Goal: Task Accomplishment & Management: Complete application form

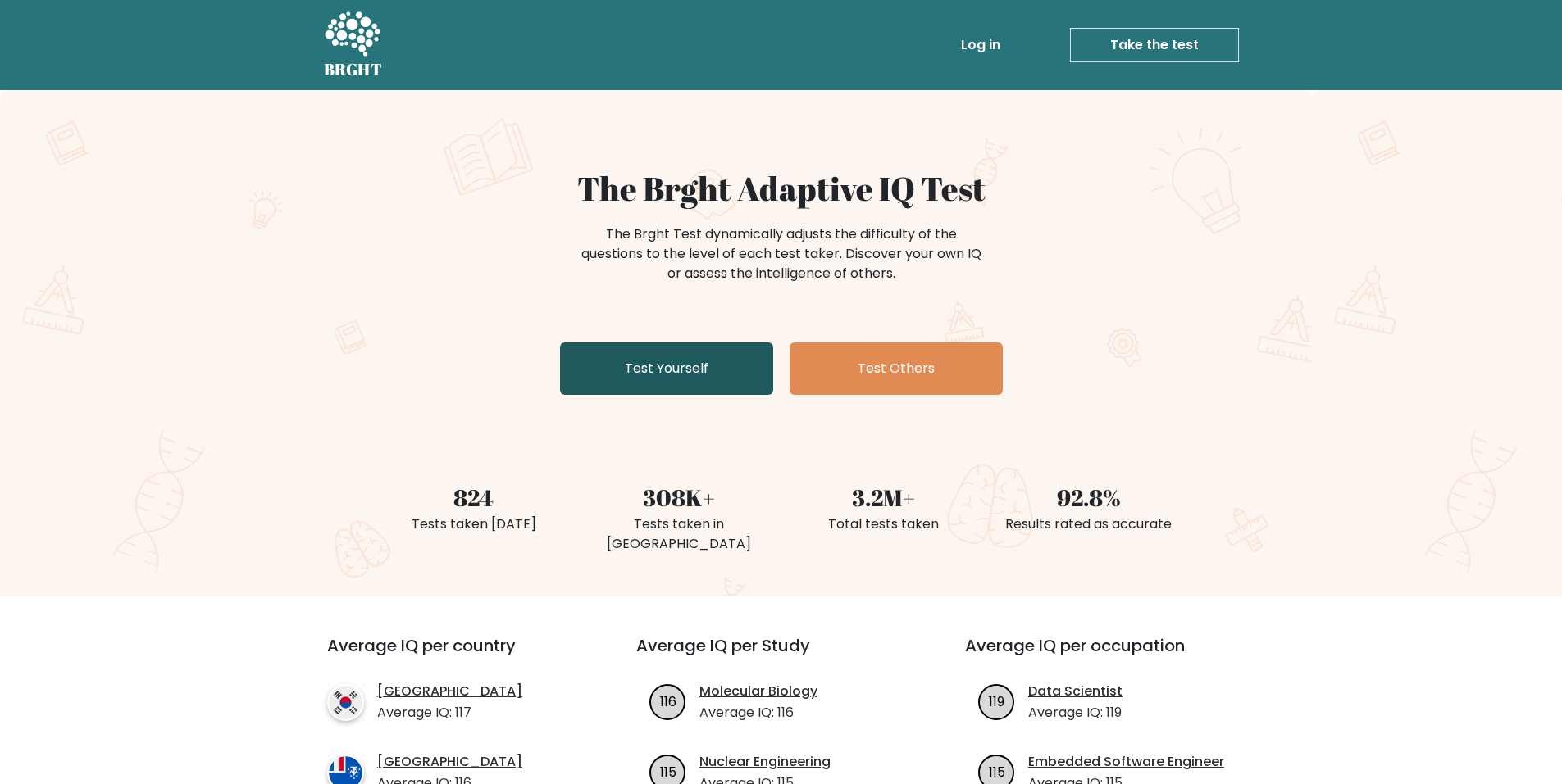
click at [610, 381] on link "Test Yourself" at bounding box center [667, 368] width 214 height 53
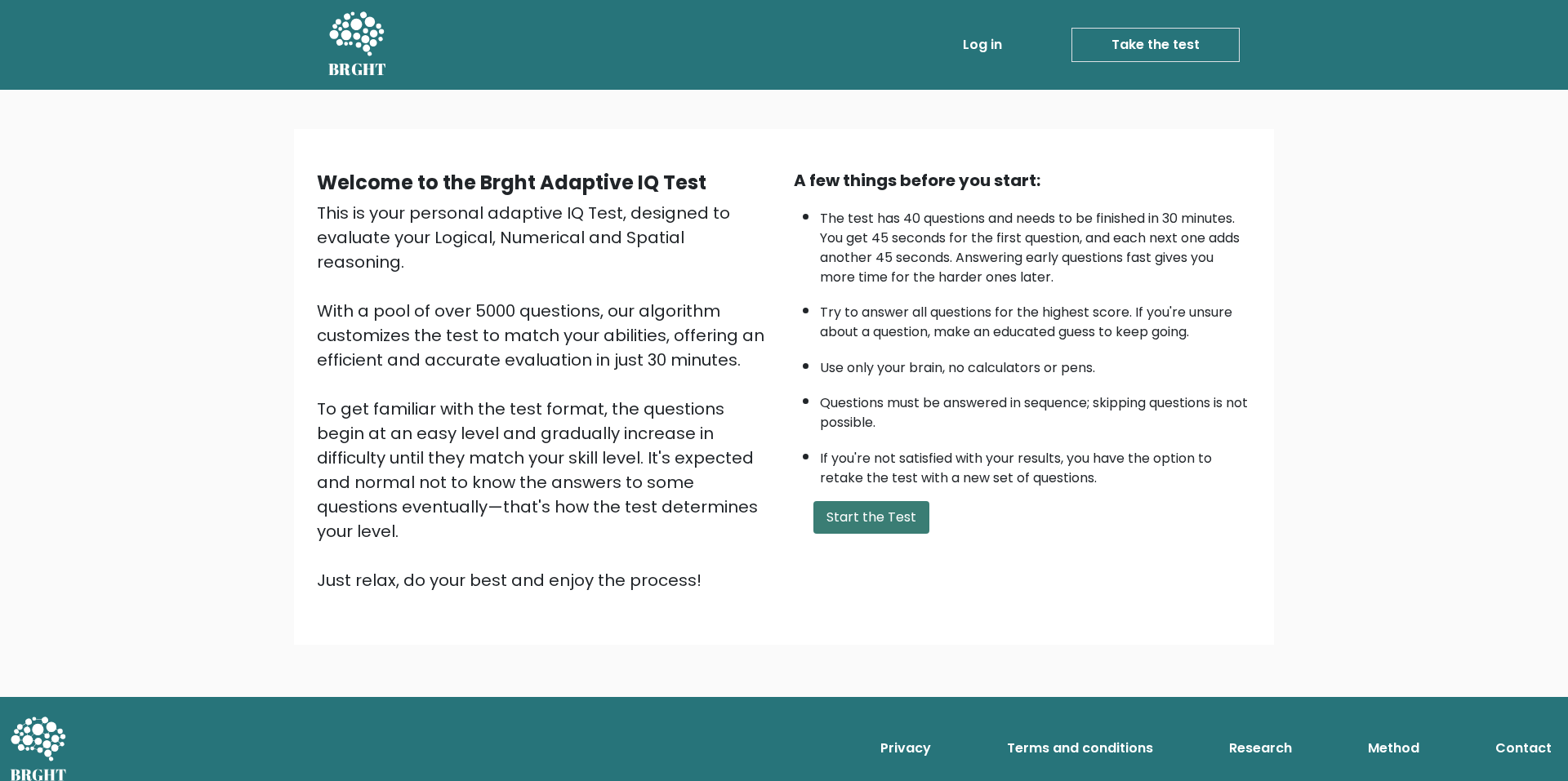
click at [857, 527] on button "Start the Test" at bounding box center [871, 517] width 116 height 33
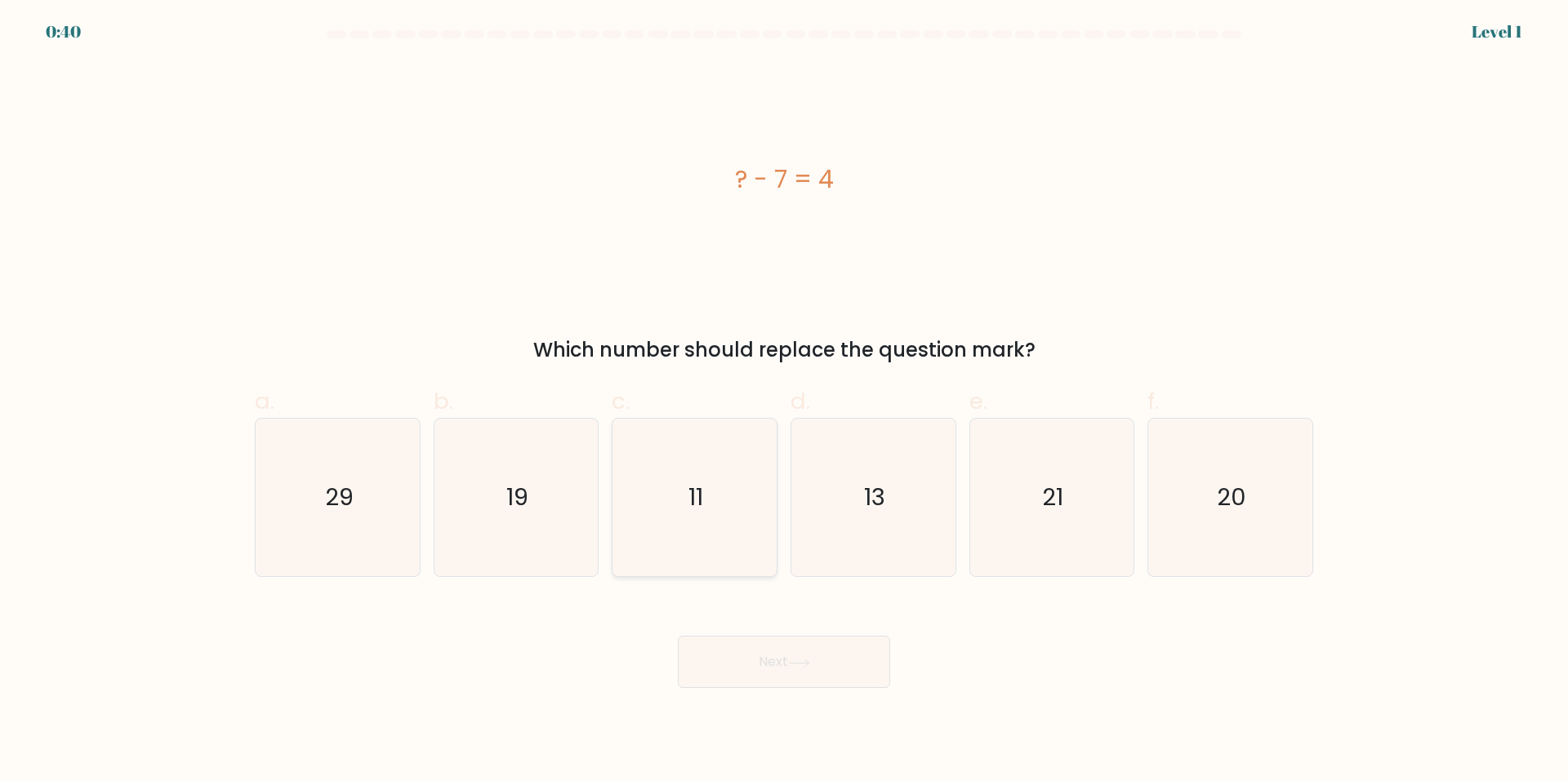
click at [707, 522] on icon "11" at bounding box center [694, 497] width 157 height 157
click at [784, 402] on input "c. 11" at bounding box center [784, 396] width 1 height 11
radio input "true"
click at [782, 677] on button "Next" at bounding box center [784, 662] width 213 height 53
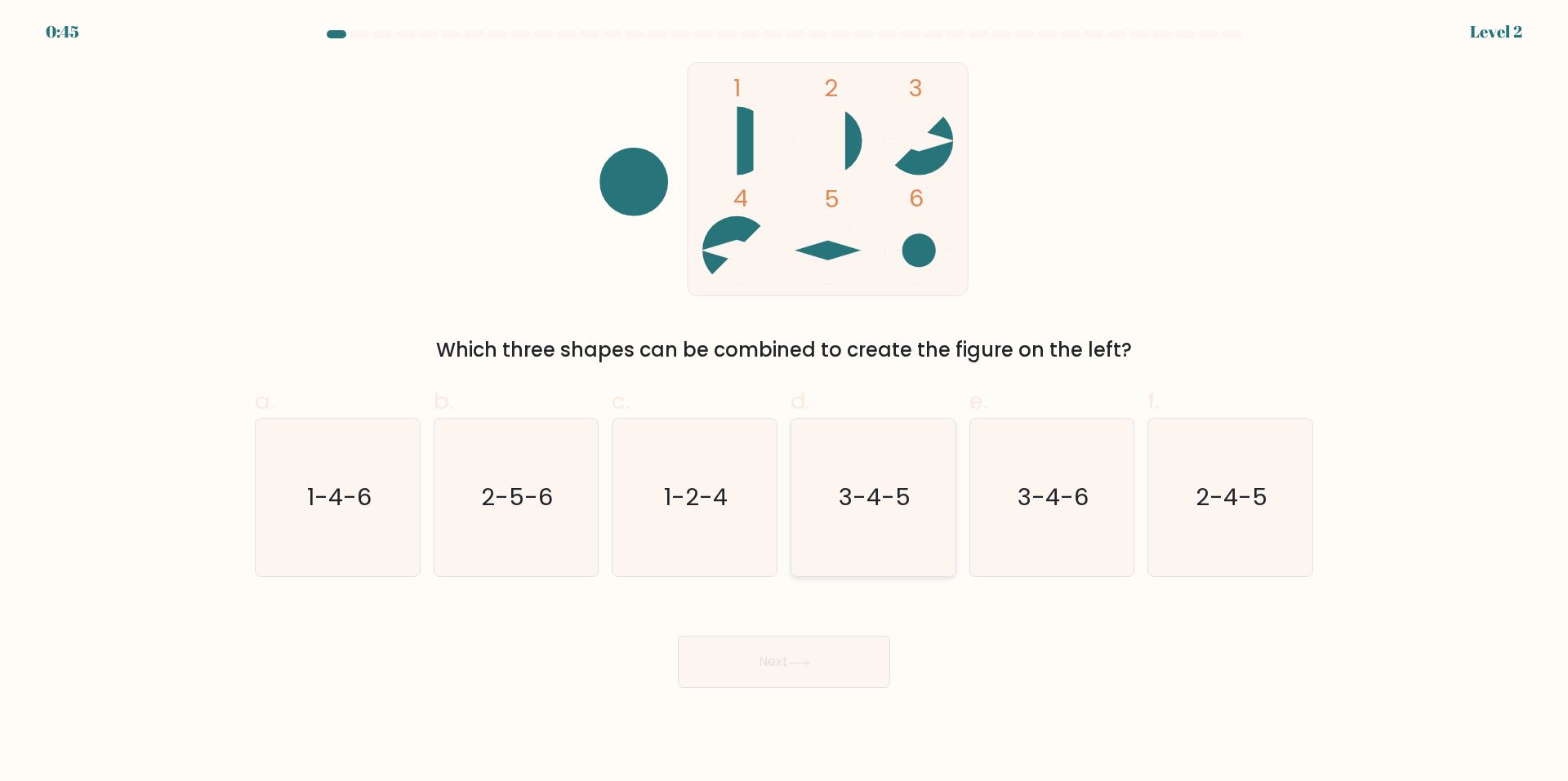
click at [944, 534] on icon "3-4-5" at bounding box center [873, 497] width 157 height 157
click at [785, 402] on input "d. 3-4-5" at bounding box center [784, 396] width 1 height 11
radio input "true"
click at [846, 659] on button "Next" at bounding box center [784, 662] width 213 height 53
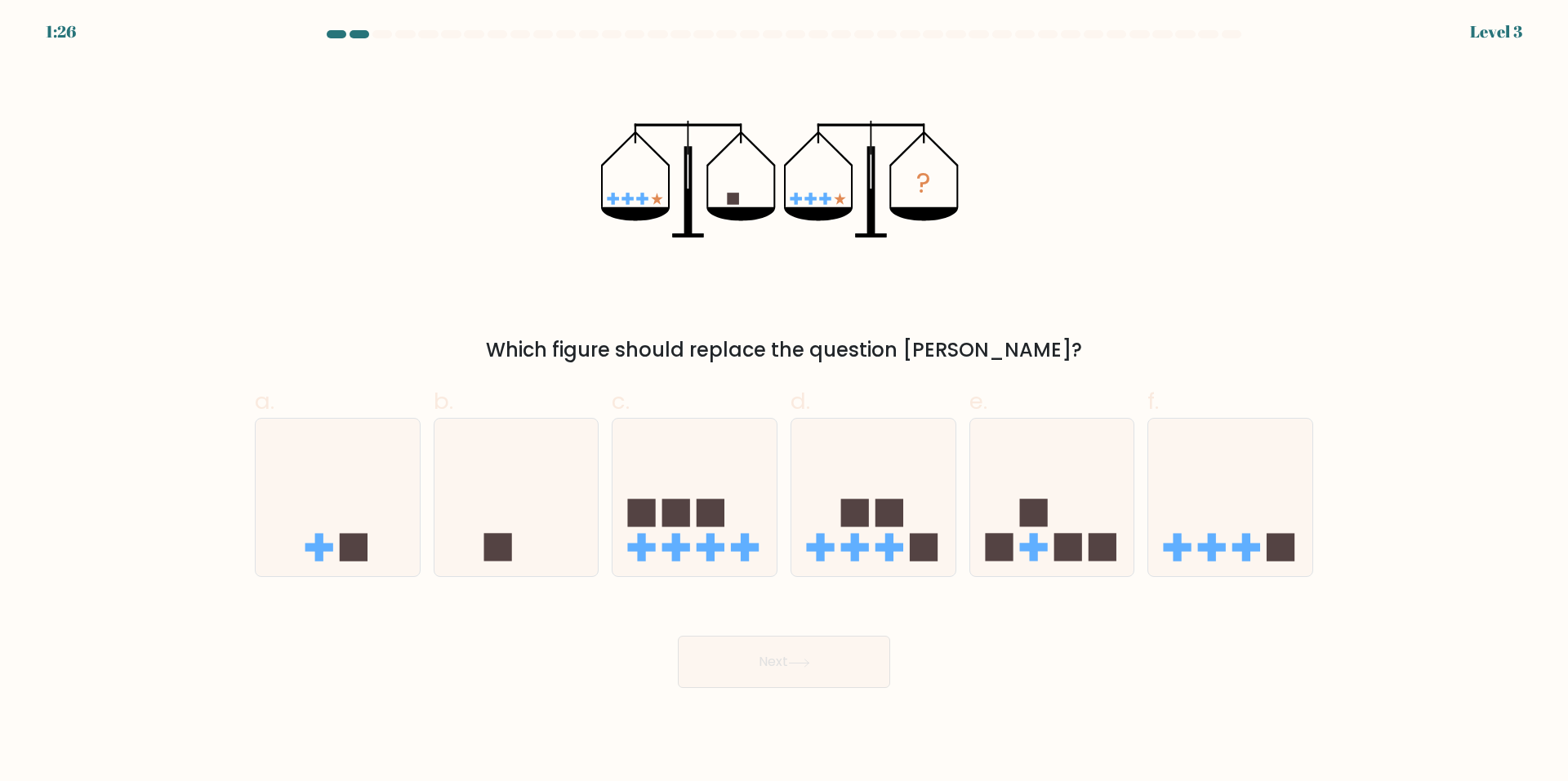
click at [830, 657] on button "Next" at bounding box center [784, 662] width 213 height 53
click at [860, 302] on div "? Which figure should replace the question mark?" at bounding box center [784, 214] width 1078 height 303
click at [533, 515] on icon at bounding box center [516, 497] width 164 height 135
click at [784, 402] on input "b." at bounding box center [784, 396] width 1 height 11
radio input "true"
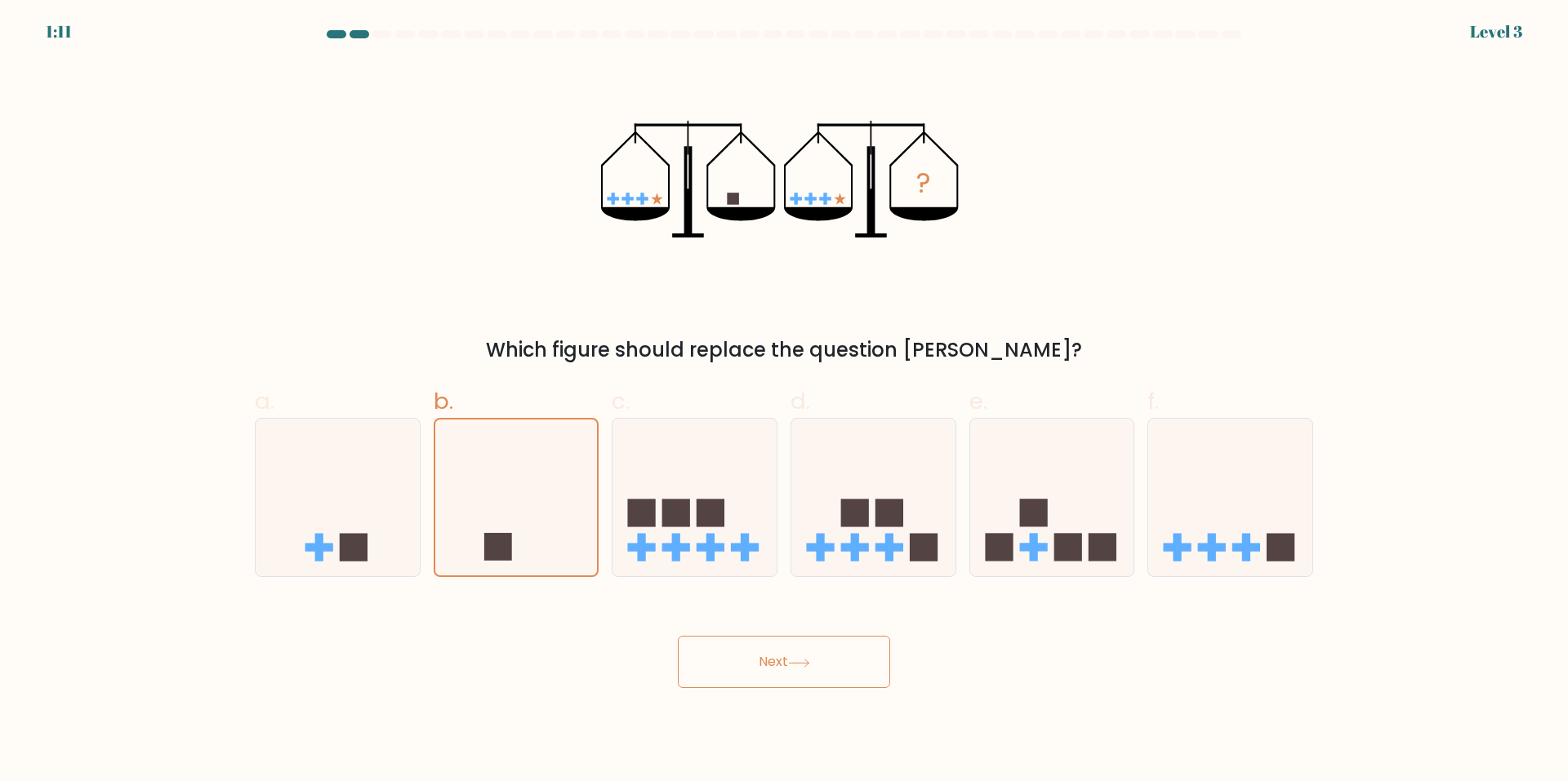
click at [754, 672] on button "Next" at bounding box center [784, 662] width 213 height 53
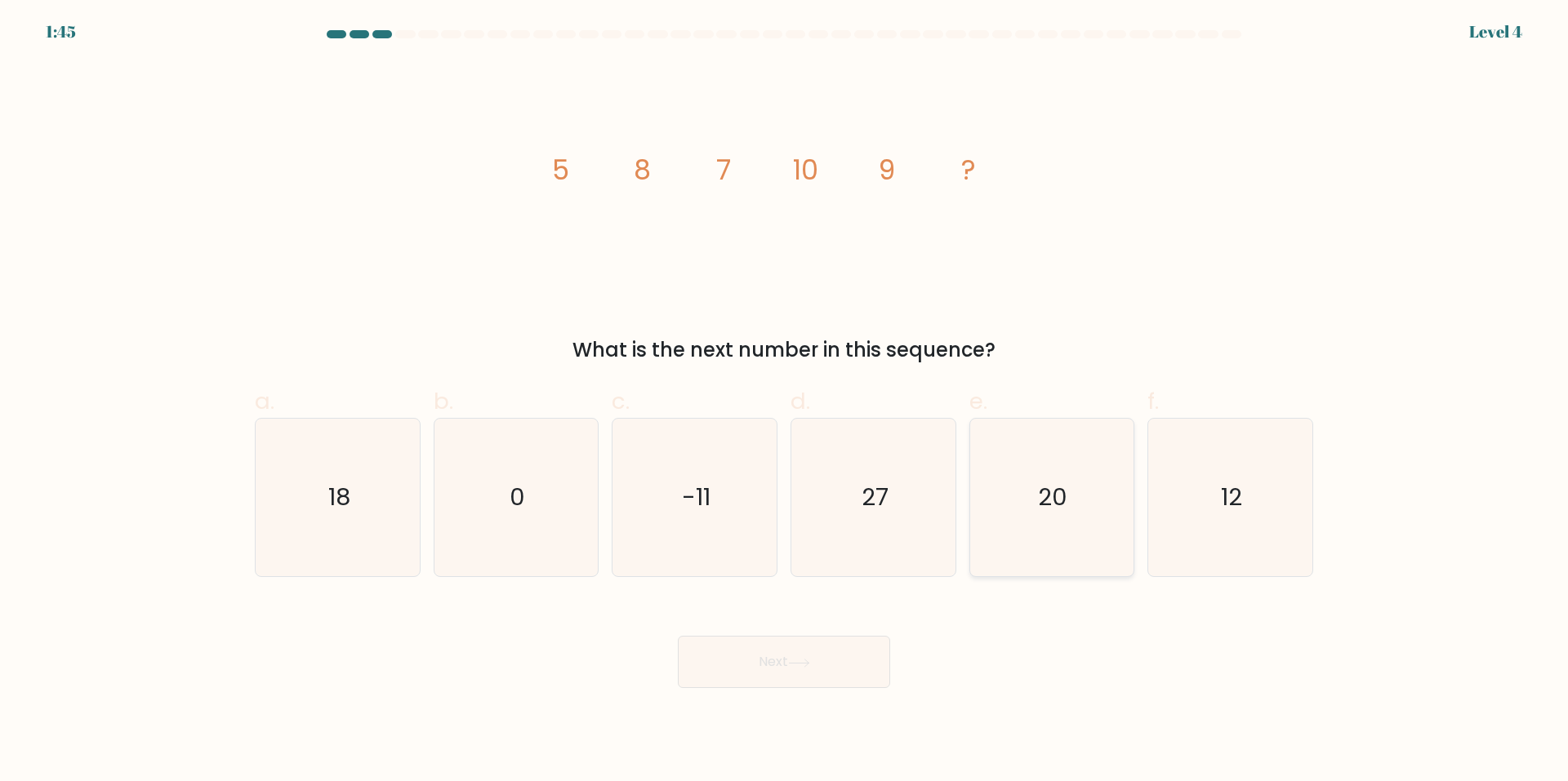
drag, startPoint x: 1266, startPoint y: 521, endPoint x: 977, endPoint y: 573, distance: 293.6
click at [1262, 522] on icon "12" at bounding box center [1230, 497] width 157 height 157
click at [785, 402] on input "f. 12" at bounding box center [784, 396] width 1 height 11
radio input "true"
click at [774, 651] on button "Next" at bounding box center [784, 662] width 213 height 53
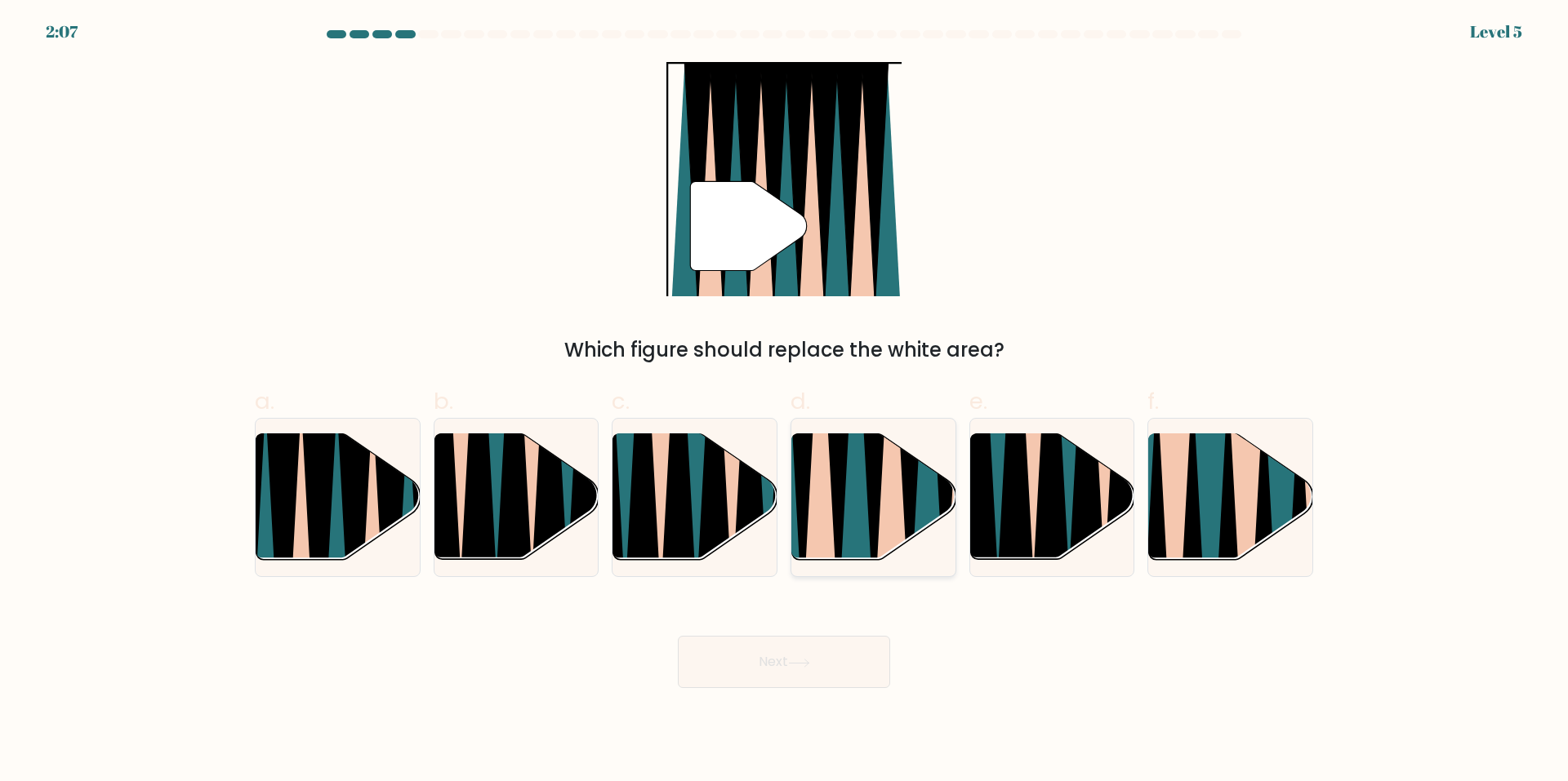
click at [869, 527] on icon at bounding box center [873, 431] width 36 height 329
click at [785, 402] on input "d." at bounding box center [784, 396] width 1 height 11
radio input "true"
click at [883, 661] on button "Next" at bounding box center [784, 662] width 213 height 53
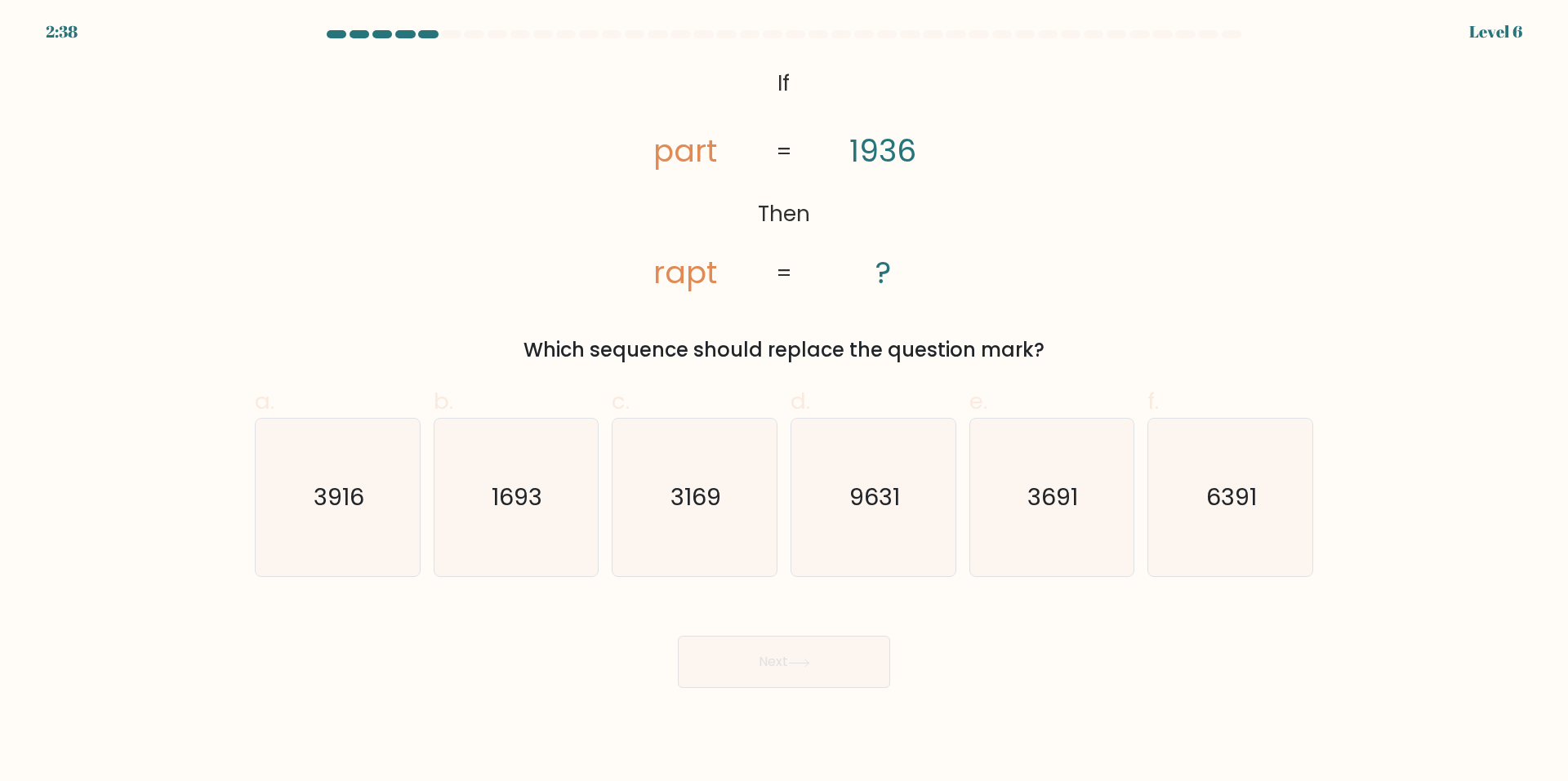
drag, startPoint x: 308, startPoint y: 511, endPoint x: 872, endPoint y: 682, distance: 589.4
click at [311, 511] on icon "3916" at bounding box center [337, 497] width 157 height 157
click at [784, 402] on input "a. 3916" at bounding box center [784, 396] width 1 height 11
radio input "true"
click at [855, 681] on button "Next" at bounding box center [784, 662] width 213 height 53
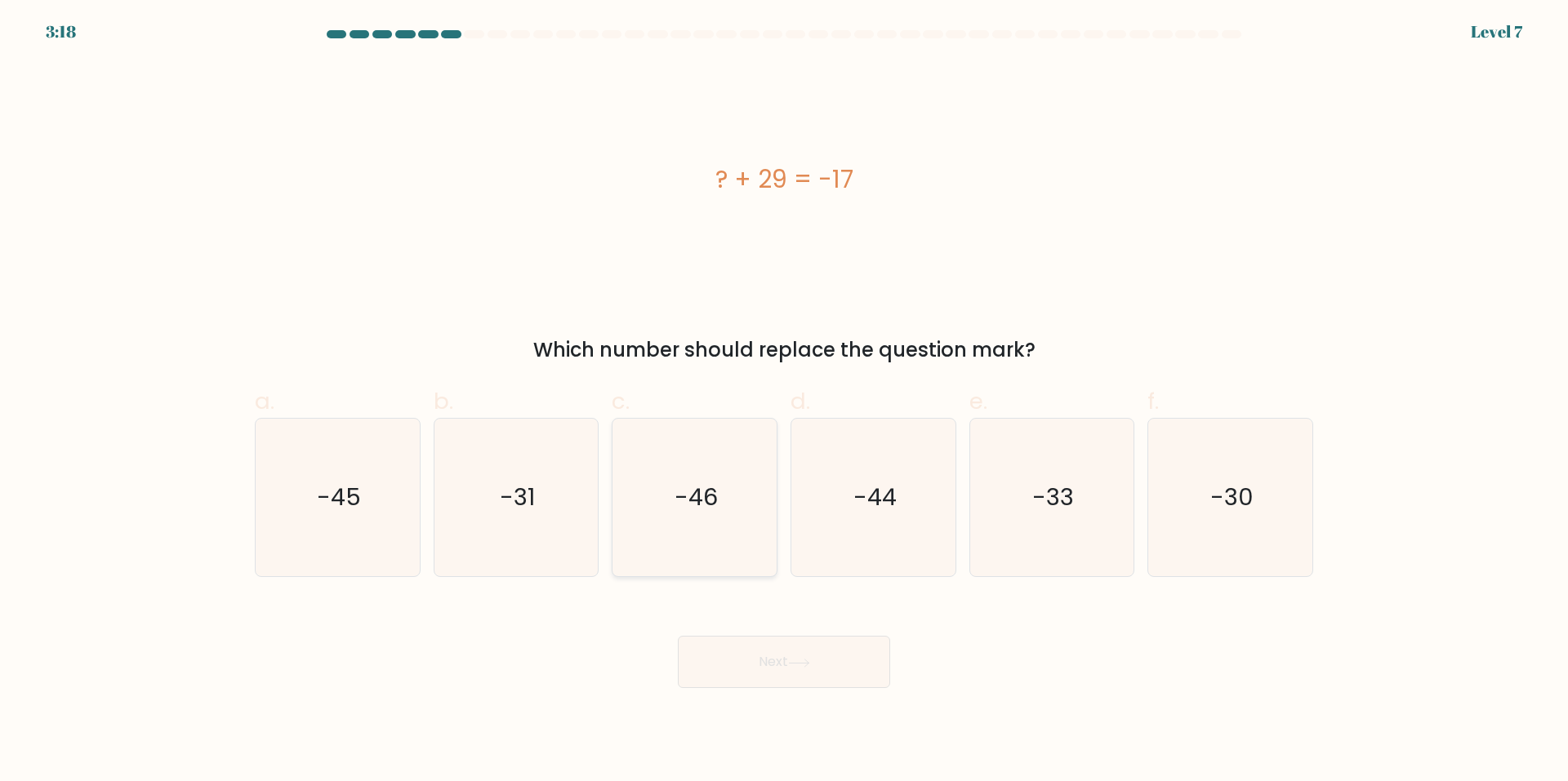
click at [709, 494] on text "-46" at bounding box center [696, 498] width 43 height 33
click at [784, 402] on input "c. -46" at bounding box center [784, 396] width 1 height 11
radio input "true"
click at [769, 651] on button "Next" at bounding box center [784, 662] width 213 height 53
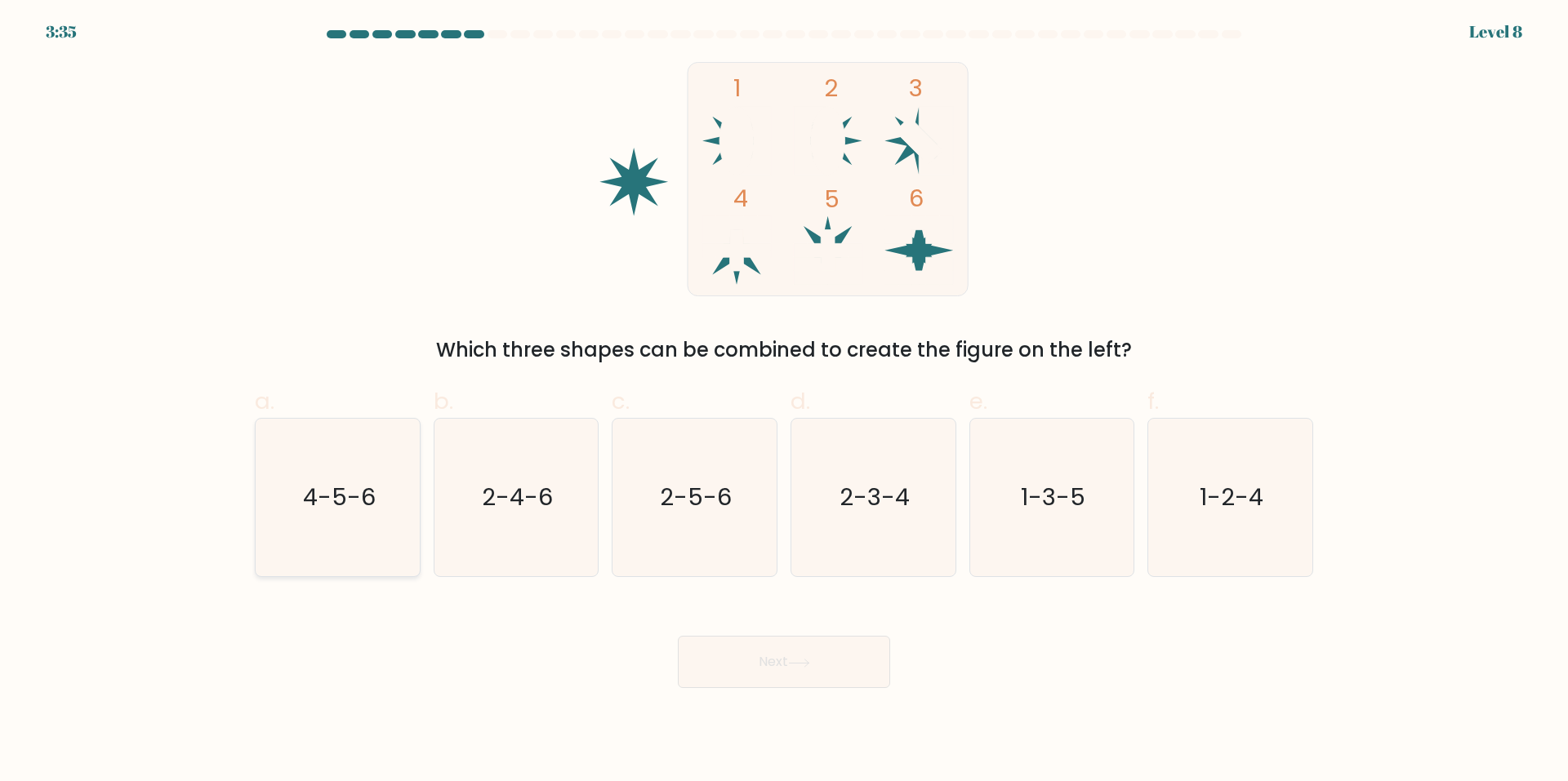
click at [382, 473] on icon "4-5-6" at bounding box center [337, 497] width 157 height 157
click at [784, 402] on input "a. 4-5-6" at bounding box center [784, 396] width 1 height 11
radio input "true"
click at [737, 655] on button "Next" at bounding box center [784, 662] width 213 height 53
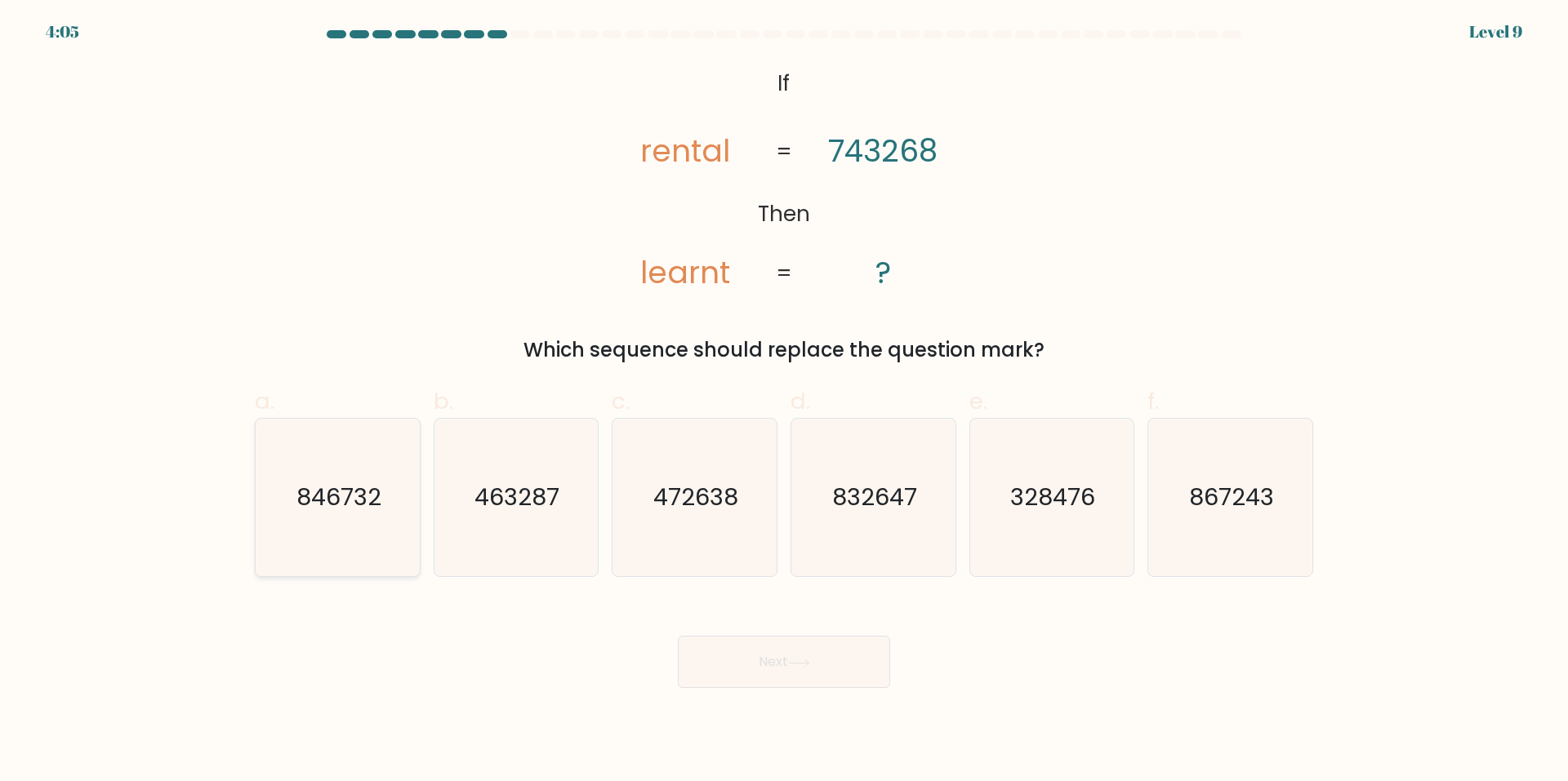
click at [312, 538] on icon "846732" at bounding box center [337, 497] width 157 height 157
click at [784, 402] on input "a. 846732" at bounding box center [784, 396] width 1 height 11
radio input "true"
click at [806, 687] on button "Next" at bounding box center [784, 662] width 213 height 53
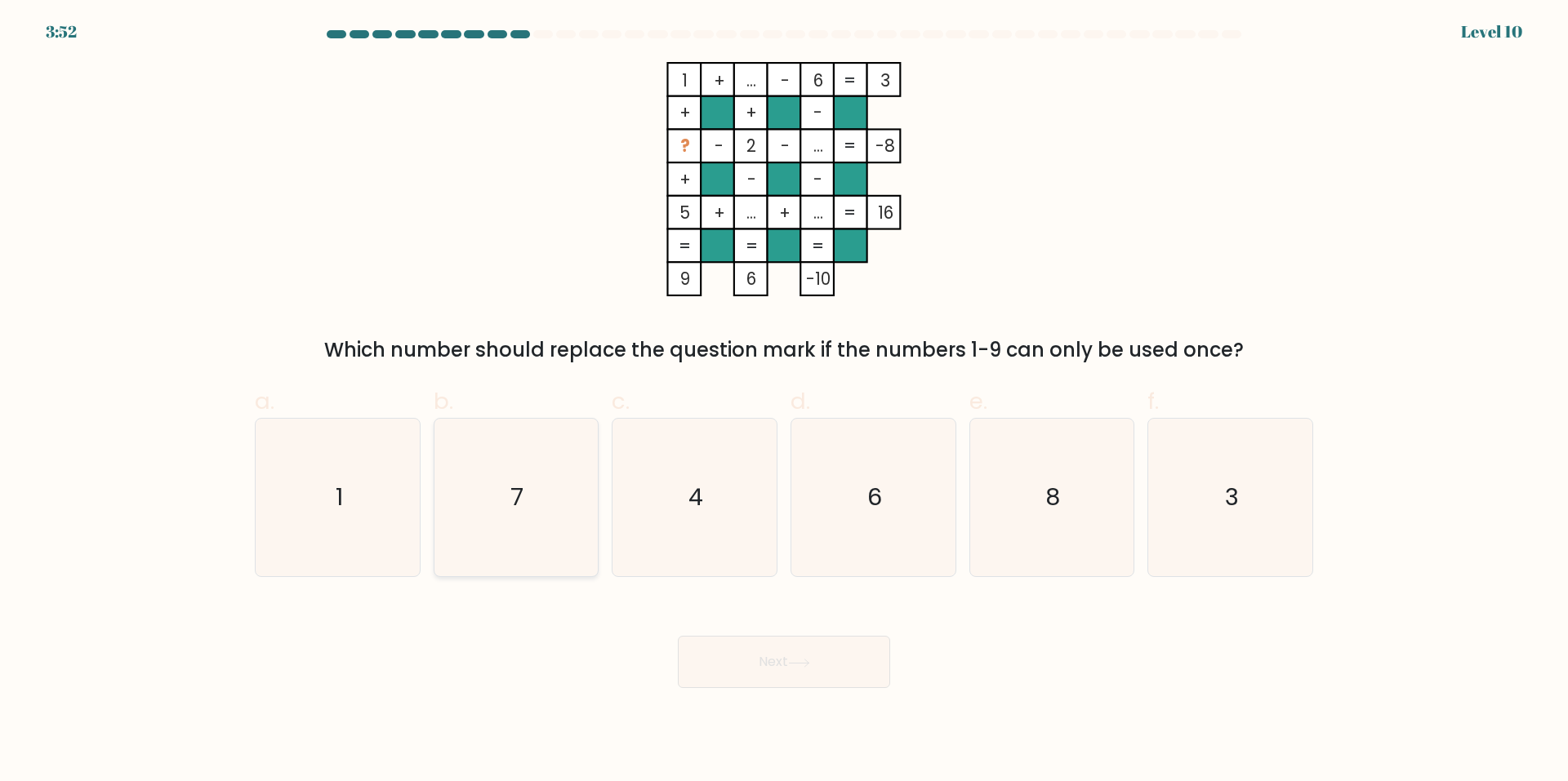
click at [578, 483] on icon "7" at bounding box center [516, 497] width 157 height 157
click at [784, 402] on input "b. 7" at bounding box center [784, 396] width 1 height 11
radio input "true"
click at [641, 499] on icon "4" at bounding box center [694, 497] width 157 height 157
click at [784, 402] on input "c. 4" at bounding box center [784, 396] width 1 height 11
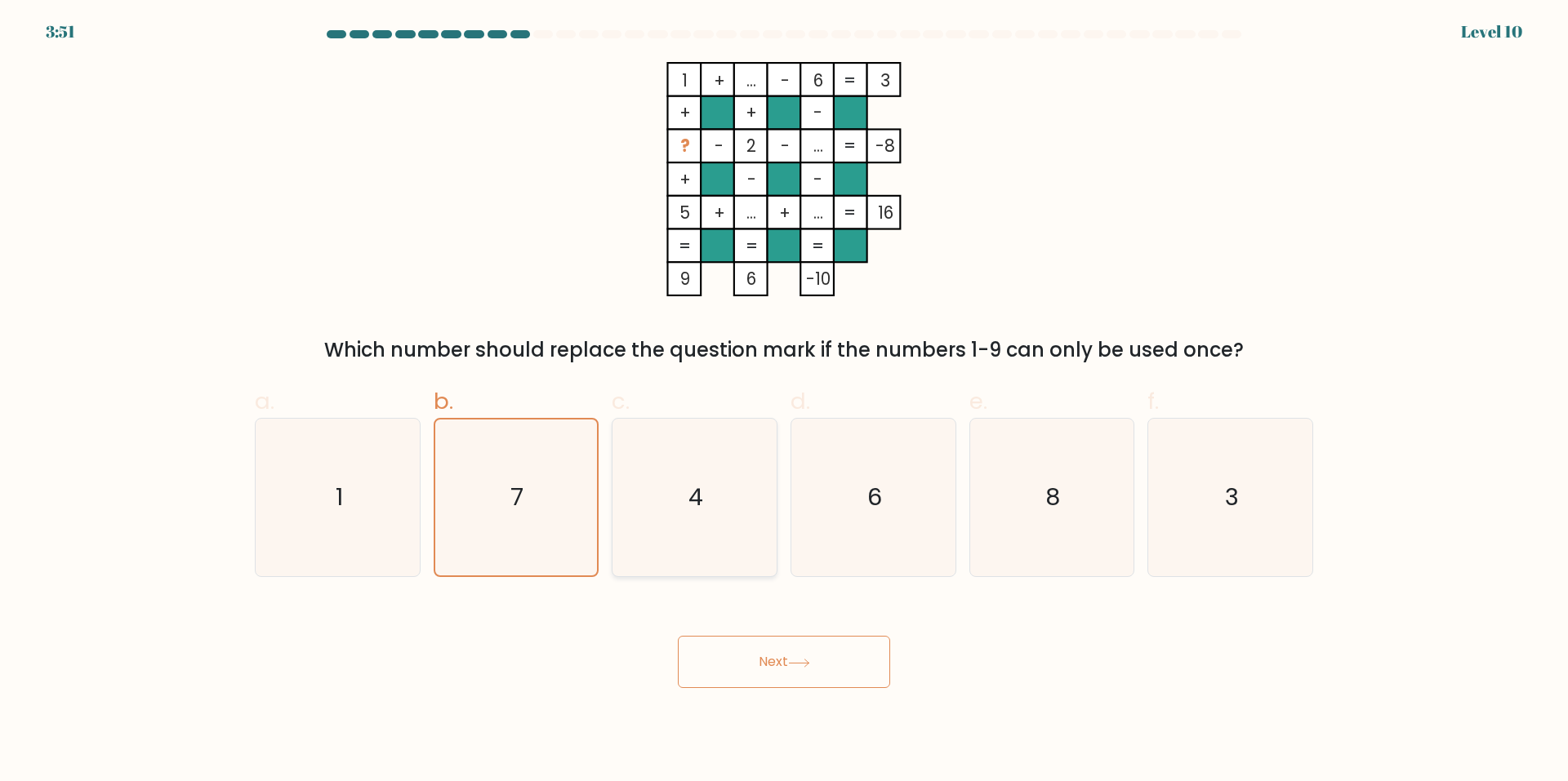
radio input "true"
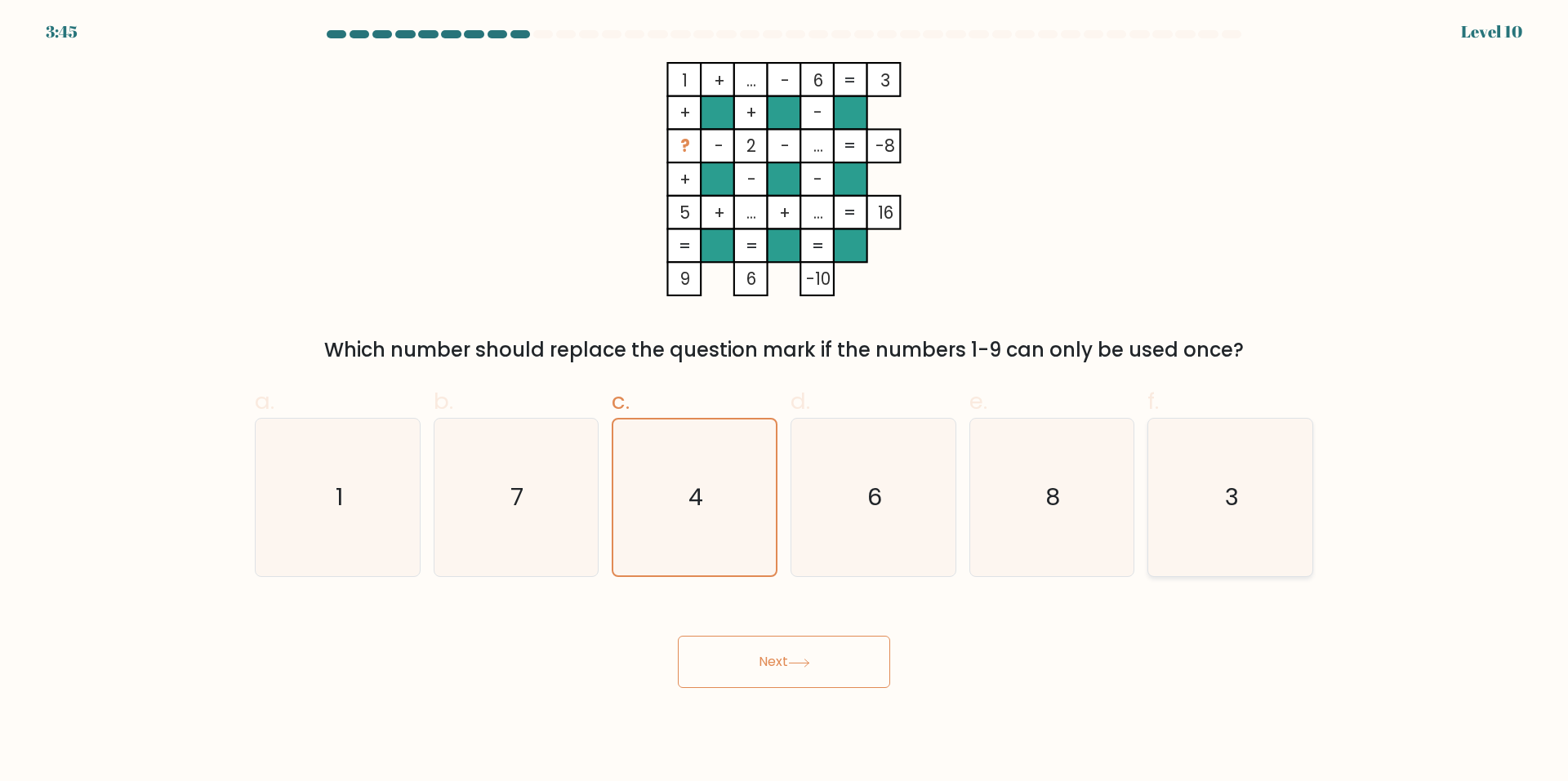
click at [1214, 487] on icon "3" at bounding box center [1230, 497] width 157 height 157
click at [785, 402] on input "f. 3" at bounding box center [784, 396] width 1 height 11
radio input "true"
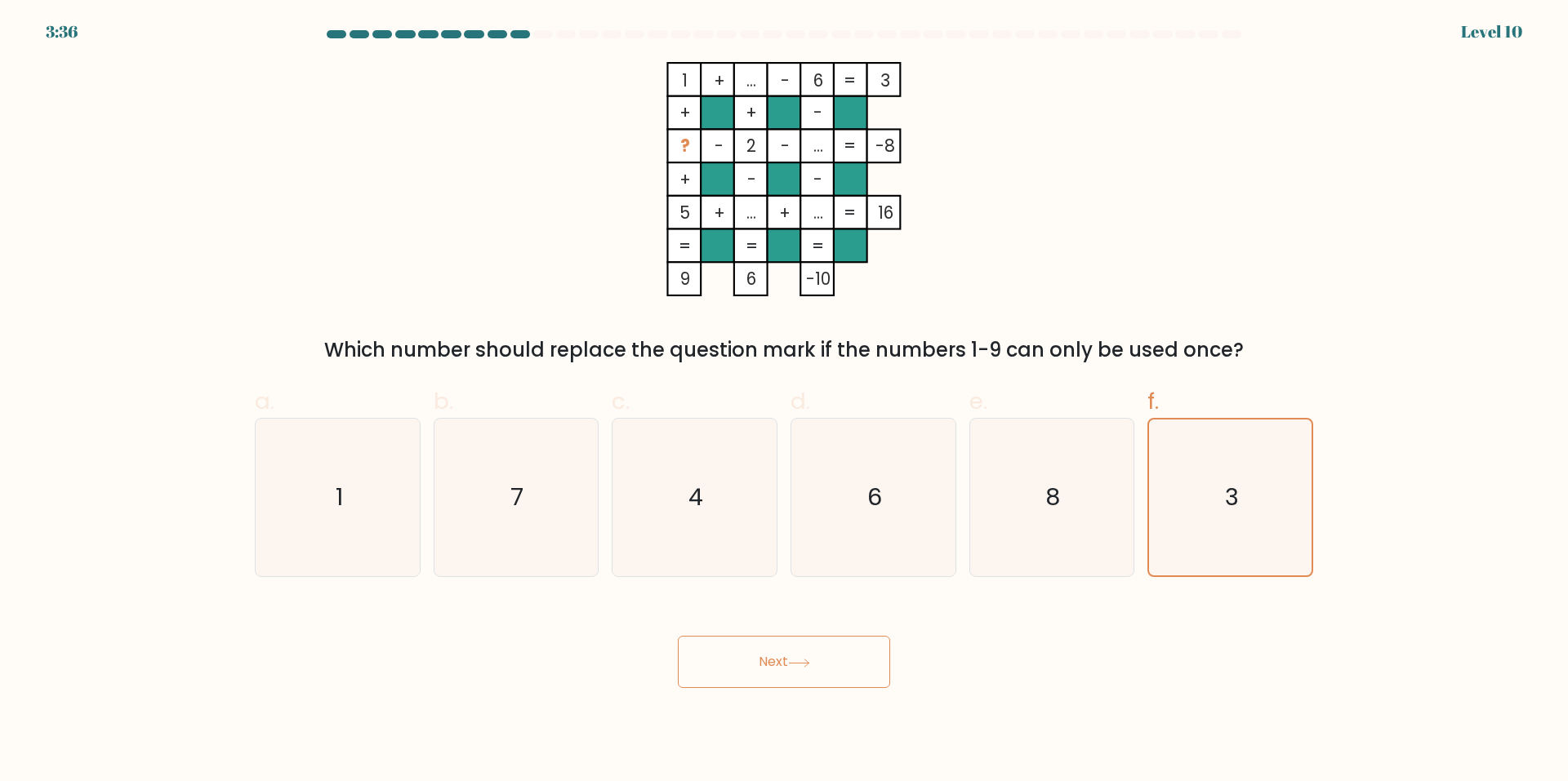
click at [816, 667] on button "Next" at bounding box center [784, 662] width 213 height 53
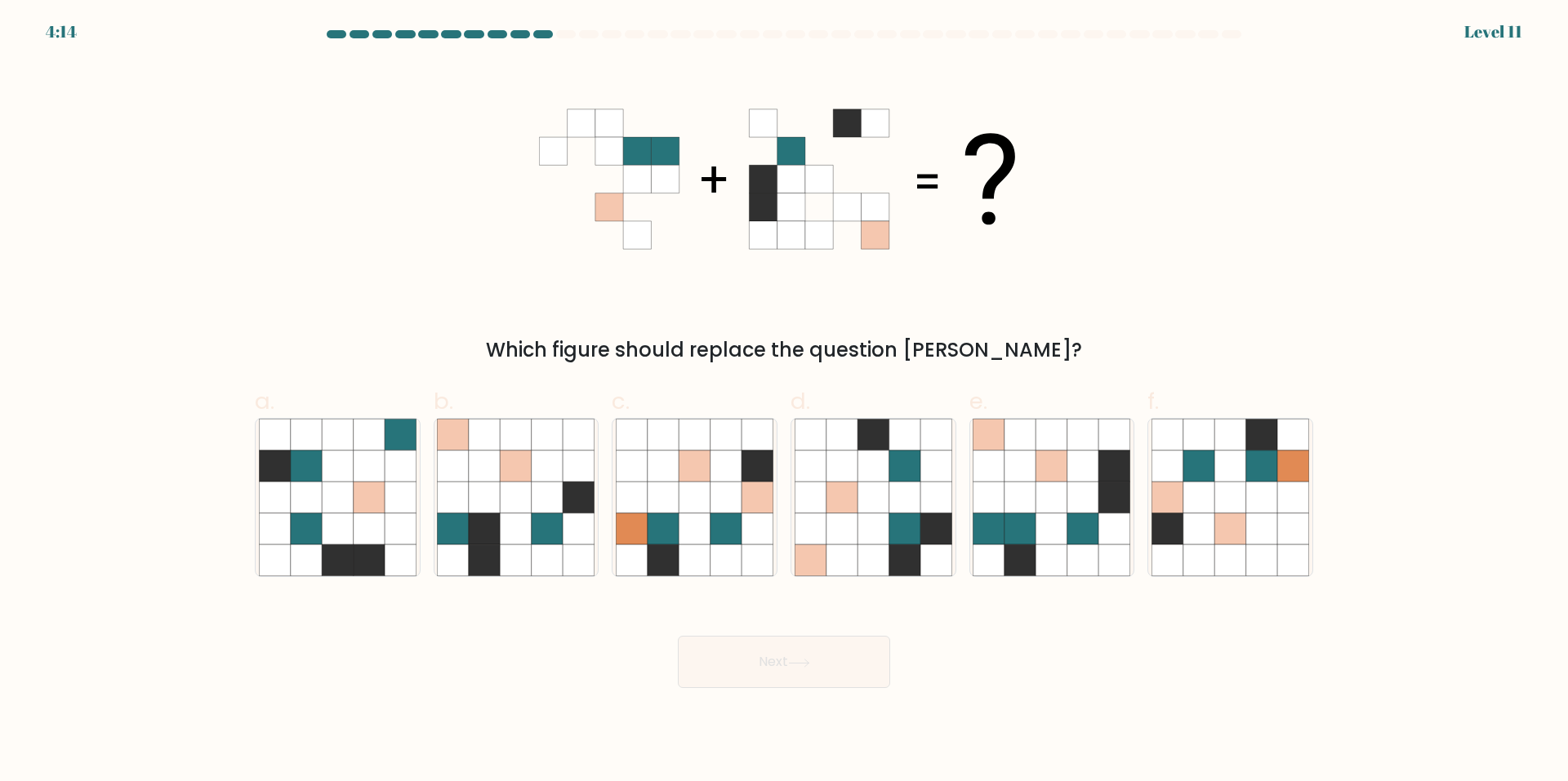
drag, startPoint x: 1239, startPoint y: 502, endPoint x: 1090, endPoint y: 582, distance: 169.1
click at [1237, 503] on icon at bounding box center [1230, 498] width 31 height 31
click at [785, 402] on input "f." at bounding box center [784, 396] width 1 height 11
radio input "true"
click at [815, 646] on button "Next" at bounding box center [784, 662] width 213 height 53
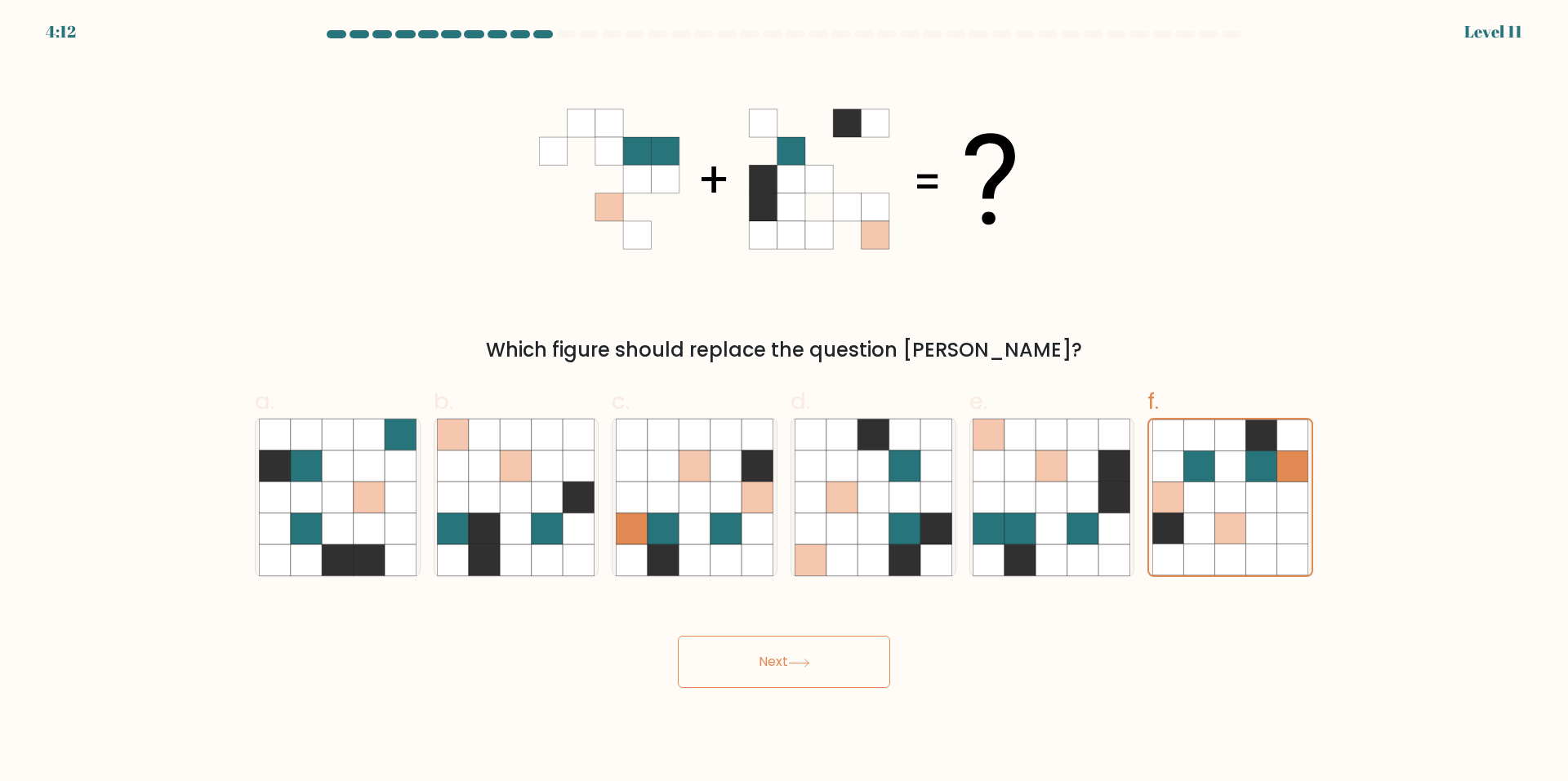
click at [868, 678] on button "Next" at bounding box center [784, 662] width 213 height 53
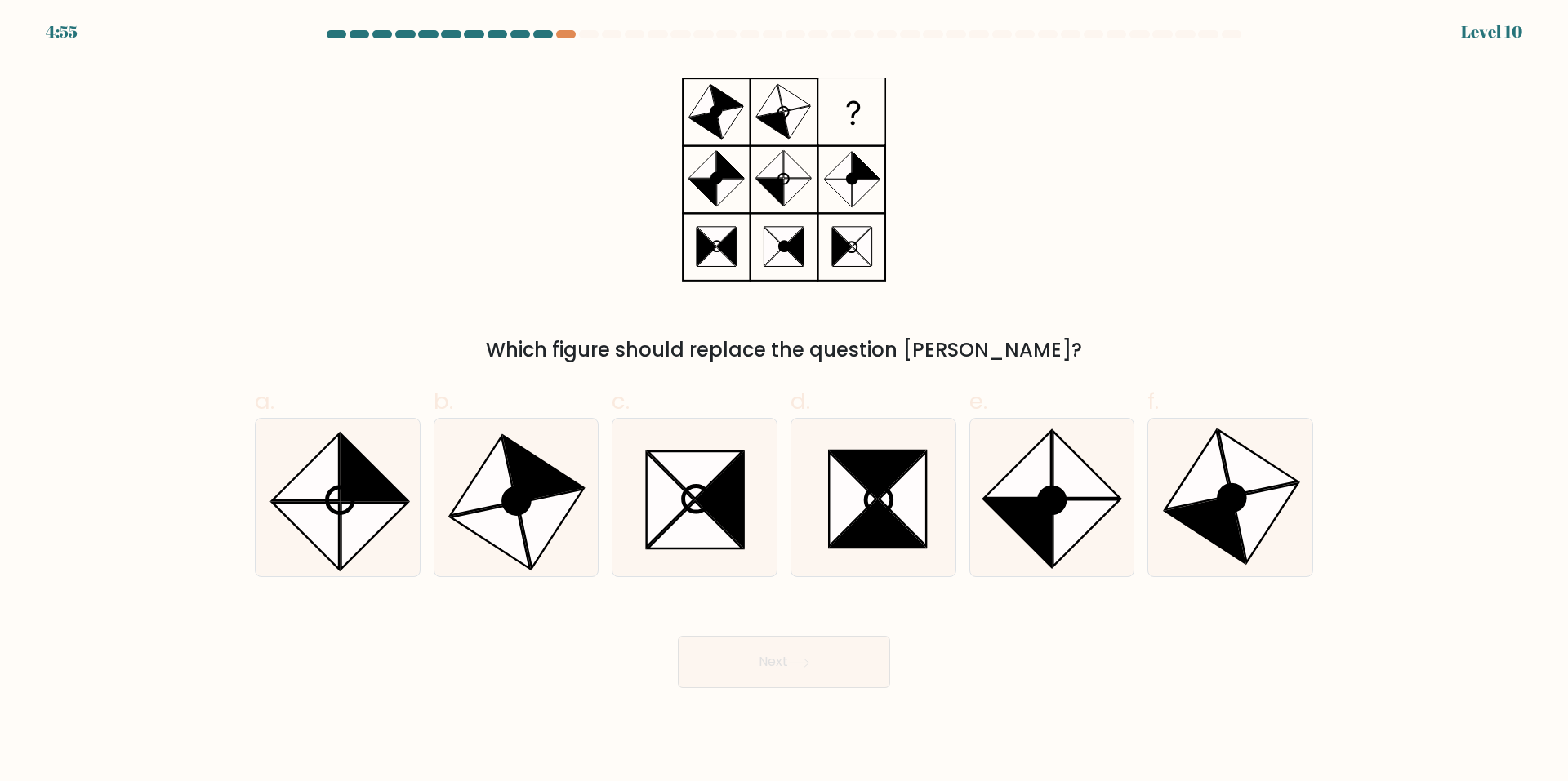
click at [561, 30] on div "4:55 Level 10" at bounding box center [784, 22] width 1568 height 44
click at [561, 31] on body "4:54 Level 10" at bounding box center [784, 390] width 1568 height 781
click at [696, 455] on icon at bounding box center [695, 474] width 95 height 47
click at [784, 402] on input "c." at bounding box center [784, 396] width 1 height 11
radio input "true"
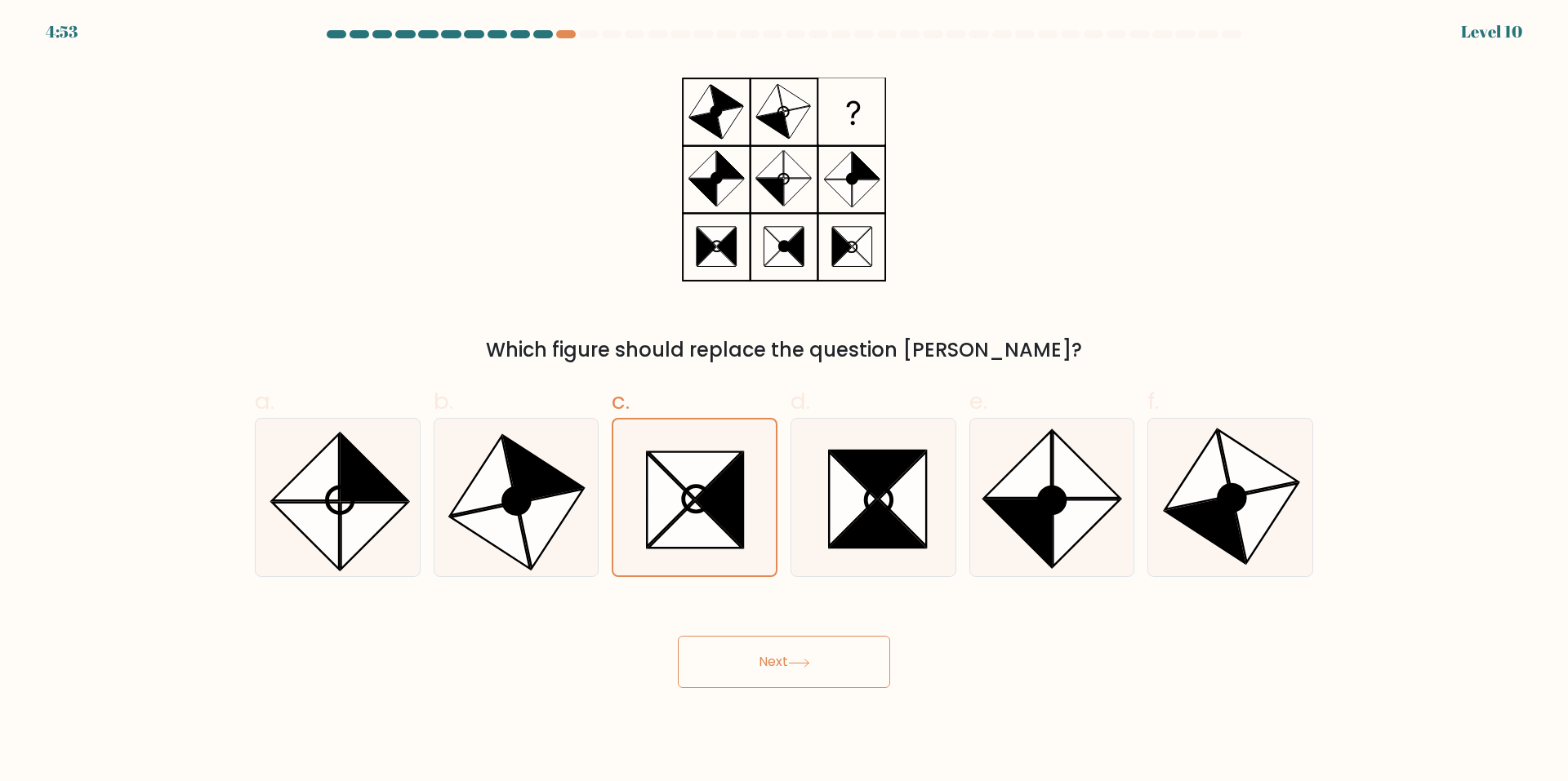
click at [746, 656] on button "Next" at bounding box center [784, 662] width 213 height 53
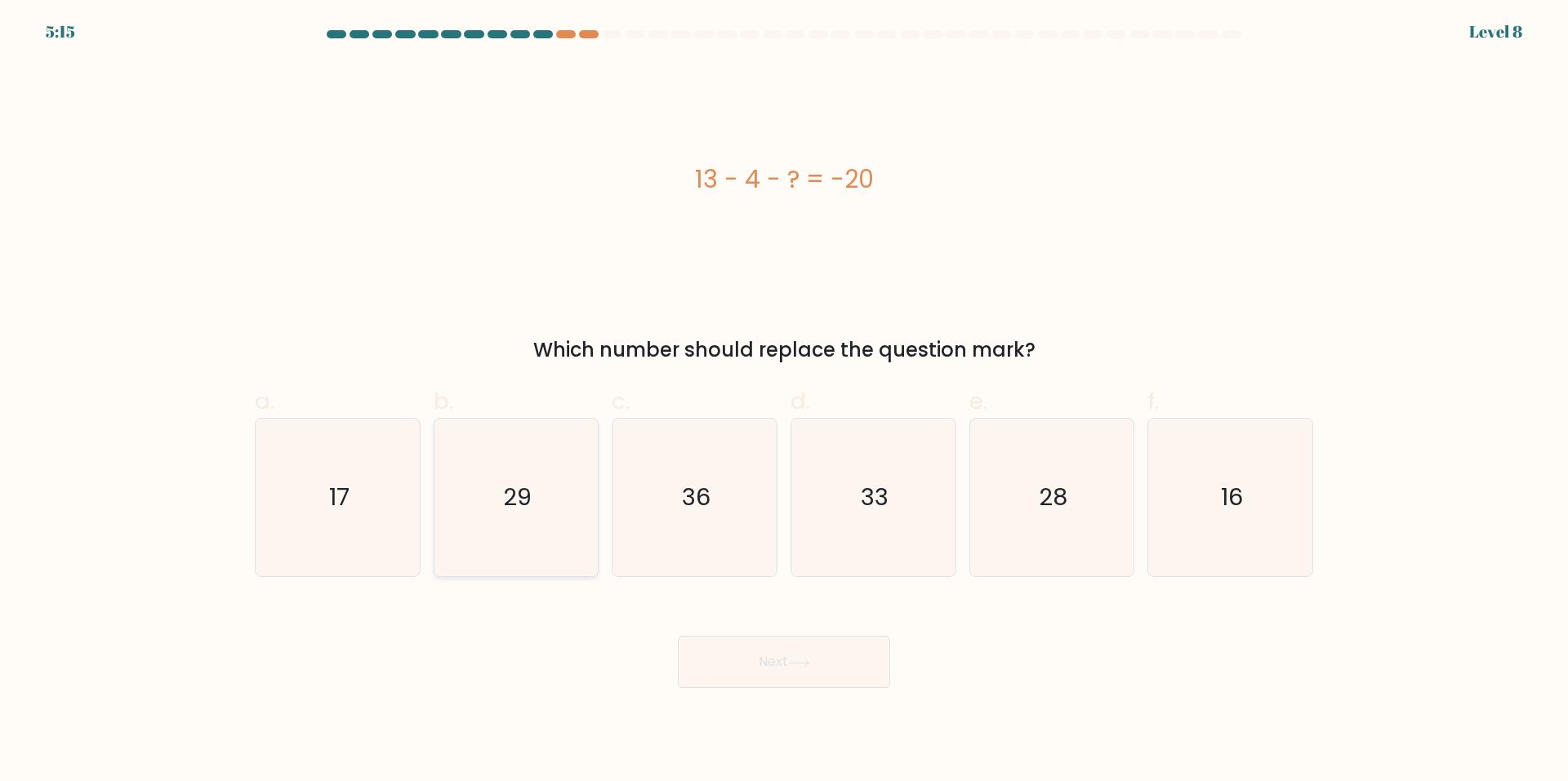
click at [518, 515] on icon "29" at bounding box center [516, 497] width 157 height 157
click at [784, 402] on input "b. 29" at bounding box center [784, 396] width 1 height 11
radio input "true"
click at [832, 687] on button "Next" at bounding box center [784, 662] width 213 height 53
click at [824, 671] on button "Next" at bounding box center [784, 662] width 213 height 53
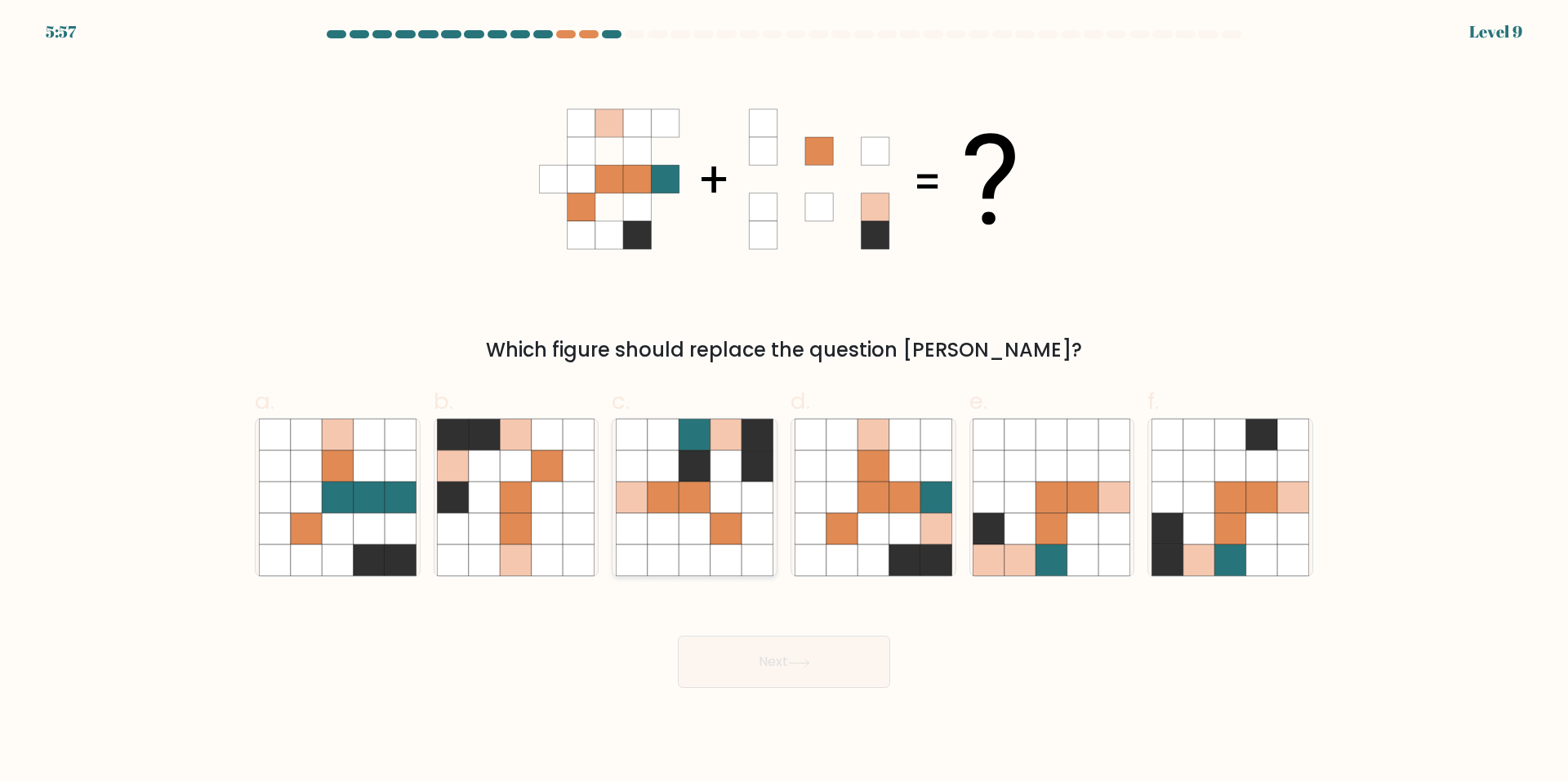
click at [743, 465] on icon at bounding box center [757, 466] width 31 height 31
click at [784, 402] on input "c." at bounding box center [784, 396] width 1 height 11
radio input "true"
click at [810, 668] on button "Next" at bounding box center [784, 662] width 213 height 53
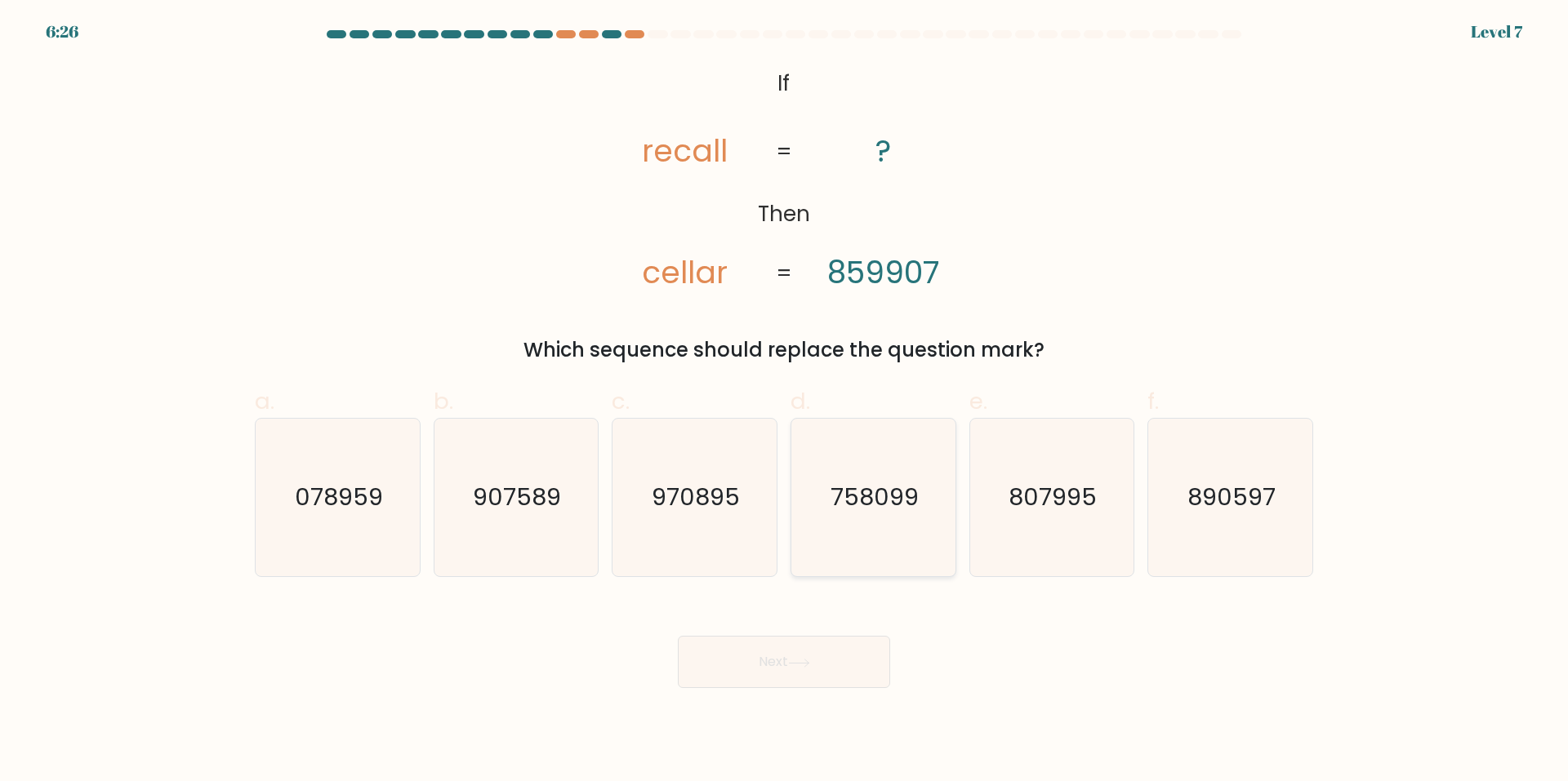
click at [911, 549] on icon "758099" at bounding box center [873, 497] width 157 height 157
click at [785, 402] on input "d. 758099" at bounding box center [784, 396] width 1 height 11
radio input "true"
click at [793, 693] on body "6:26 Level 7 If" at bounding box center [784, 390] width 1568 height 781
click at [797, 666] on icon at bounding box center [798, 663] width 22 height 9
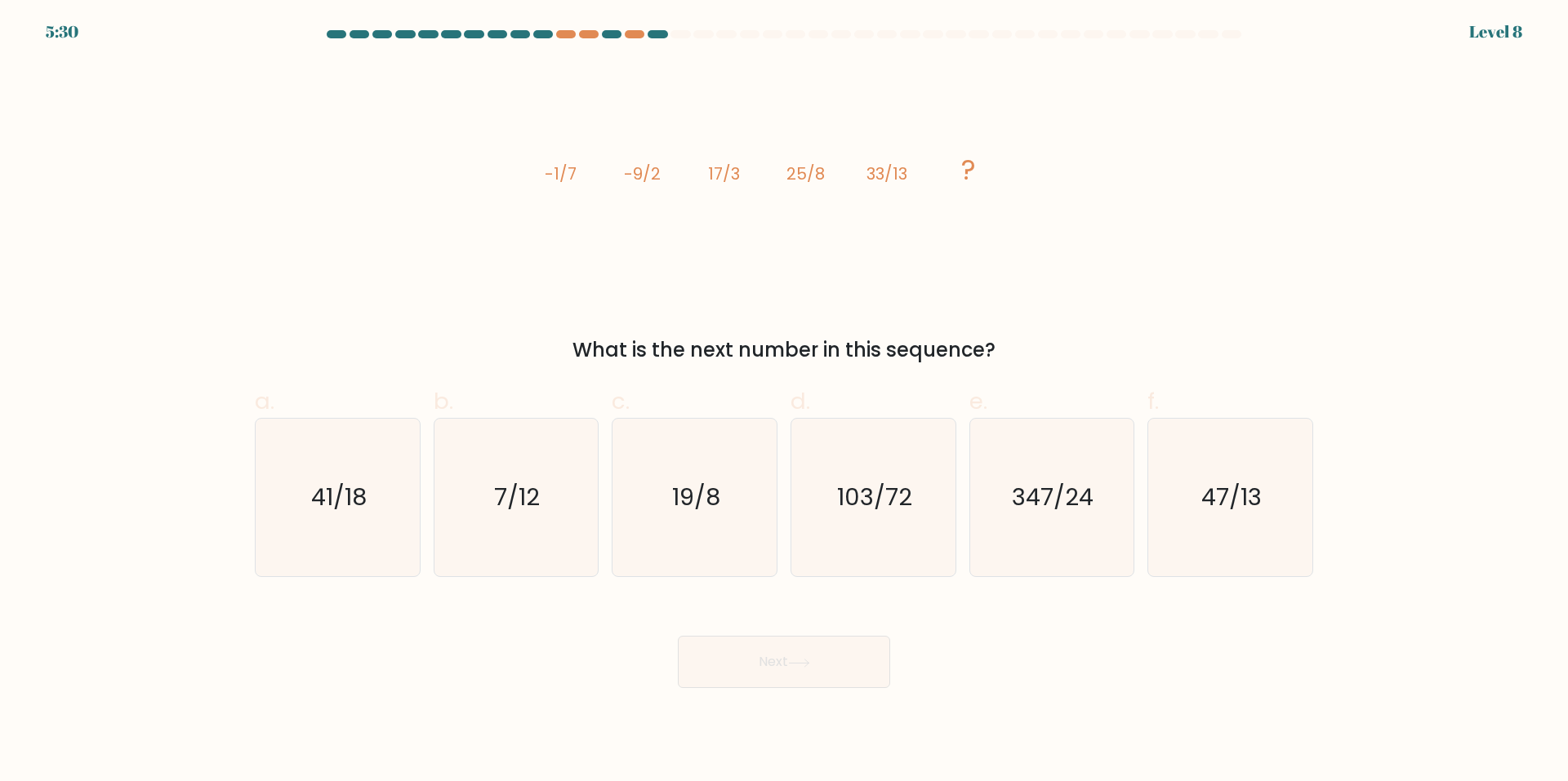
click at [1051, 367] on form at bounding box center [784, 359] width 1568 height 658
drag, startPoint x: 1051, startPoint y: 367, endPoint x: 1056, endPoint y: 531, distance: 164.1
click at [1062, 527] on icon "347/24" at bounding box center [1051, 497] width 157 height 157
click at [785, 402] on input "e. 347/24" at bounding box center [784, 396] width 1 height 11
radio input "true"
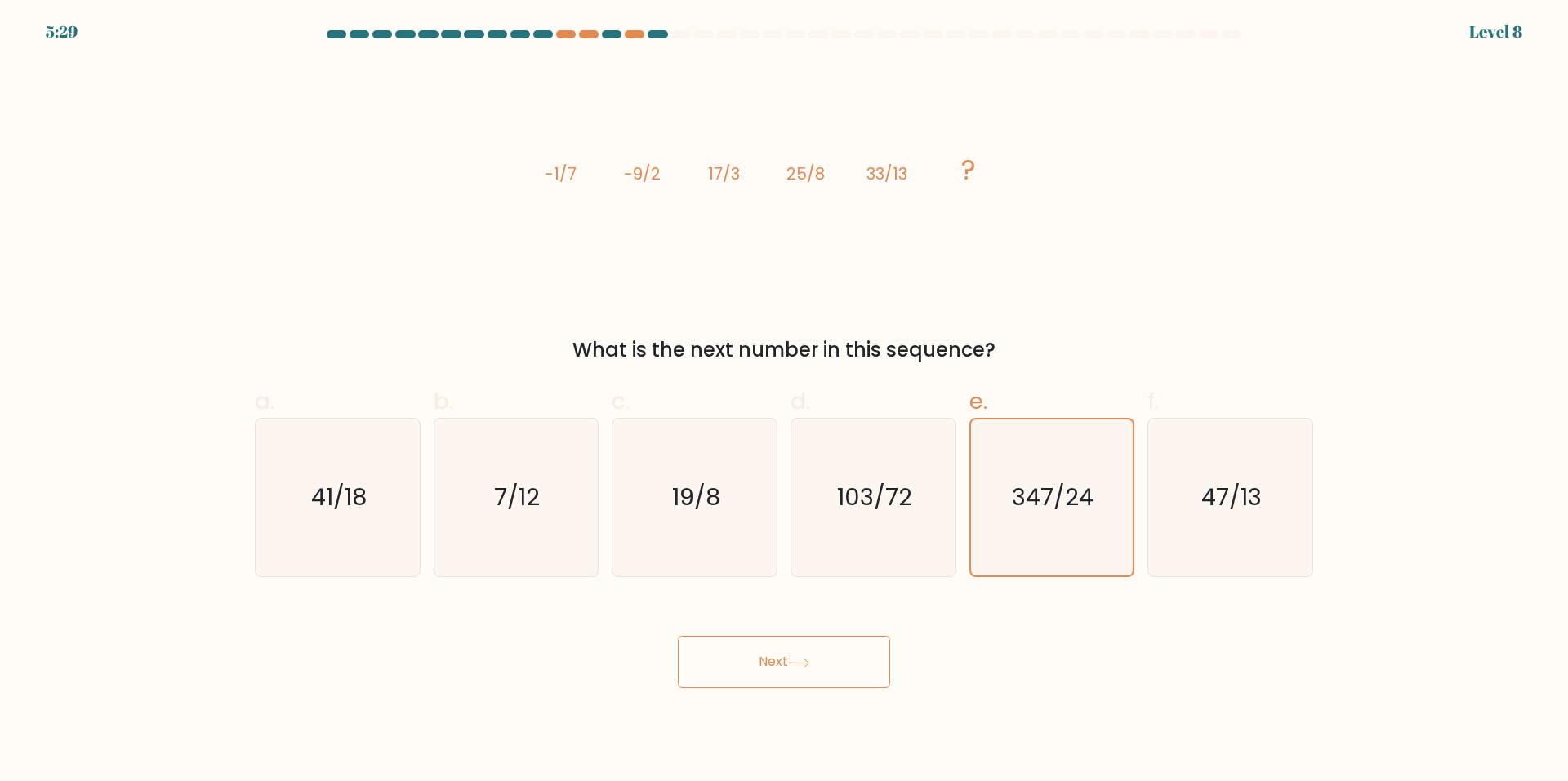
click at [809, 665] on icon at bounding box center [798, 663] width 22 height 9
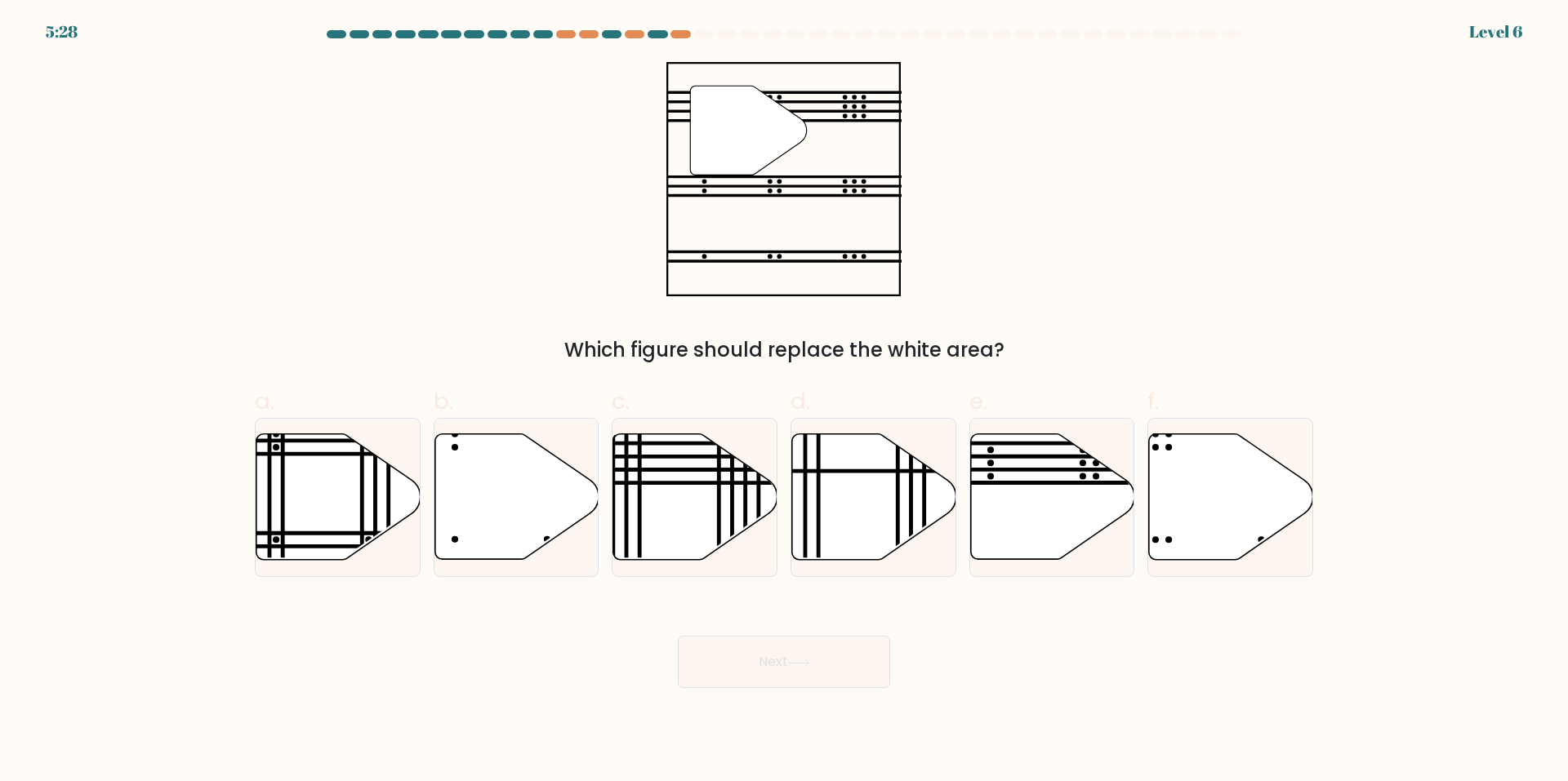
click at [832, 660] on button "Next" at bounding box center [784, 662] width 213 height 53
click at [889, 502] on icon at bounding box center [874, 496] width 164 height 126
click at [785, 402] on input "d." at bounding box center [784, 396] width 1 height 11
radio input "true"
click at [857, 649] on button "Next" at bounding box center [784, 662] width 213 height 53
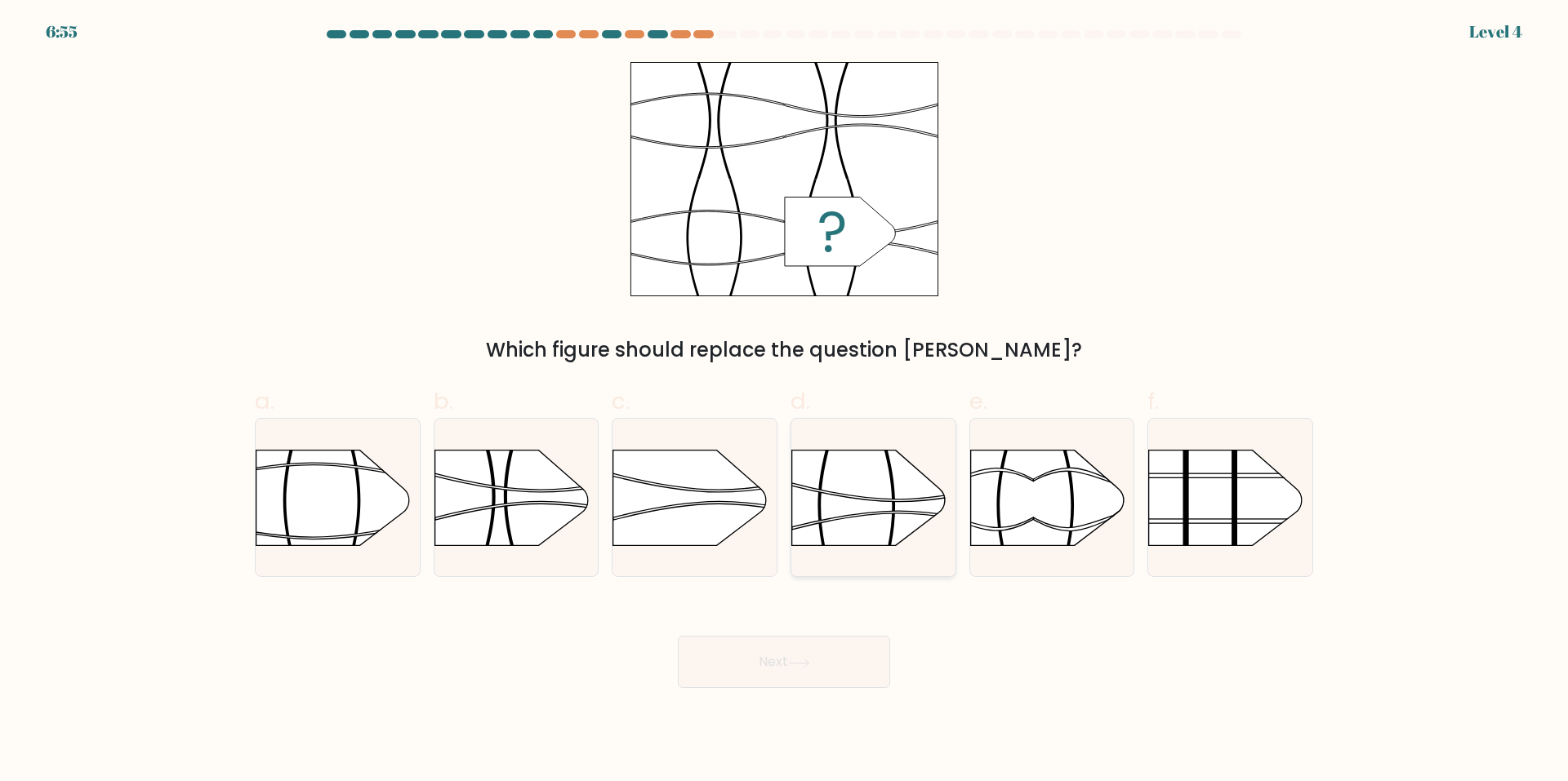
click at [906, 520] on rect at bounding box center [791, 425] width 427 height 324
click at [785, 402] on input "d." at bounding box center [784, 396] width 1 height 11
radio input "true"
click at [869, 636] on button "Next" at bounding box center [784, 662] width 213 height 53
click at [869, 658] on button "Next" at bounding box center [784, 662] width 213 height 53
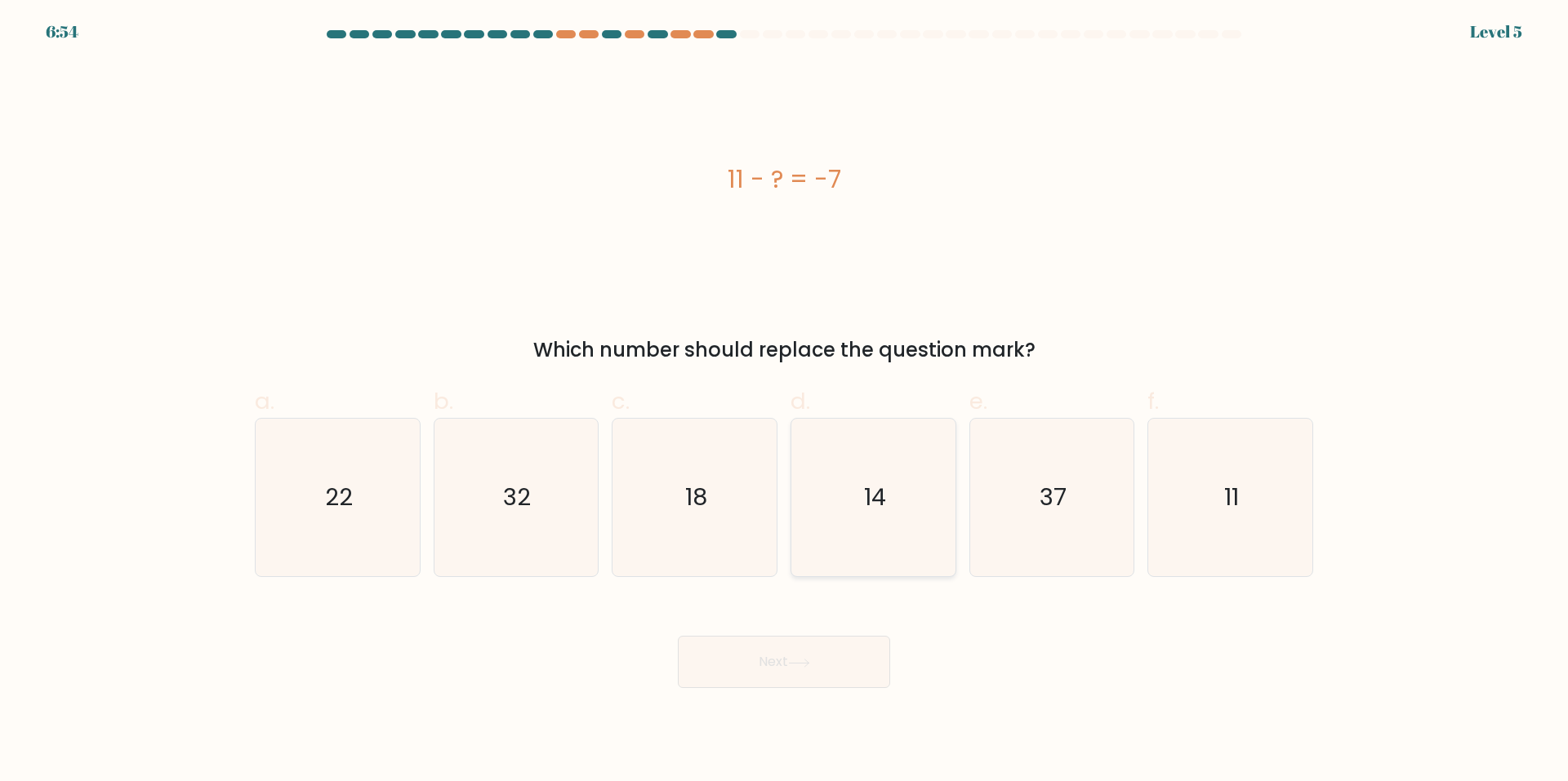
click at [903, 519] on icon "14" at bounding box center [873, 497] width 157 height 157
click at [785, 402] on input "d. 14" at bounding box center [784, 396] width 1 height 11
radio input "true"
click at [789, 495] on div "a. 22 b. 32 c." at bounding box center [784, 474] width 1072 height 206
drag, startPoint x: 789, startPoint y: 495, endPoint x: 997, endPoint y: 265, distance: 310.1
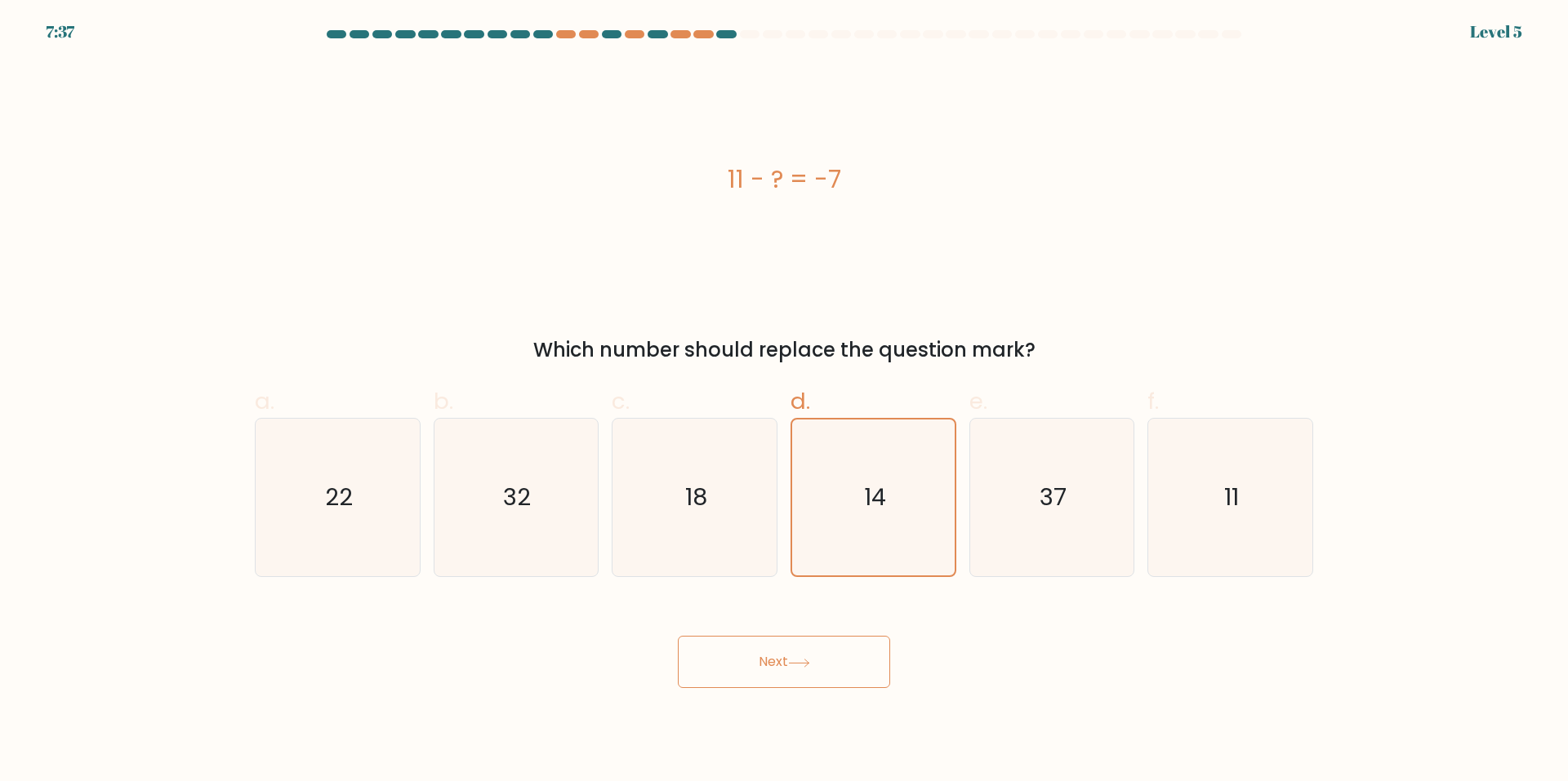
click at [997, 265] on div "11 - ? = -7" at bounding box center [784, 179] width 1058 height 235
click at [670, 527] on icon "18" at bounding box center [694, 497] width 157 height 157
click at [784, 402] on input "c. 18" at bounding box center [784, 396] width 1 height 11
radio input "true"
click at [847, 679] on button "Next" at bounding box center [784, 662] width 213 height 53
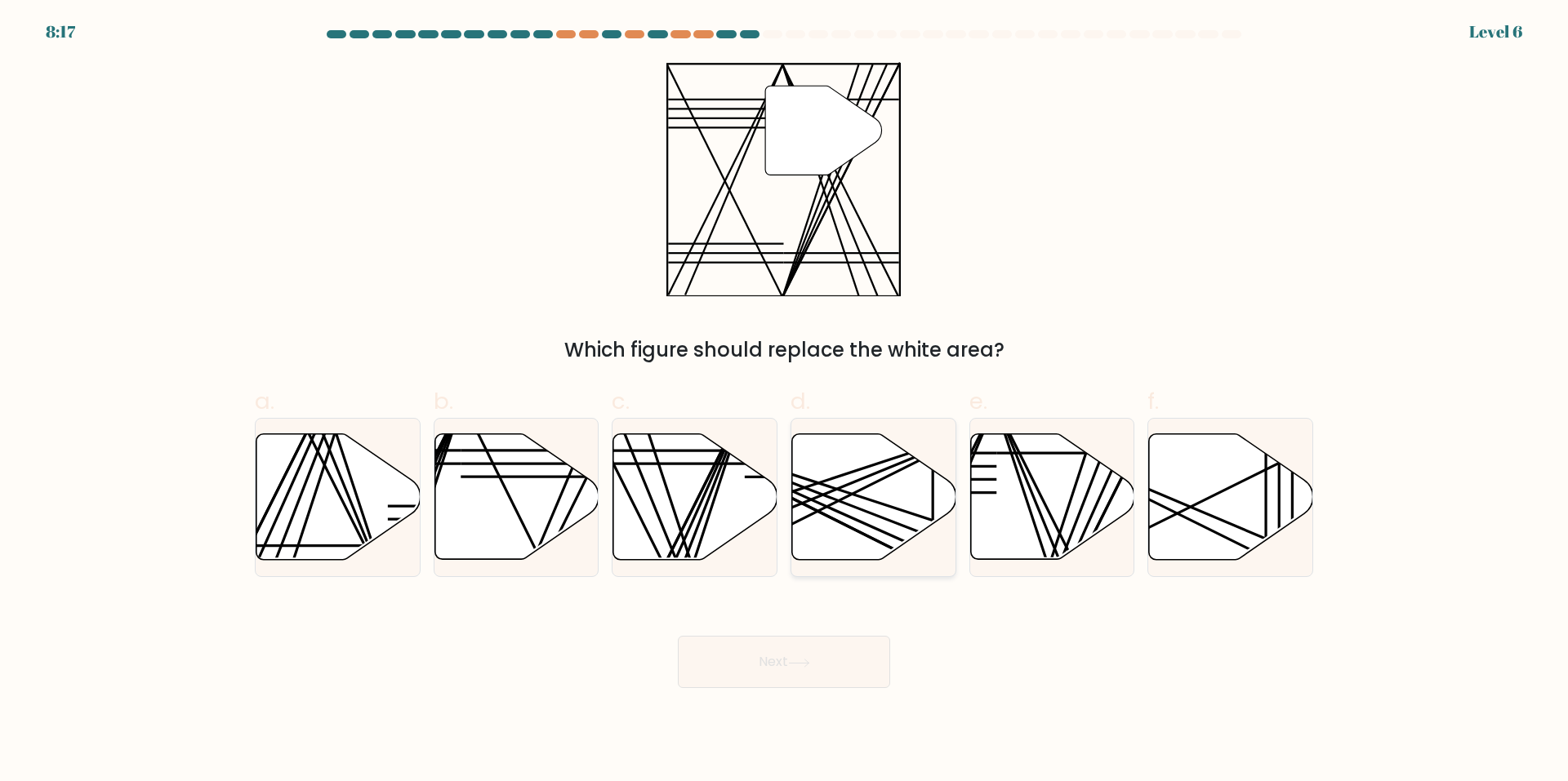
click at [881, 477] on icon at bounding box center [874, 496] width 164 height 126
click at [785, 402] on input "d." at bounding box center [784, 396] width 1 height 11
radio input "true"
click at [869, 664] on button "Next" at bounding box center [784, 662] width 213 height 53
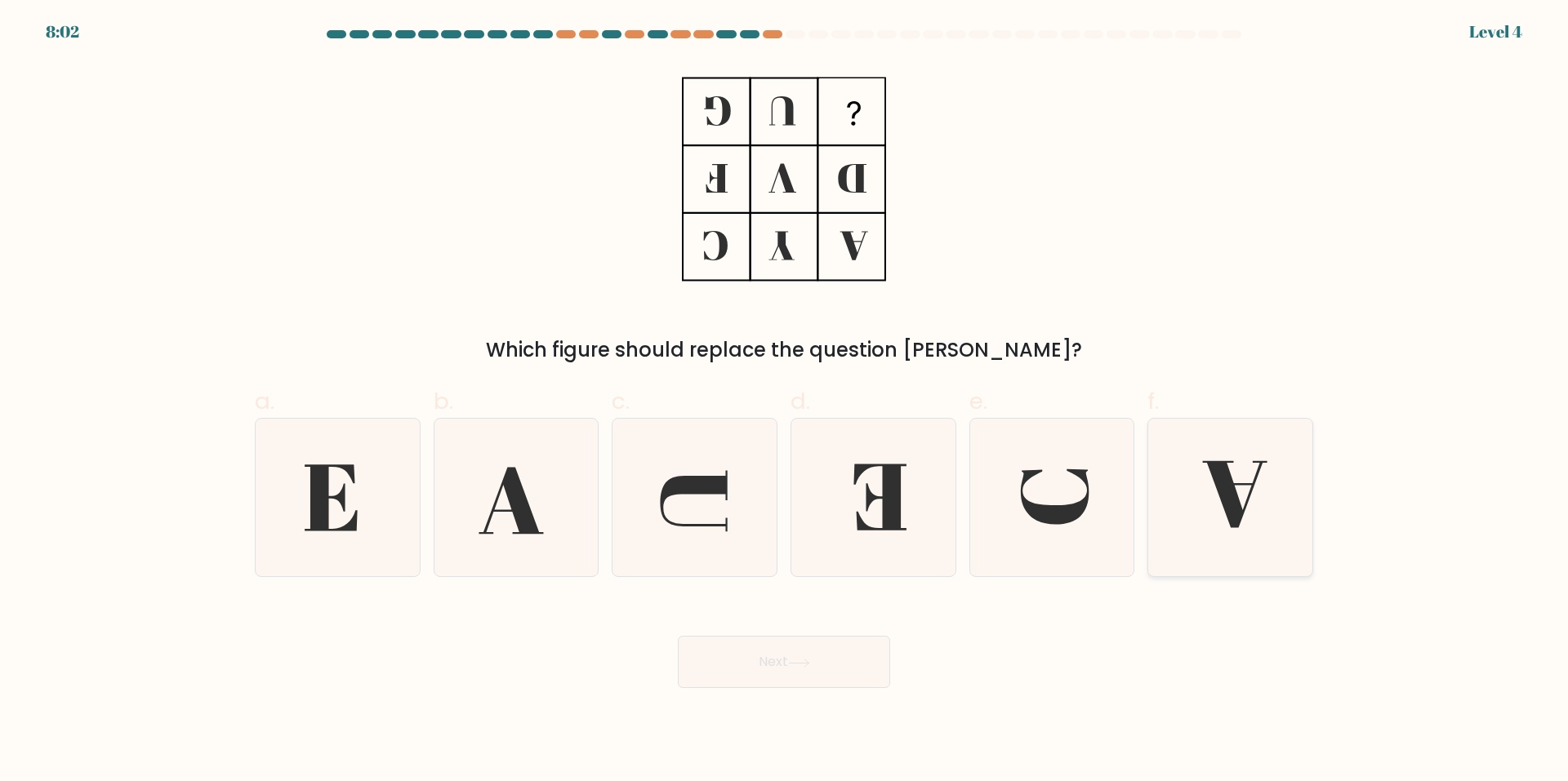
click at [1251, 471] on icon at bounding box center [1230, 497] width 157 height 157
click at [785, 402] on input "f." at bounding box center [784, 396] width 1 height 11
radio input "true"
click at [860, 693] on body "7:59 Level 4" at bounding box center [784, 390] width 1568 height 781
click at [864, 674] on button "Next" at bounding box center [784, 662] width 213 height 53
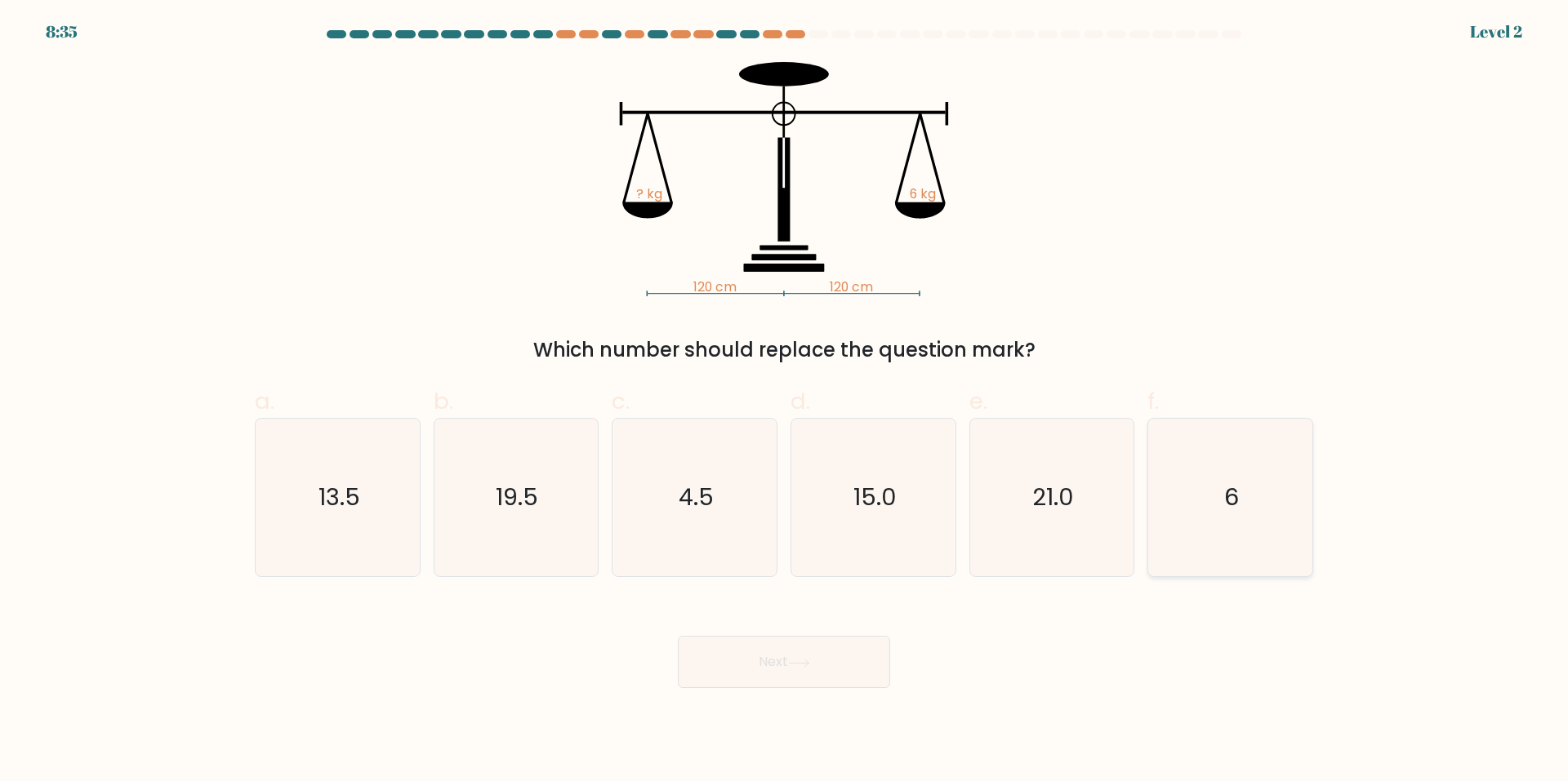
click at [1251, 505] on icon "6" at bounding box center [1230, 497] width 157 height 157
click at [785, 402] on input "f. 6" at bounding box center [784, 396] width 1 height 11
radio input "true"
click at [838, 680] on button "Next" at bounding box center [784, 662] width 213 height 53
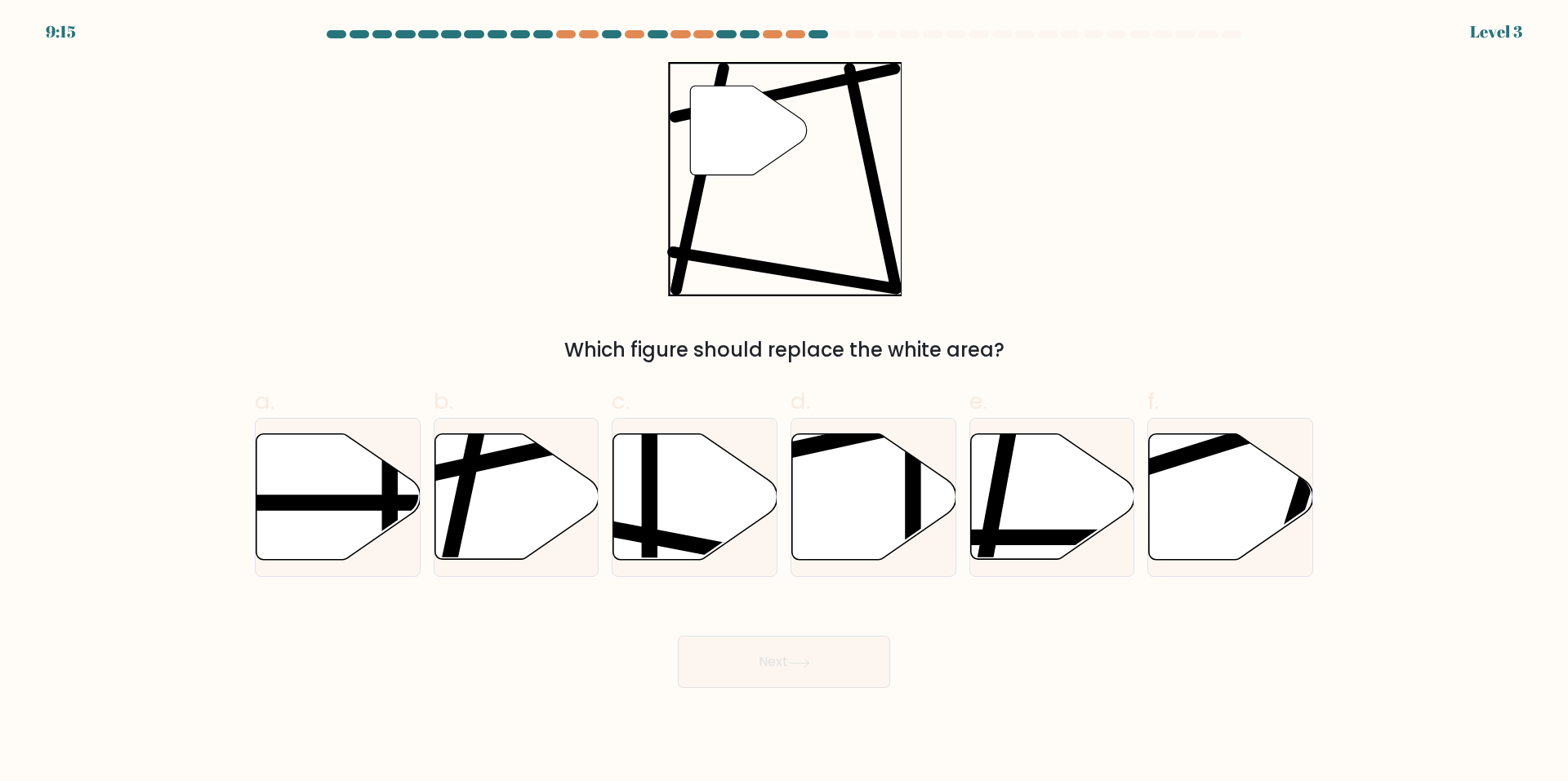
drag, startPoint x: 422, startPoint y: 496, endPoint x: 693, endPoint y: 617, distance: 296.8
click at [423, 502] on div "a." at bounding box center [337, 480] width 179 height 193
click at [518, 510] on icon at bounding box center [516, 496] width 164 height 126
click at [784, 402] on input "b." at bounding box center [784, 396] width 1 height 11
radio input "true"
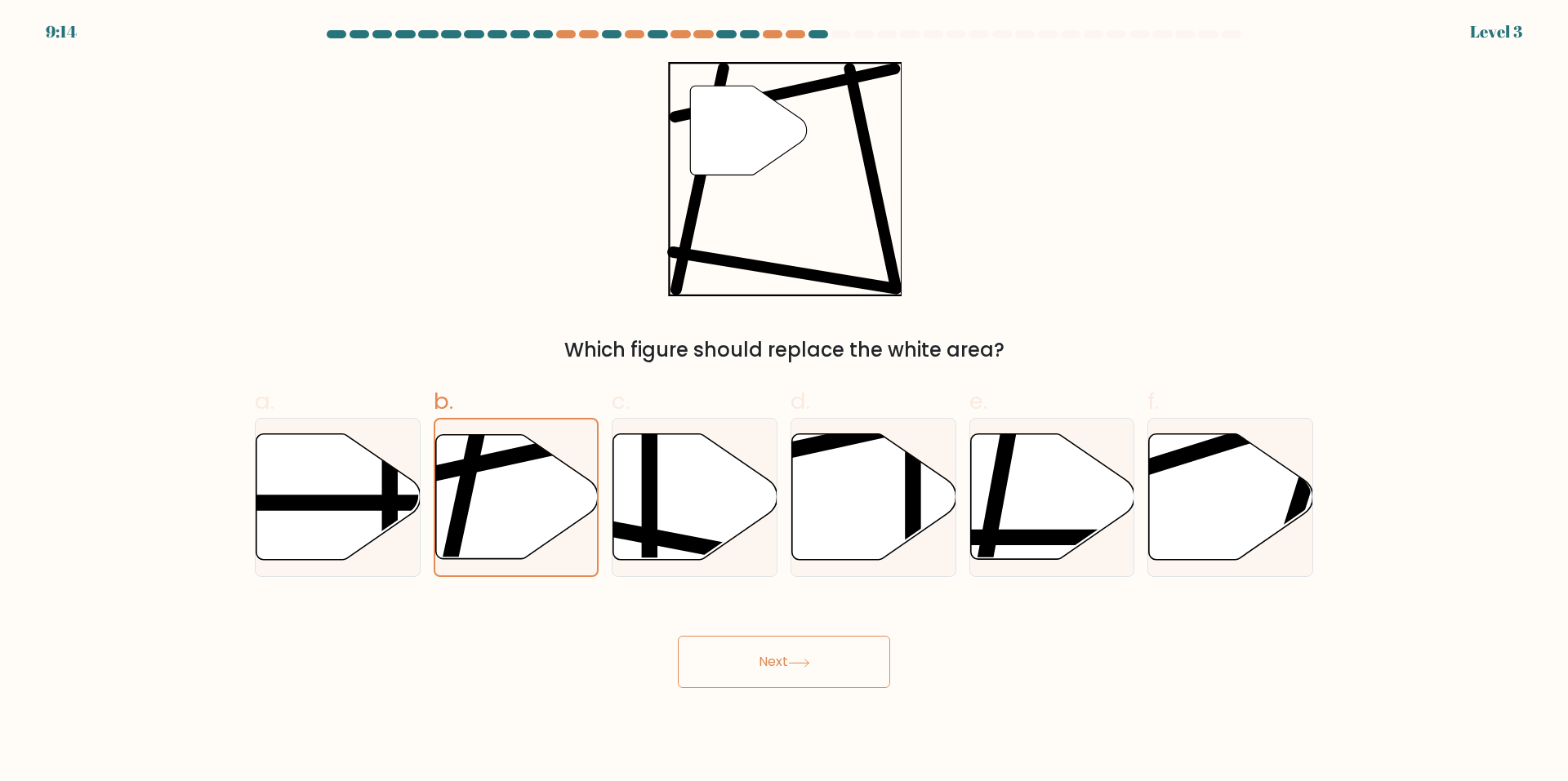
click at [764, 652] on button "Next" at bounding box center [784, 662] width 213 height 53
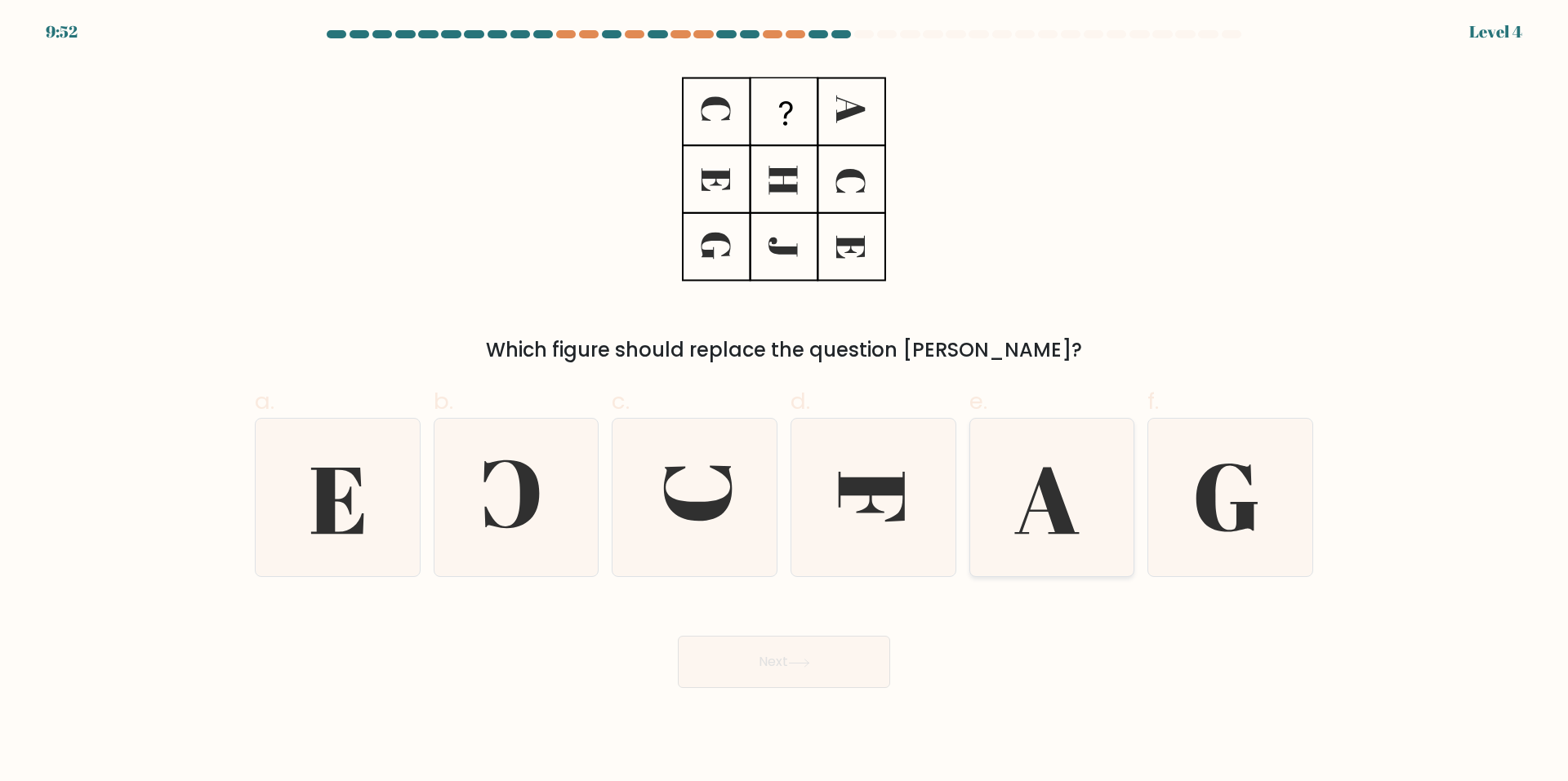
click at [1031, 526] on icon at bounding box center [1051, 497] width 157 height 157
click at [785, 402] on input "e." at bounding box center [784, 396] width 1 height 11
radio input "true"
click at [842, 659] on button "Next" at bounding box center [784, 662] width 213 height 53
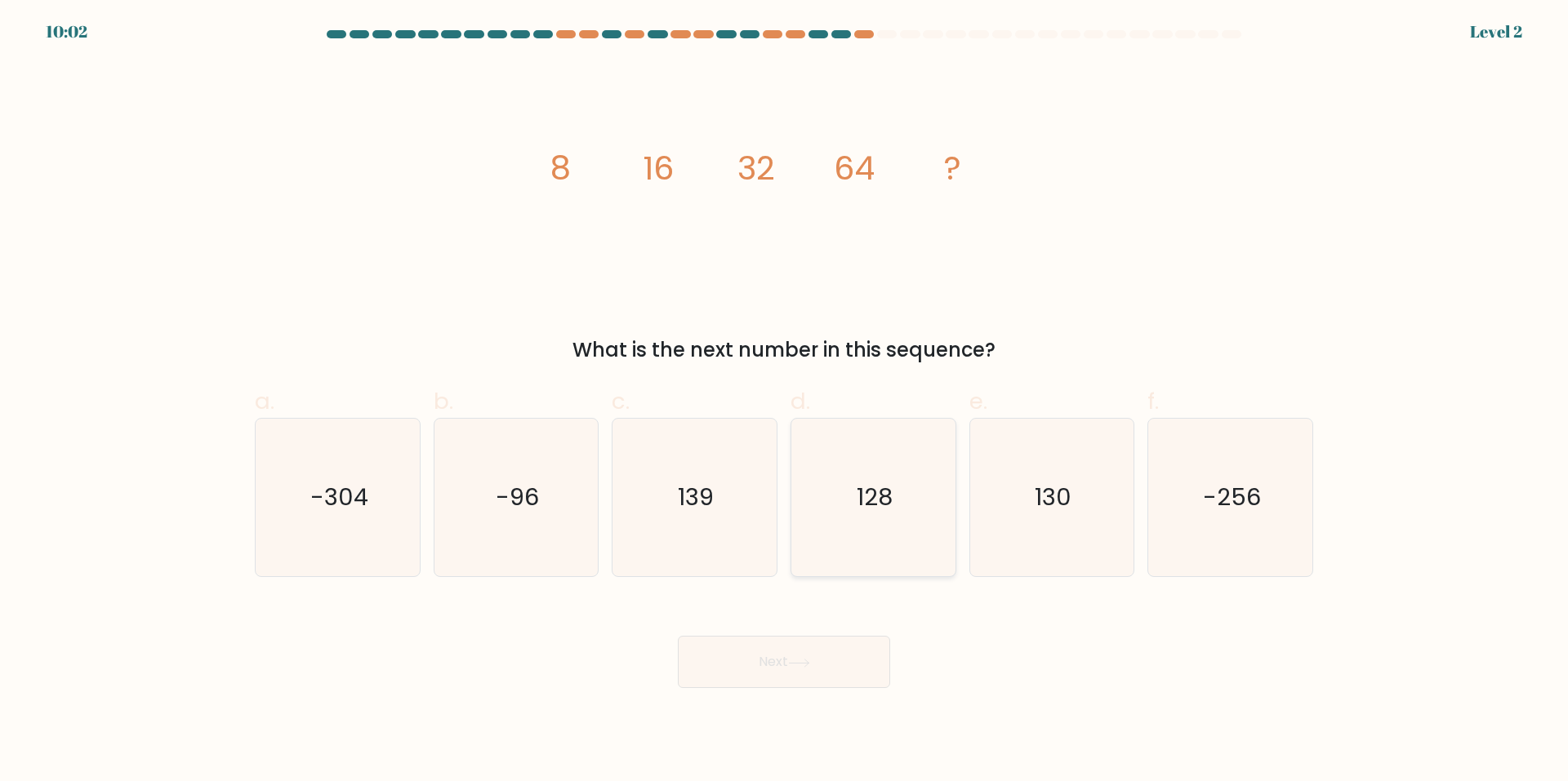
click at [881, 521] on icon "128" at bounding box center [873, 497] width 157 height 157
click at [785, 402] on input "d. 128" at bounding box center [784, 396] width 1 height 11
radio input "true"
click at [786, 652] on button "Next" at bounding box center [784, 662] width 213 height 53
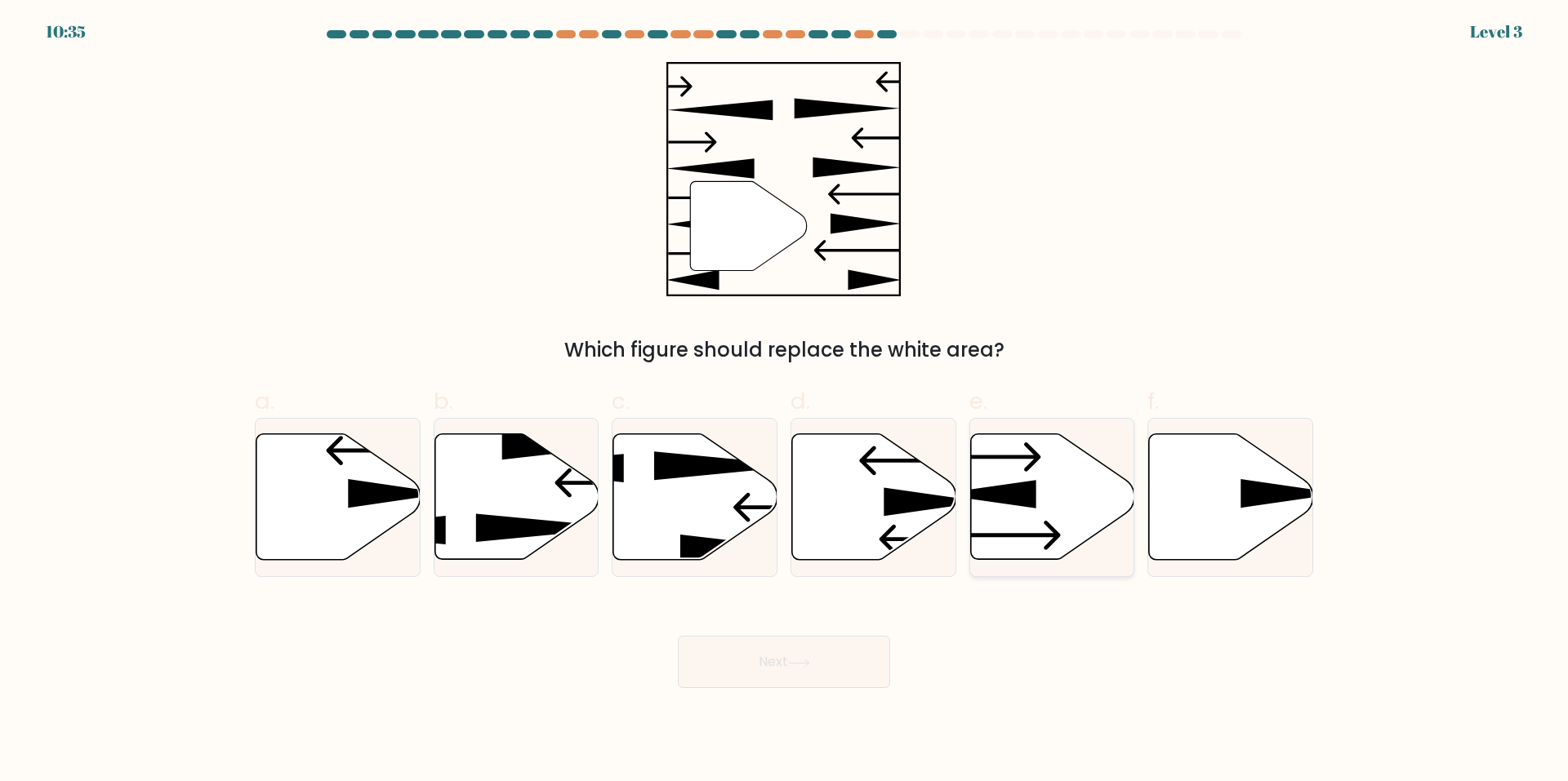
click at [1062, 517] on icon at bounding box center [1051, 496] width 164 height 126
click at [785, 402] on input "e." at bounding box center [784, 396] width 1 height 11
radio input "true"
click at [826, 676] on button "Next" at bounding box center [784, 662] width 213 height 53
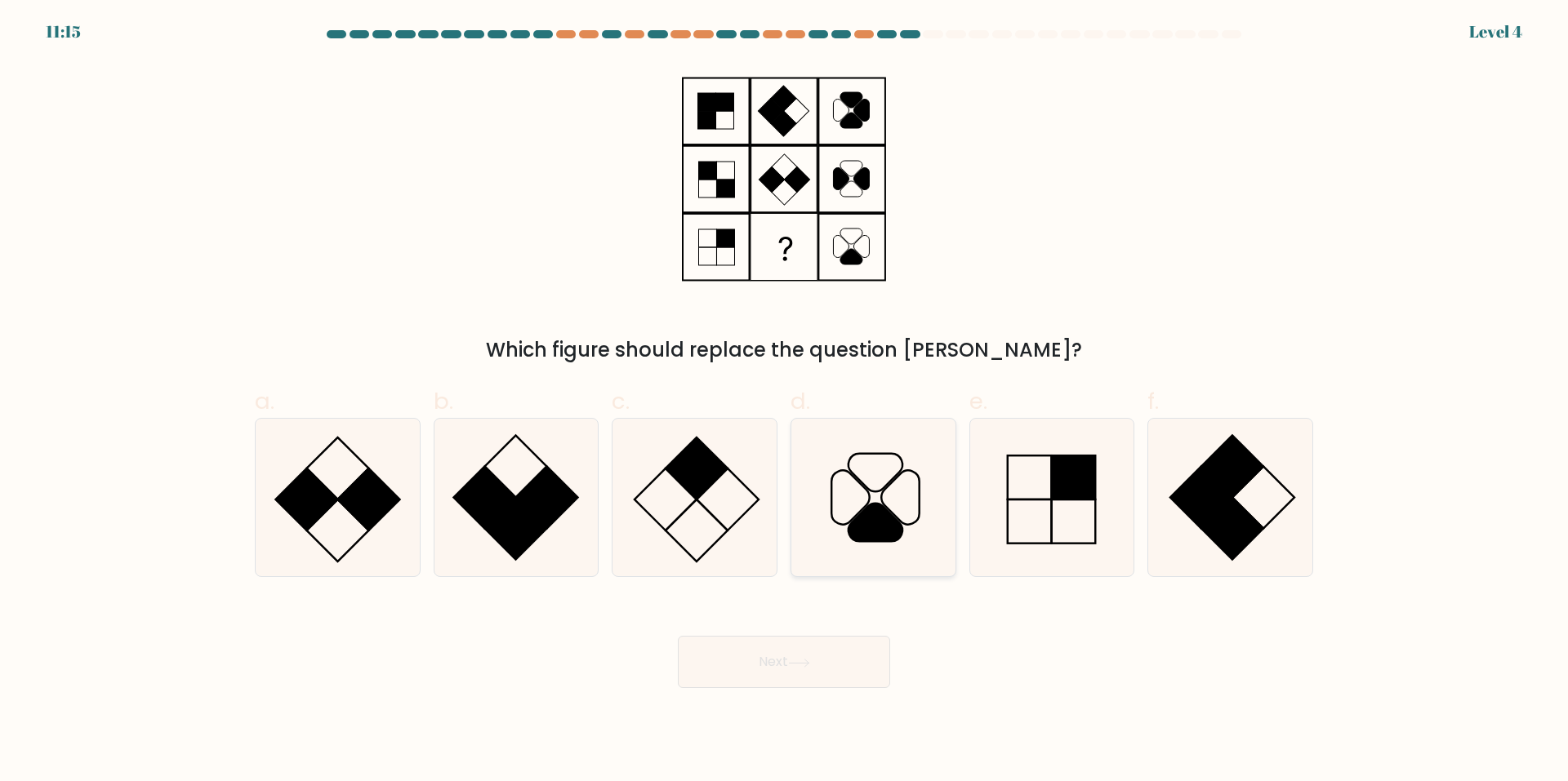
click at [905, 534] on icon at bounding box center [873, 497] width 157 height 157
click at [785, 402] on input "d." at bounding box center [784, 396] width 1 height 11
radio input "true"
click at [769, 655] on button "Next" at bounding box center [784, 662] width 213 height 53
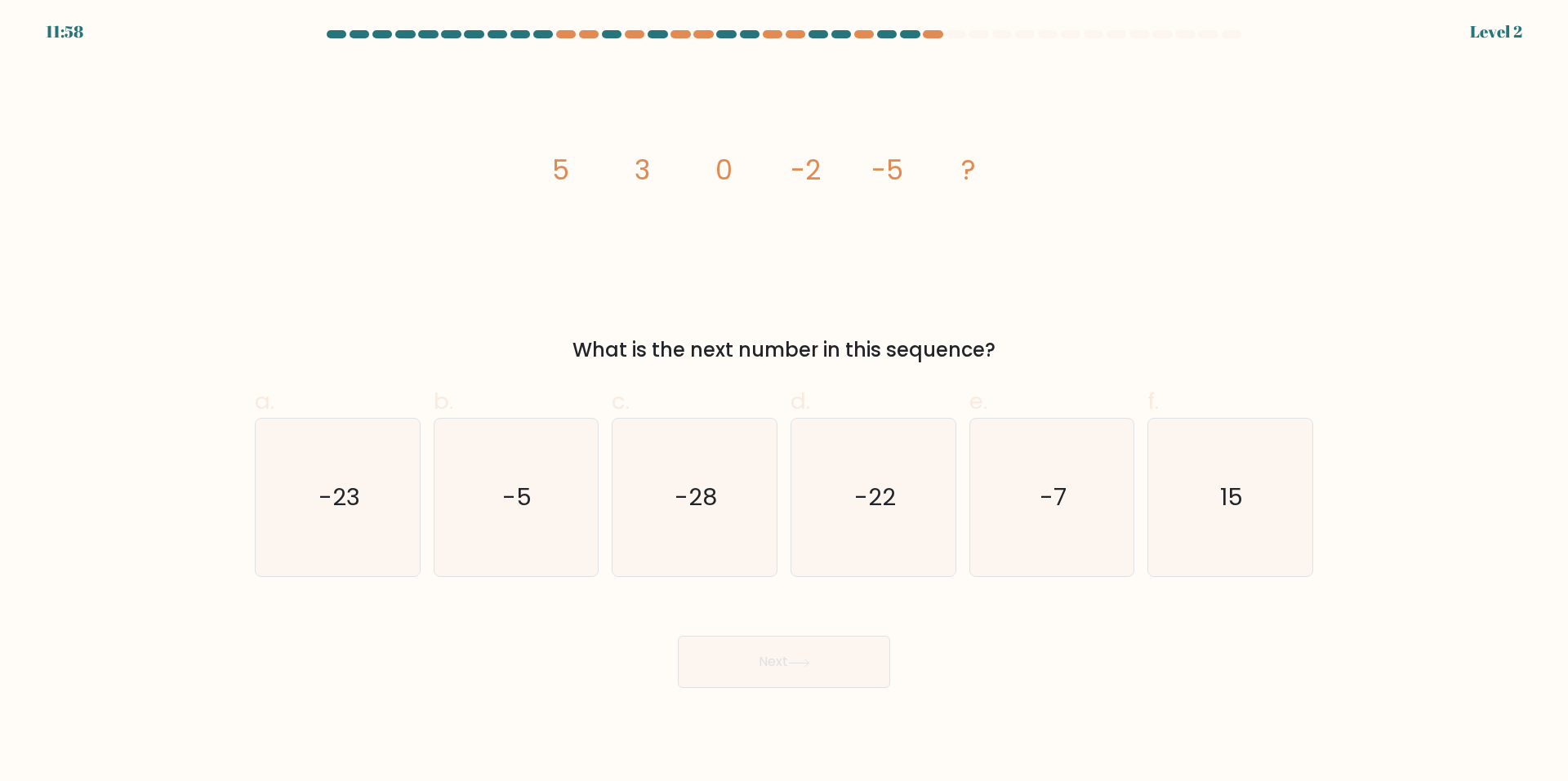
click at [800, 678] on button "Next" at bounding box center [784, 662] width 213 height 53
click at [1135, 213] on div "image/svg+xml 5 3 0 -2 -5 ? What is the next number in this sequence?" at bounding box center [784, 214] width 1078 height 303
click at [1141, 466] on div "f. 15" at bounding box center [1230, 480] width 179 height 193
click at [1130, 474] on icon "-7" at bounding box center [1051, 497] width 157 height 157
click at [785, 402] on input "e. -7" at bounding box center [784, 396] width 1 height 11
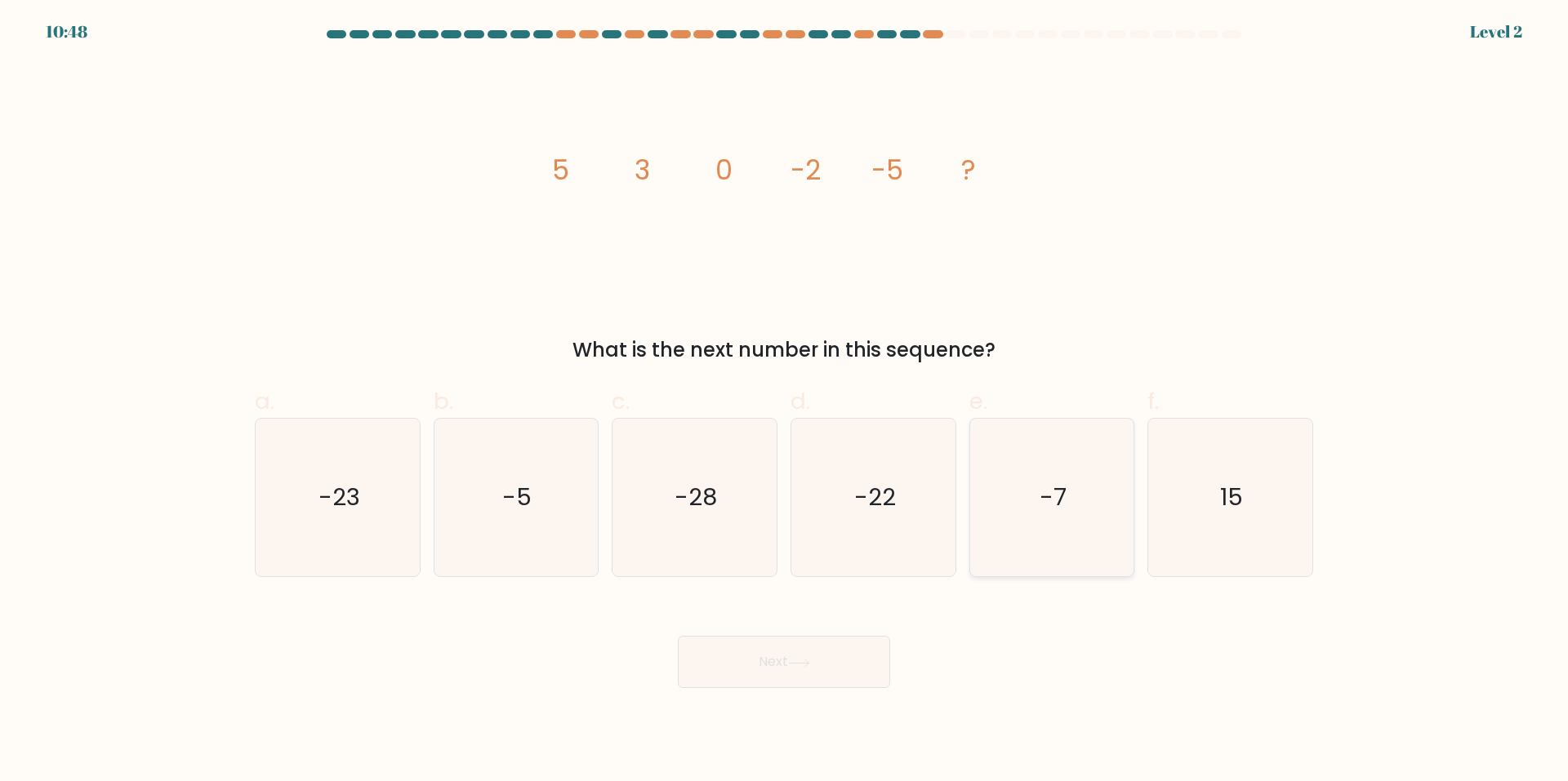
radio input "true"
click at [801, 654] on button "Next" at bounding box center [784, 662] width 213 height 53
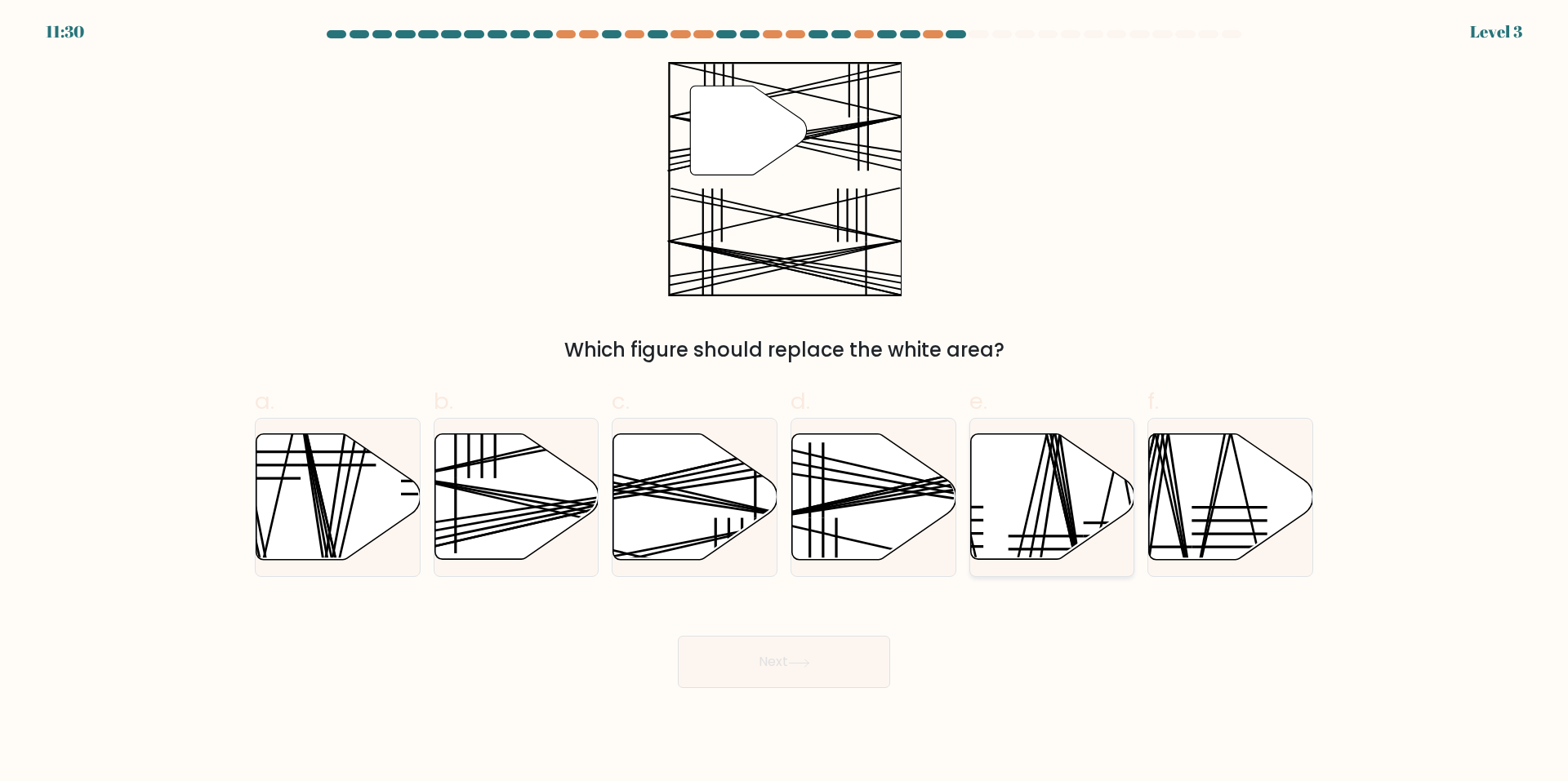
click at [1062, 509] on icon at bounding box center [1051, 496] width 164 height 126
click at [785, 402] on input "e." at bounding box center [784, 396] width 1 height 11
radio input "true"
click at [853, 696] on body "11:29 Level 3" at bounding box center [784, 390] width 1568 height 781
click at [865, 637] on button "Next" at bounding box center [784, 662] width 213 height 53
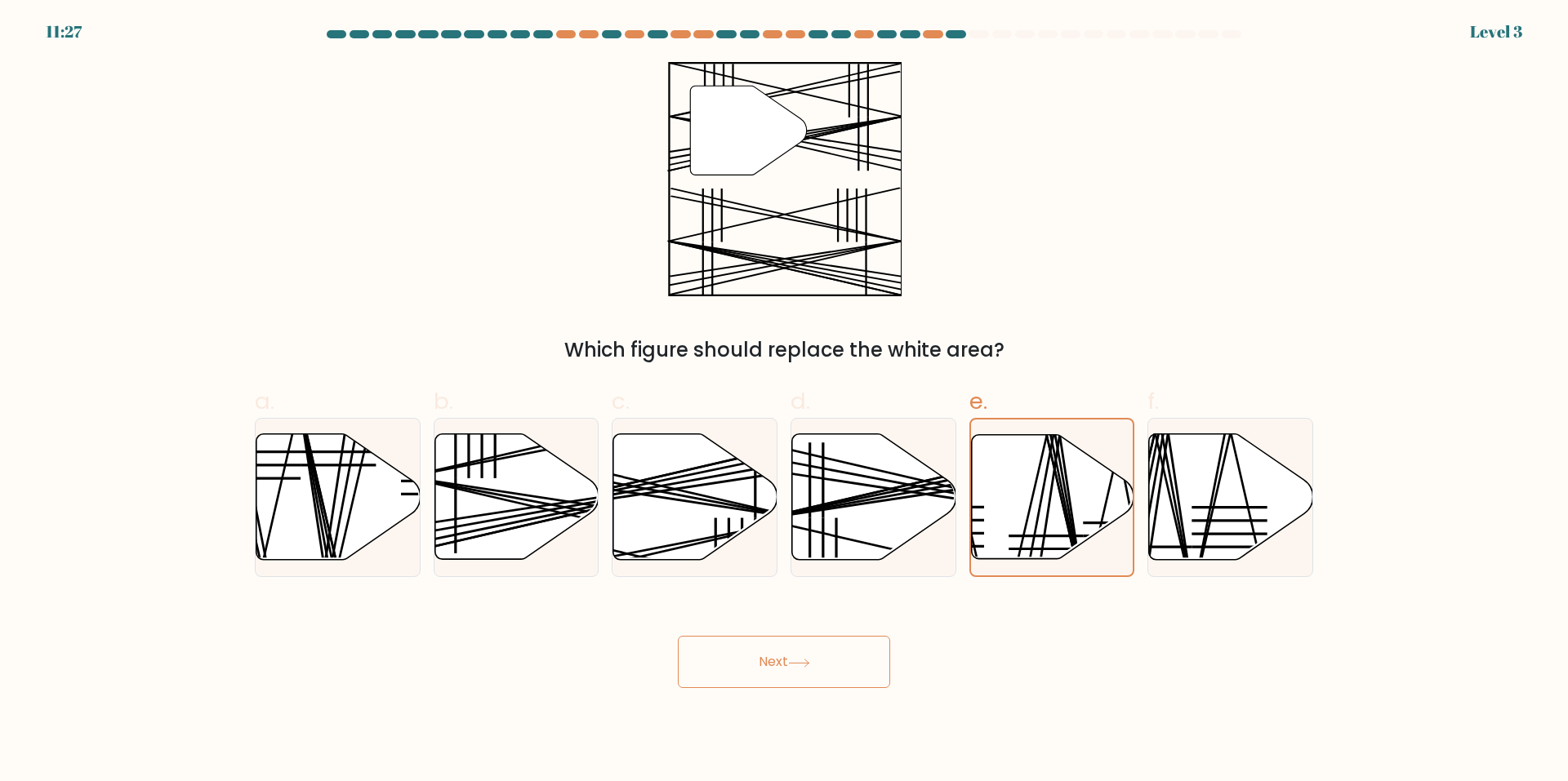
click at [865, 659] on button "Next" at bounding box center [784, 662] width 213 height 53
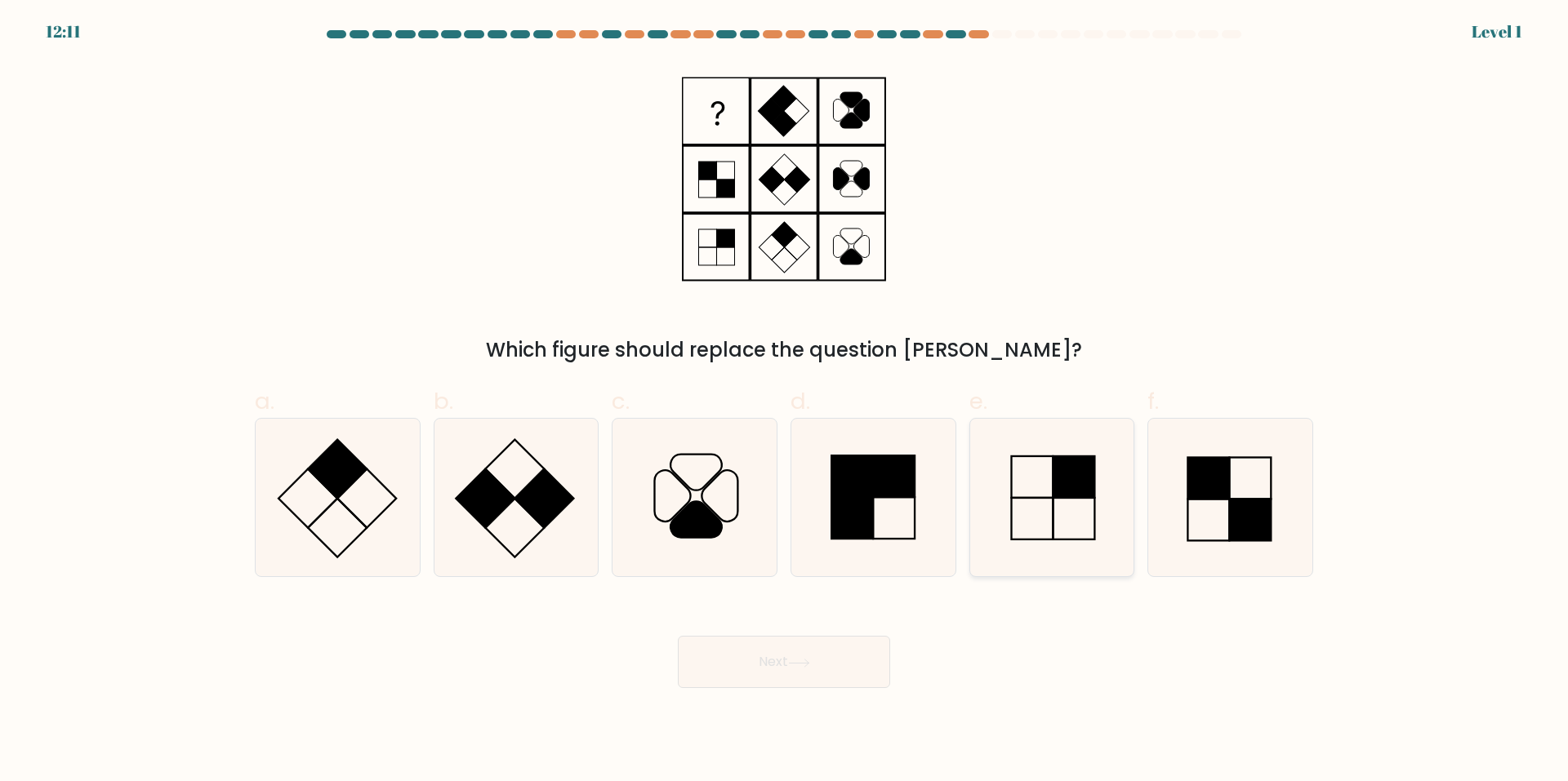
click at [1030, 544] on icon at bounding box center [1051, 497] width 157 height 157
click at [785, 402] on input "e." at bounding box center [784, 396] width 1 height 11
radio input "true"
click at [855, 669] on button "Next" at bounding box center [784, 662] width 213 height 53
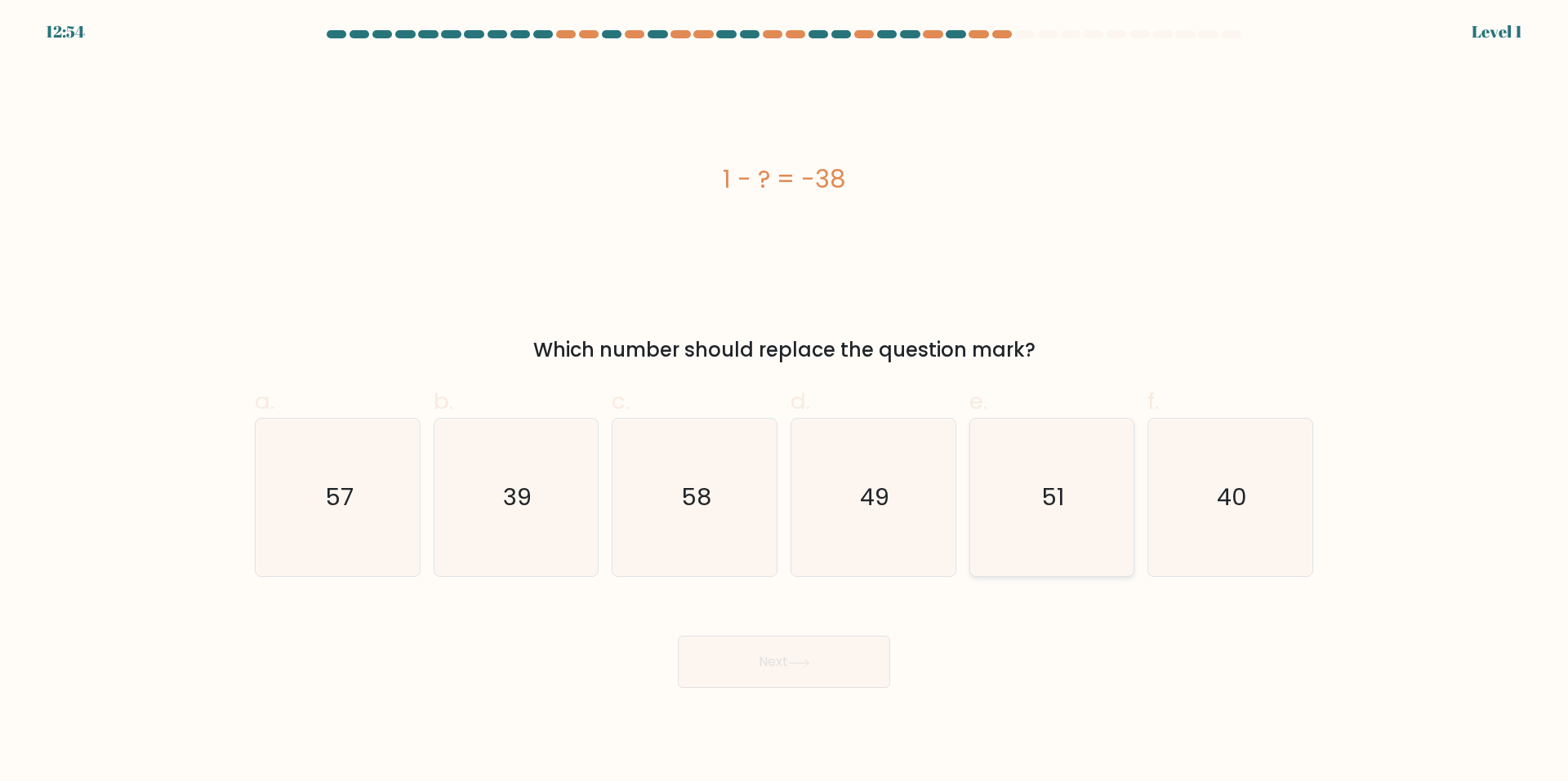
click at [1040, 514] on icon "51" at bounding box center [1051, 497] width 157 height 157
click at [785, 402] on input "e. 51" at bounding box center [784, 396] width 1 height 11
radio input "true"
click at [887, 528] on icon "49" at bounding box center [873, 497] width 157 height 157
click at [785, 402] on input "d. 49" at bounding box center [784, 396] width 1 height 11
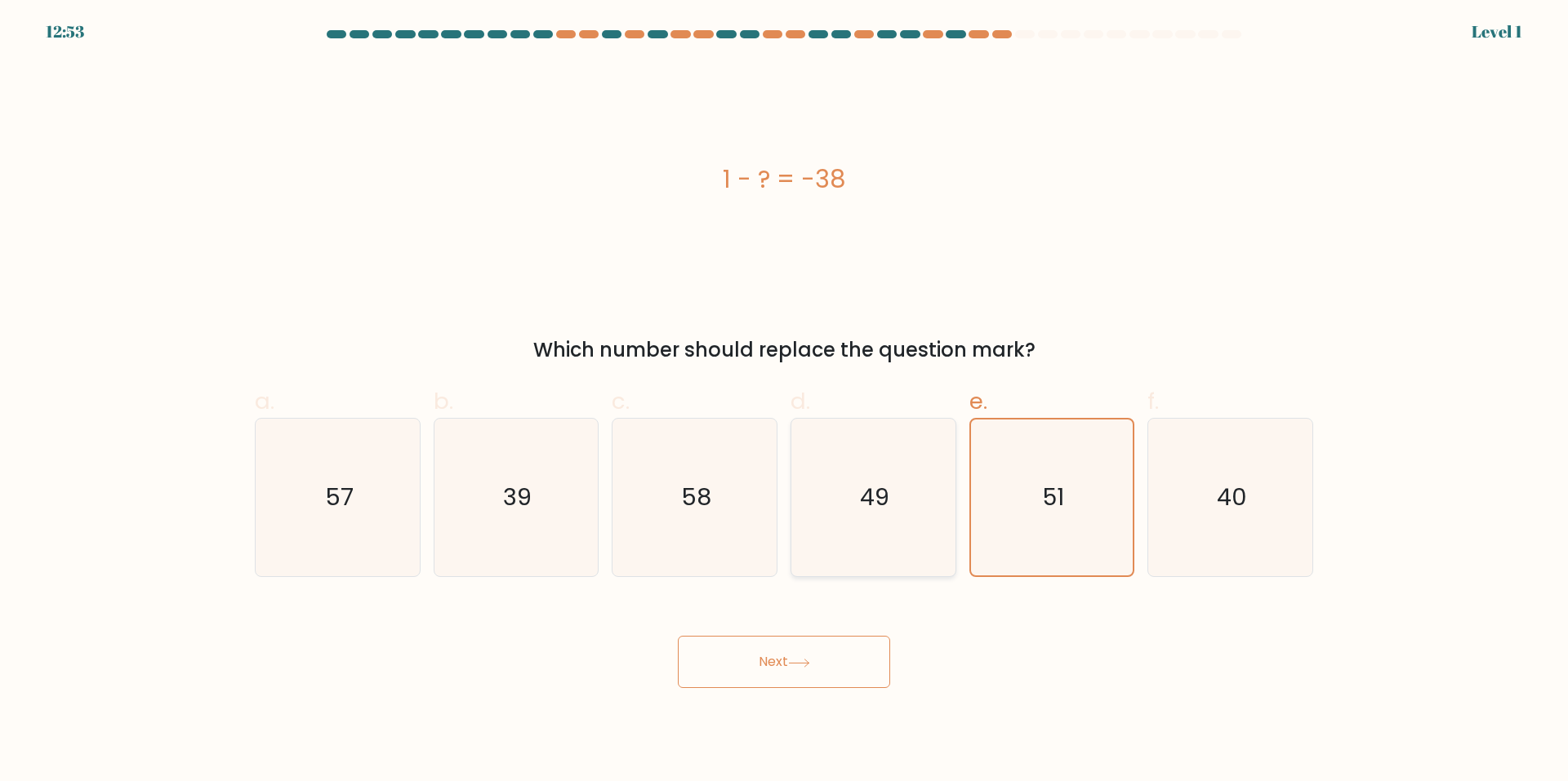
radio input "true"
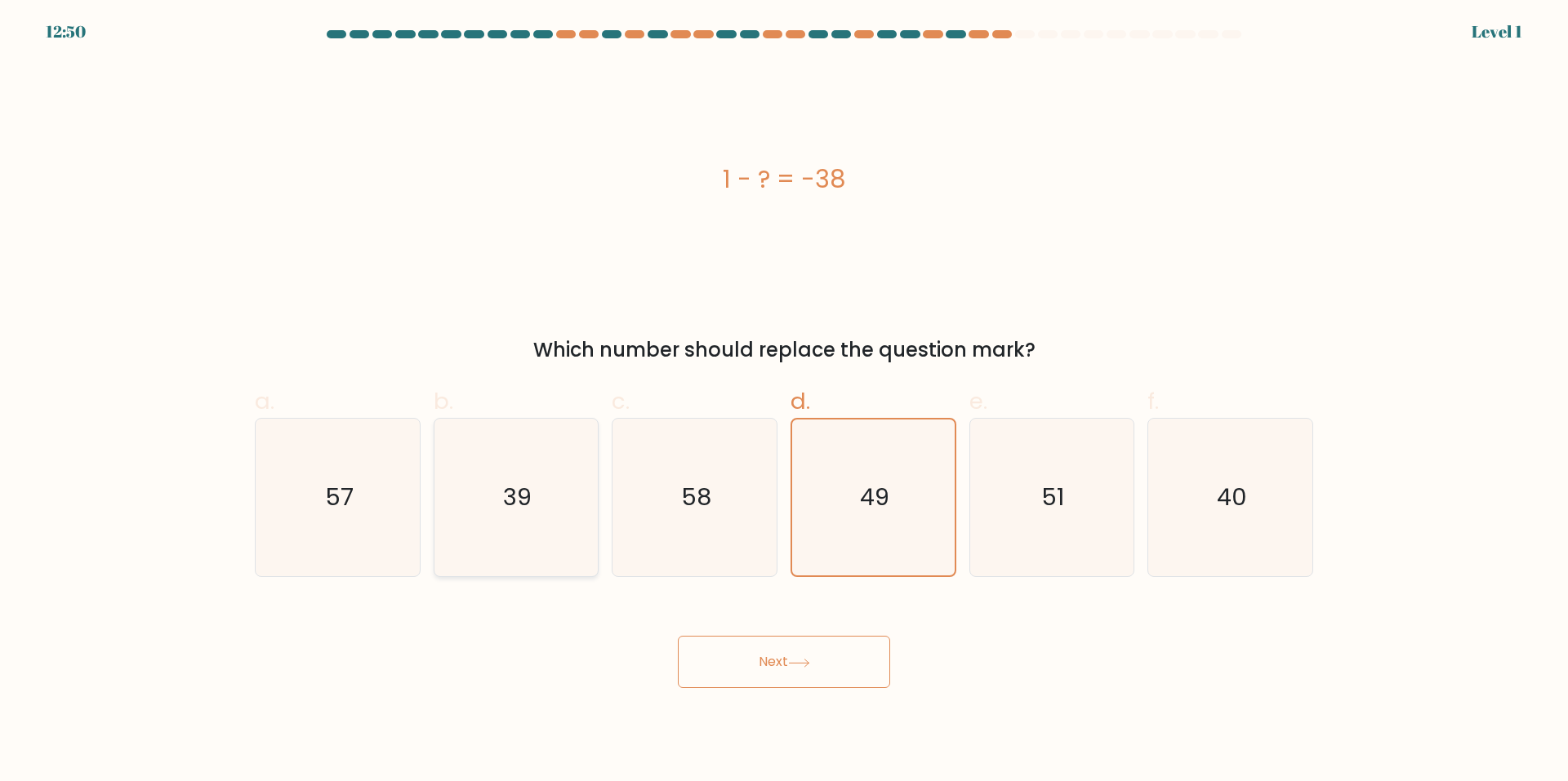
click at [571, 472] on icon "39" at bounding box center [516, 497] width 157 height 157
click at [784, 402] on input "b. 39" at bounding box center [784, 396] width 1 height 11
radio input "true"
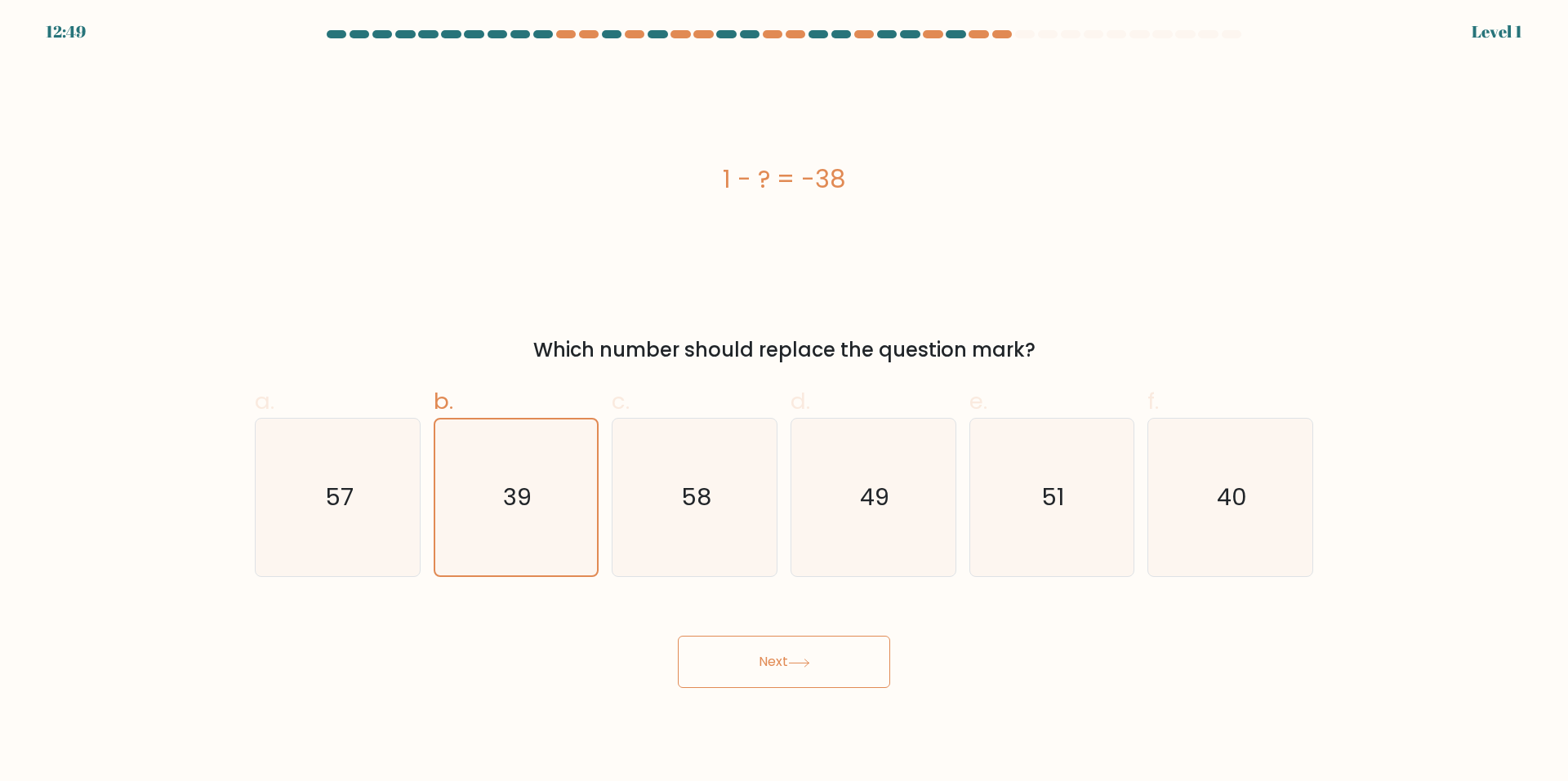
click at [740, 648] on button "Next" at bounding box center [784, 662] width 213 height 53
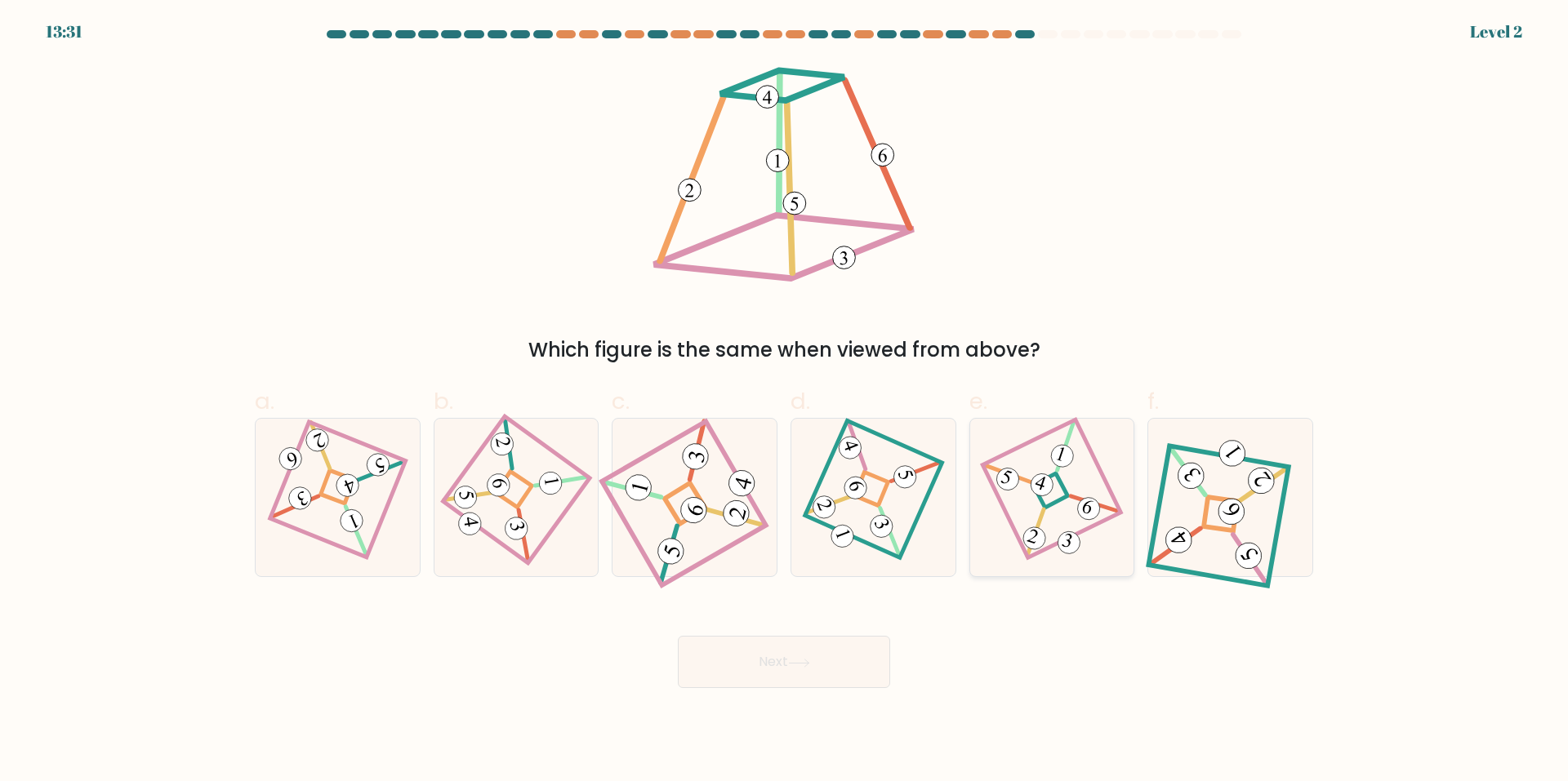
click at [997, 543] on div at bounding box center [1051, 497] width 166 height 159
click at [785, 402] on input "e." at bounding box center [784, 396] width 1 height 11
radio input "true"
click at [812, 699] on body "13:31 Level 2" at bounding box center [784, 390] width 1568 height 781
click at [820, 664] on button "Next" at bounding box center [784, 662] width 213 height 53
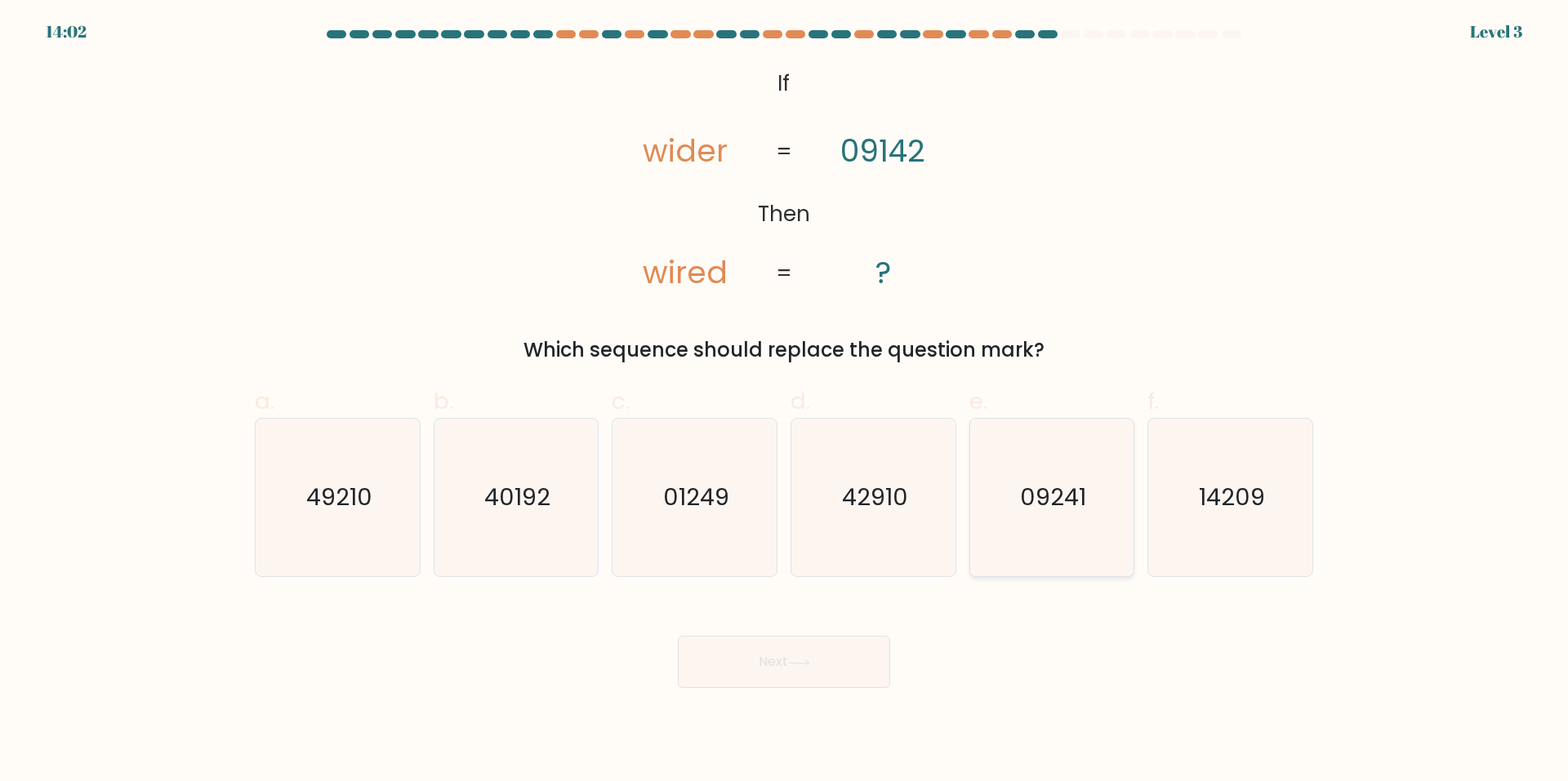
click at [1016, 522] on icon "09241" at bounding box center [1051, 497] width 157 height 157
click at [785, 402] on input "e. 09241" at bounding box center [784, 396] width 1 height 11
radio input "true"
click at [855, 678] on button "Next" at bounding box center [784, 662] width 213 height 53
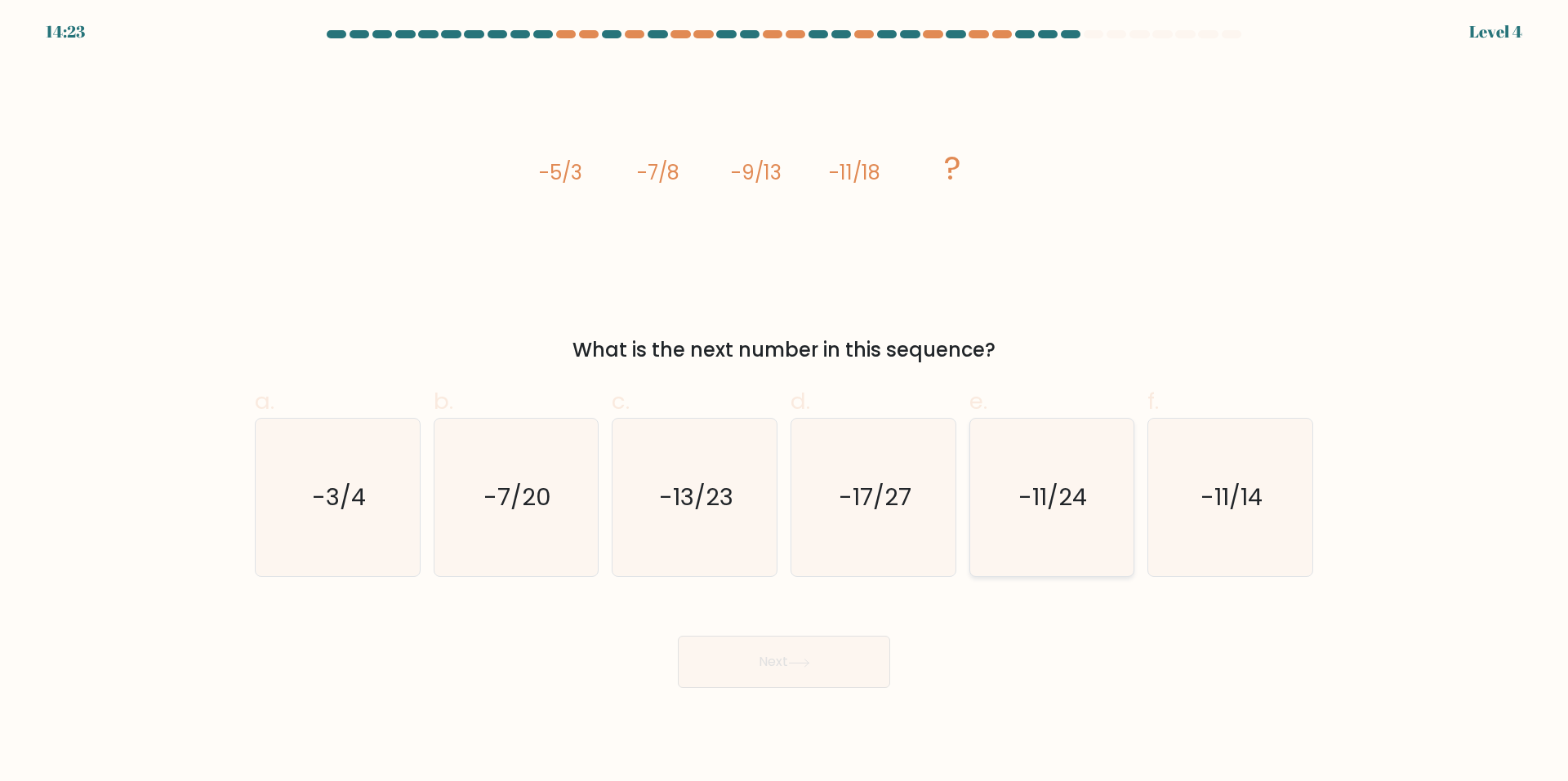
click at [1050, 510] on text "-11/24" at bounding box center [1053, 498] width 69 height 33
click at [785, 402] on input "e. -11/24" at bounding box center [784, 396] width 1 height 11
radio input "true"
click at [825, 678] on button "Next" at bounding box center [784, 662] width 213 height 53
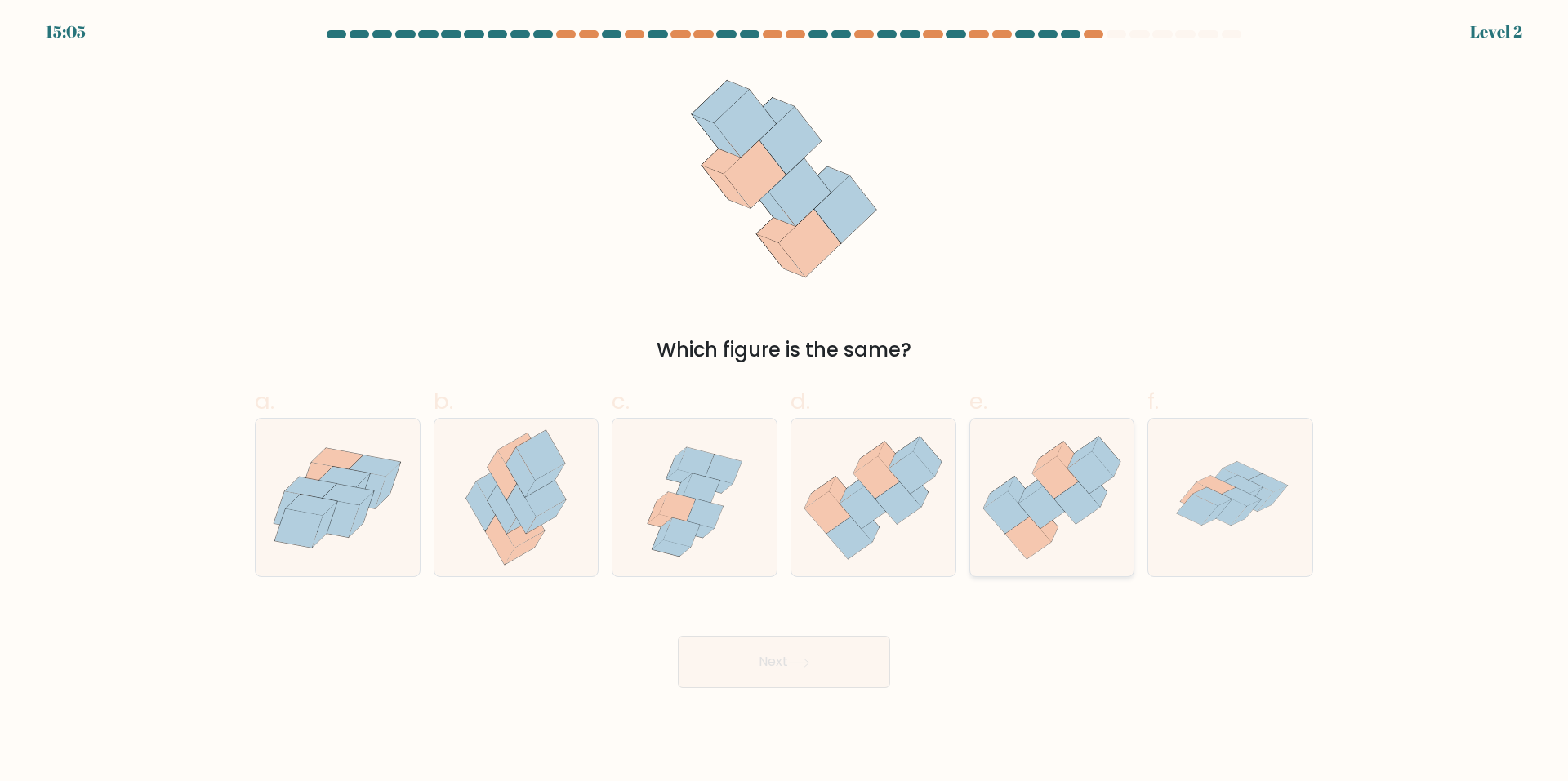
click at [980, 557] on icon at bounding box center [1051, 497] width 164 height 141
click at [785, 402] on input "e." at bounding box center [784, 396] width 1 height 11
radio input "true"
click at [897, 558] on icon at bounding box center [873, 497] width 164 height 141
click at [785, 402] on input "d." at bounding box center [784, 396] width 1 height 11
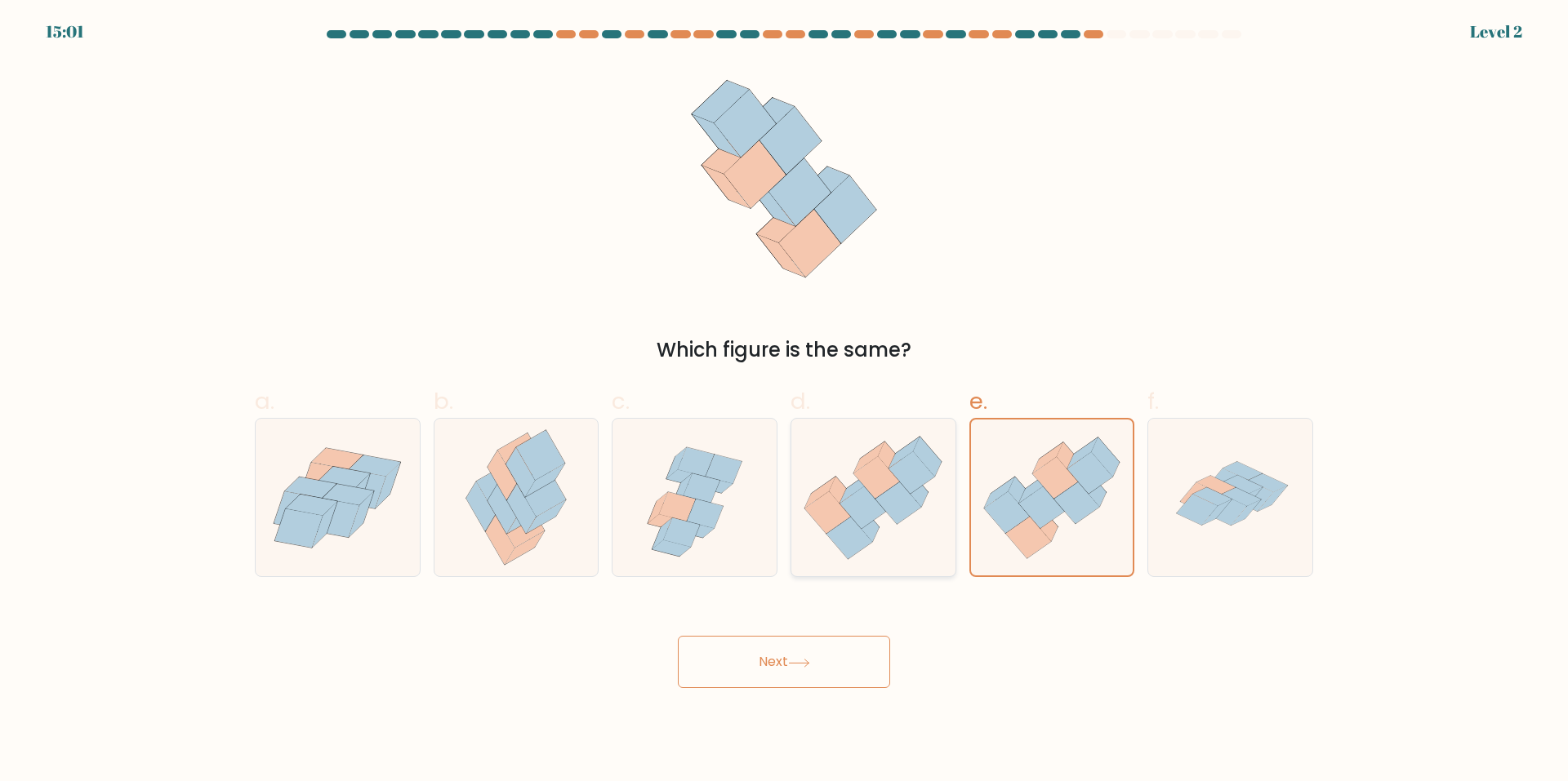
radio input "true"
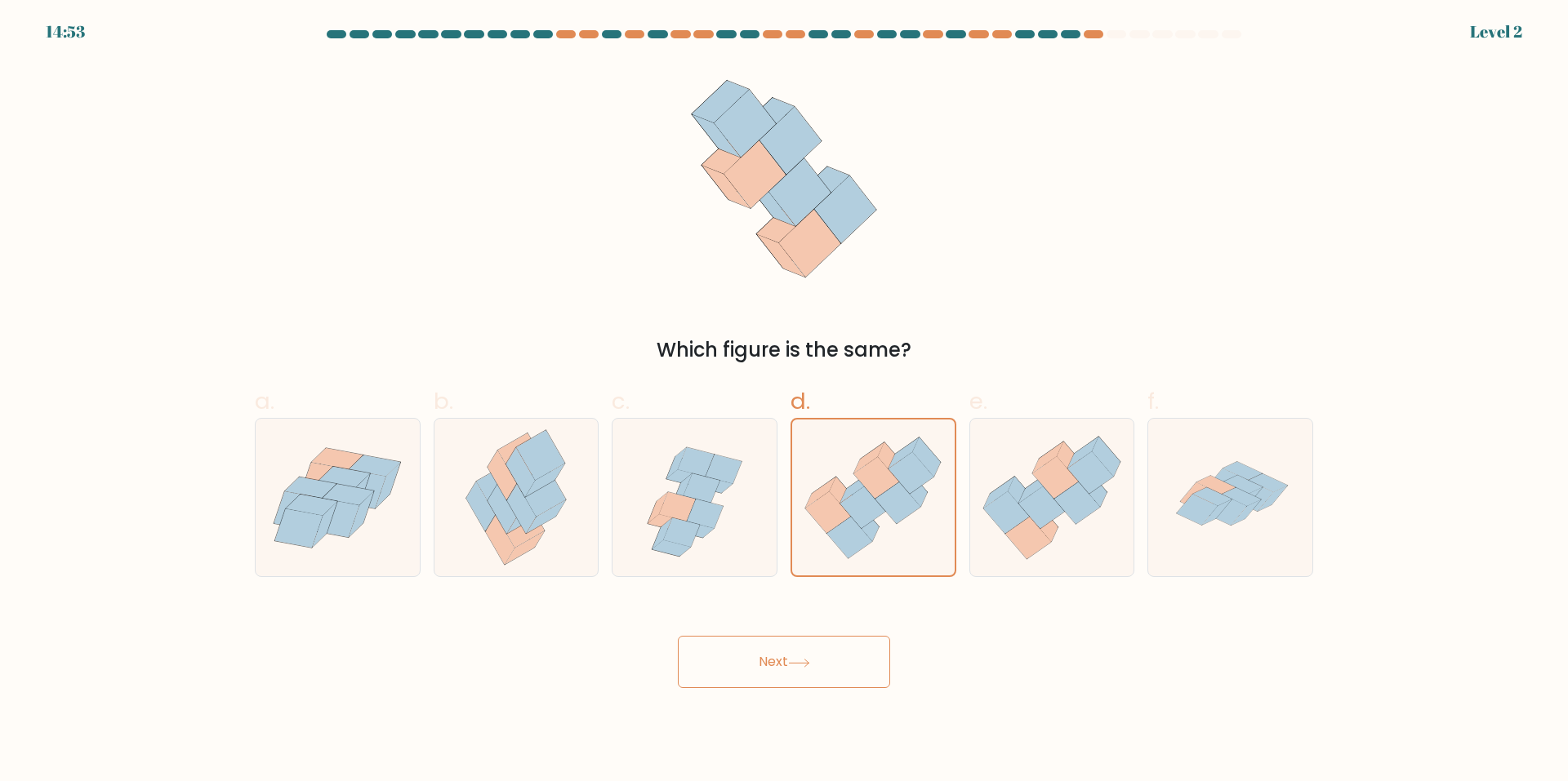
click at [809, 662] on icon at bounding box center [798, 663] width 19 height 8
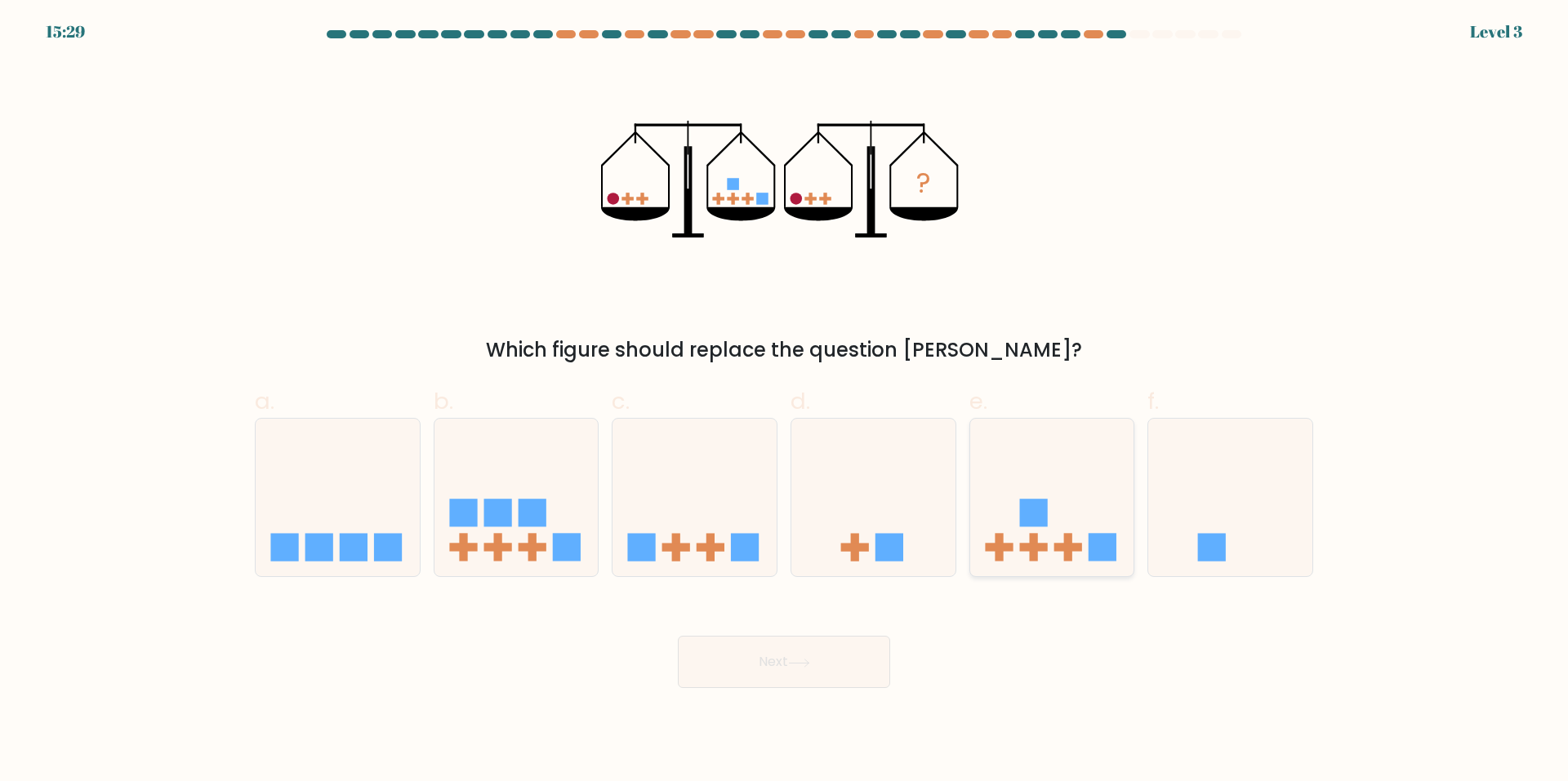
click at [1051, 510] on icon at bounding box center [1051, 497] width 164 height 135
click at [785, 402] on input "e." at bounding box center [784, 396] width 1 height 11
radio input "true"
click at [851, 650] on button "Next" at bounding box center [784, 662] width 213 height 53
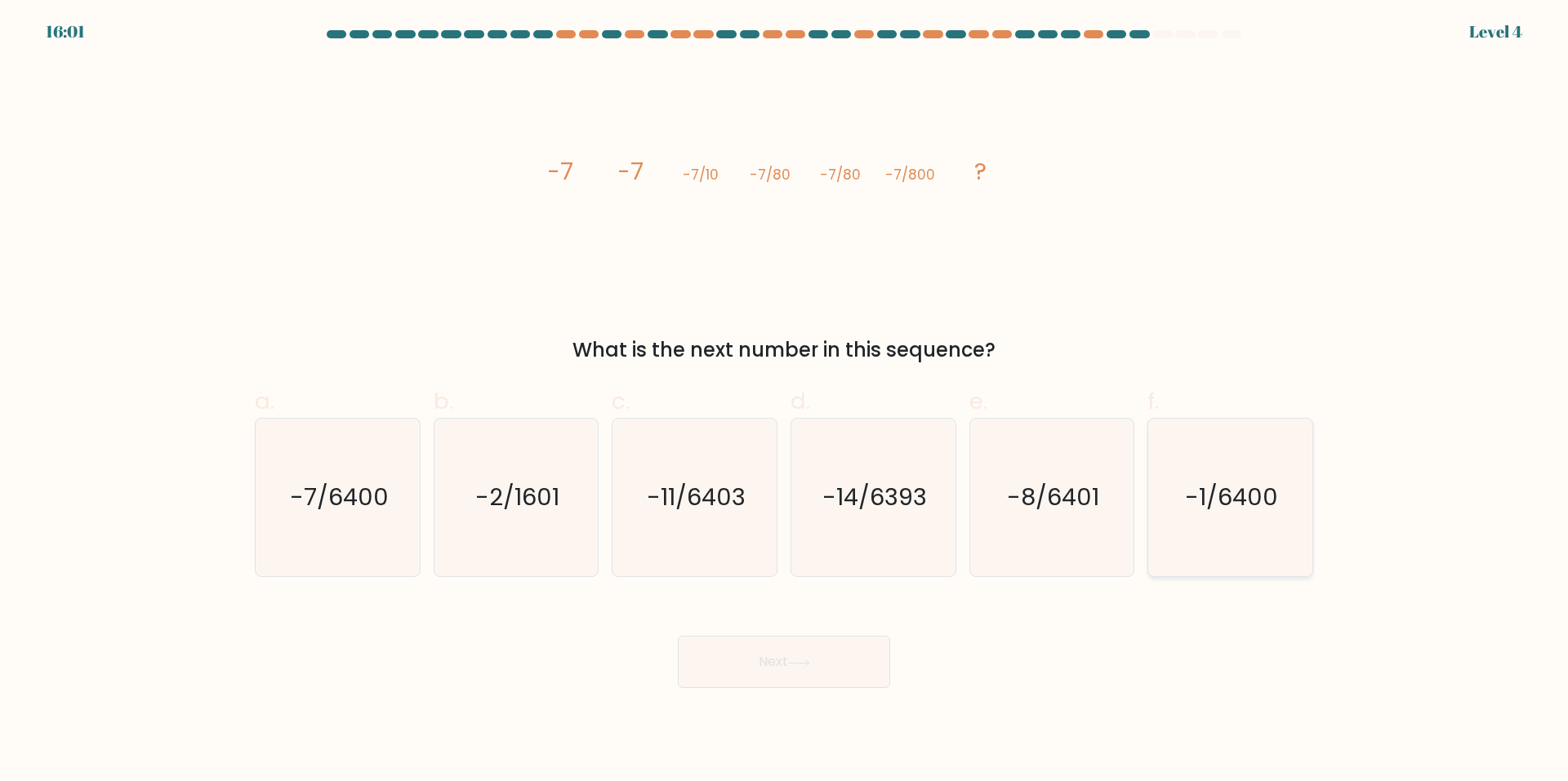
drag, startPoint x: 1184, startPoint y: 423, endPoint x: 1180, endPoint y: 431, distance: 8.9
click at [1183, 427] on icon "-1/6400" at bounding box center [1230, 497] width 157 height 157
click at [785, 402] on input "f. -1/6400" at bounding box center [784, 396] width 1 height 11
radio input "true"
click at [1187, 486] on text "-1/6400" at bounding box center [1232, 498] width 91 height 33
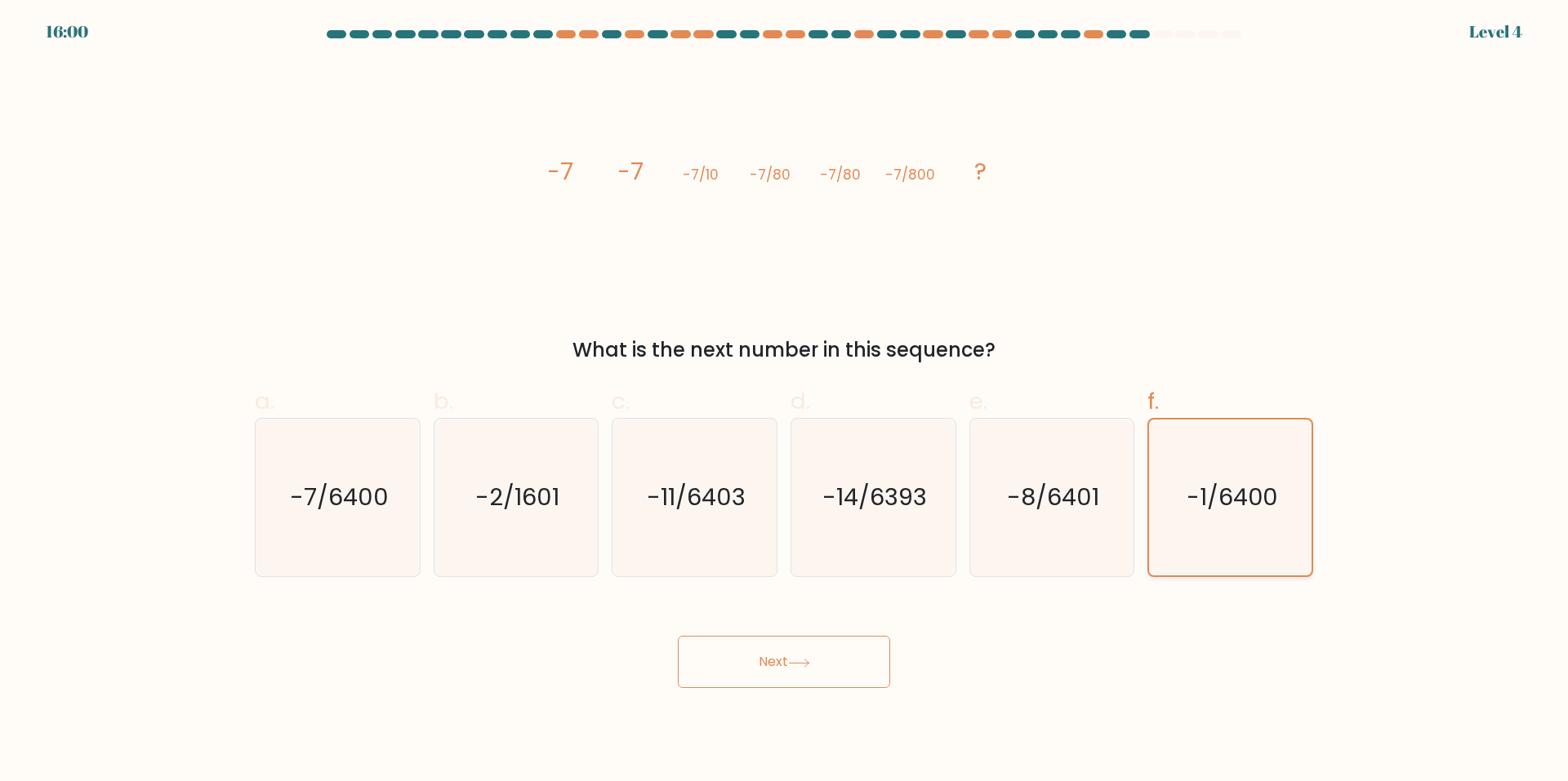
click at [785, 402] on input "f. -1/6400" at bounding box center [784, 396] width 1 height 11
click at [383, 523] on icon "-7/6400" at bounding box center [337, 497] width 157 height 157
click at [784, 402] on input "a. -7/6400" at bounding box center [784, 396] width 1 height 11
radio input "true"
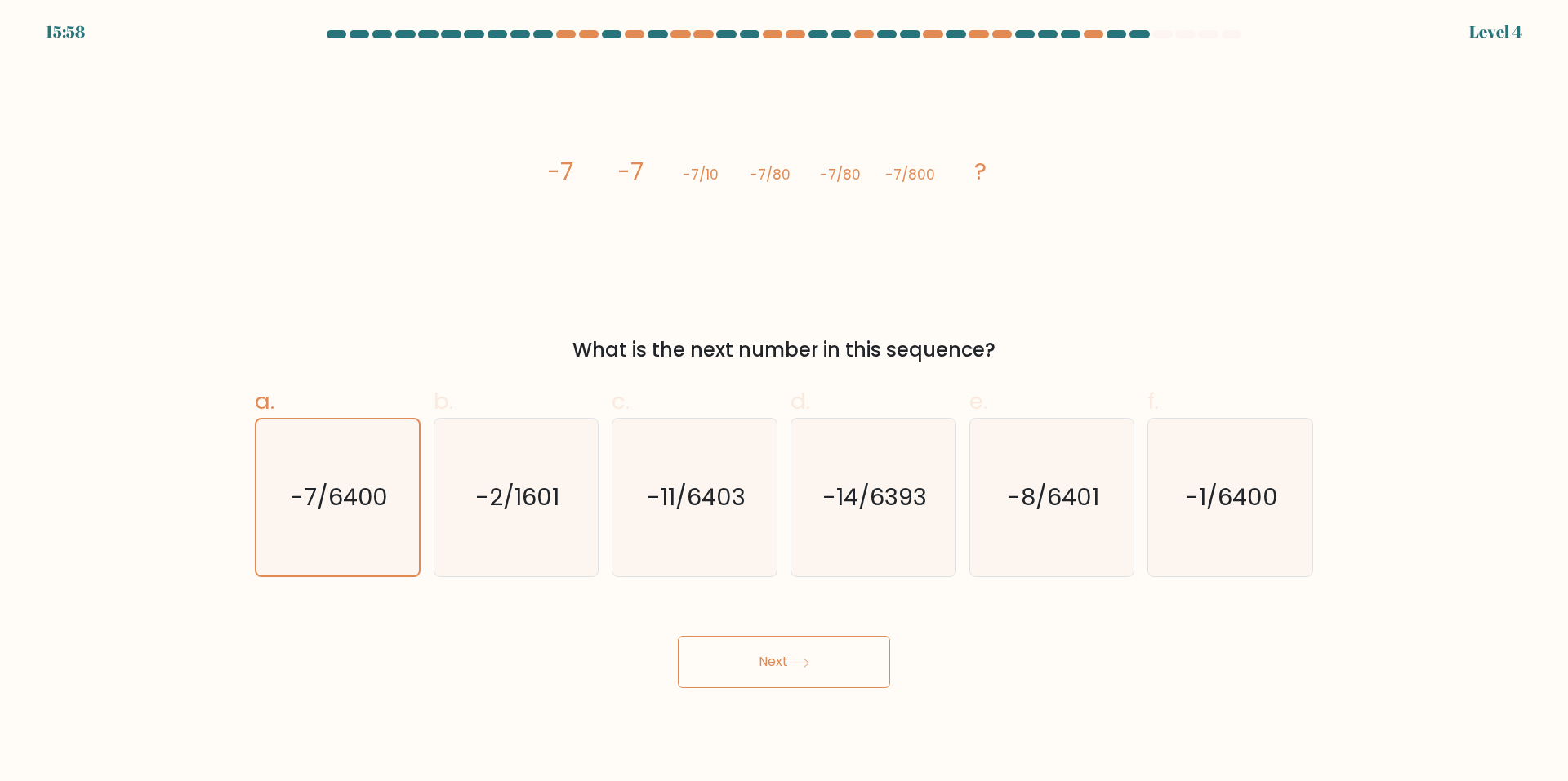
click at [714, 651] on button "Next" at bounding box center [784, 662] width 213 height 53
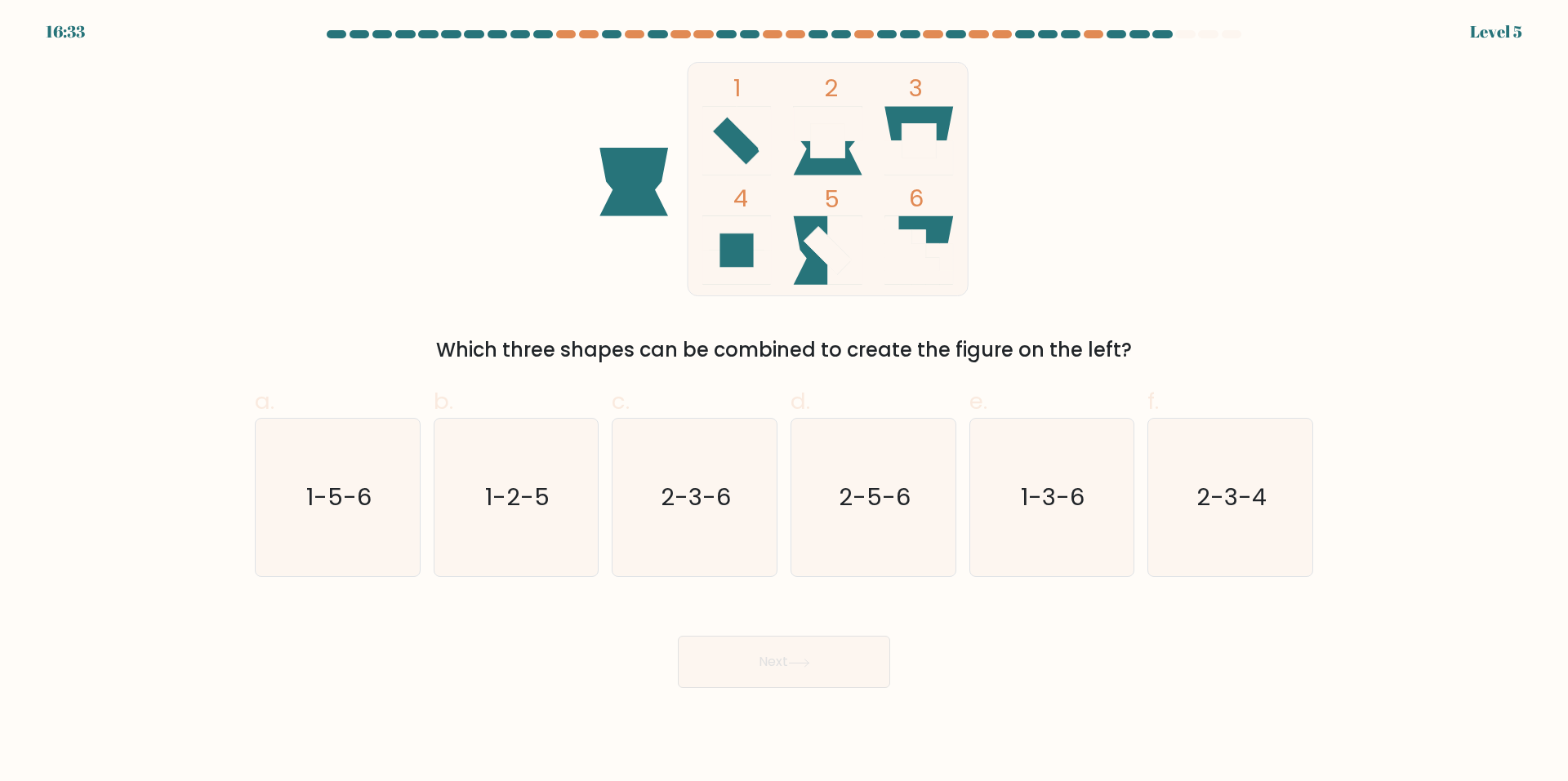
drag, startPoint x: 1095, startPoint y: 545, endPoint x: 922, endPoint y: 628, distance: 191.9
click at [1094, 543] on icon "1-3-6" at bounding box center [1051, 497] width 157 height 157
click at [785, 402] on input "e. 1-3-6" at bounding box center [784, 396] width 1 height 11
radio input "true"
click at [819, 687] on button "Next" at bounding box center [784, 662] width 213 height 53
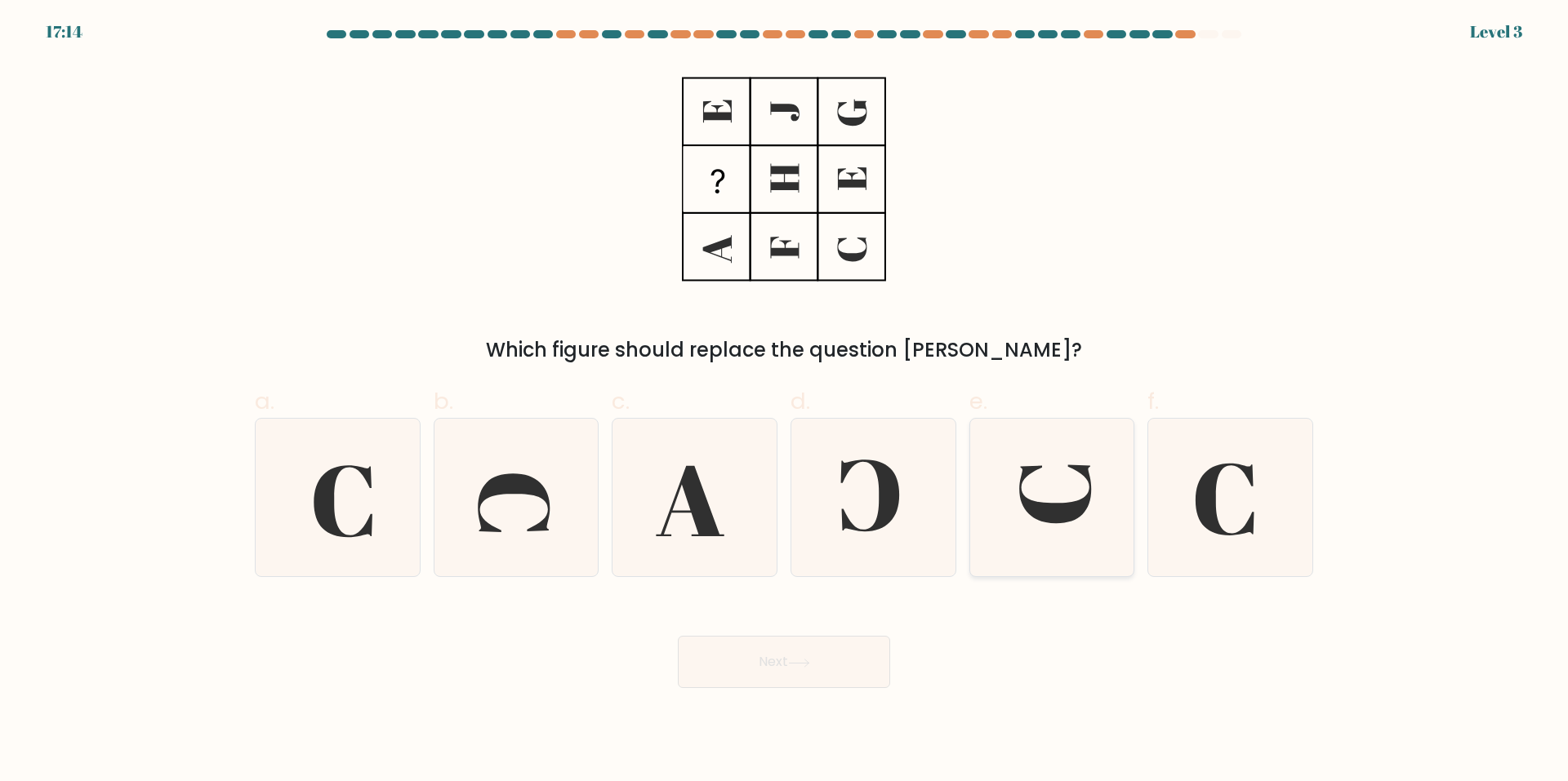
click at [1030, 477] on icon at bounding box center [1051, 497] width 157 height 157
click at [785, 402] on input "e." at bounding box center [784, 396] width 1 height 11
radio input "true"
click at [857, 691] on body "17:14 Level 3" at bounding box center [784, 390] width 1568 height 781
click at [875, 633] on div "Next" at bounding box center [784, 642] width 1078 height 91
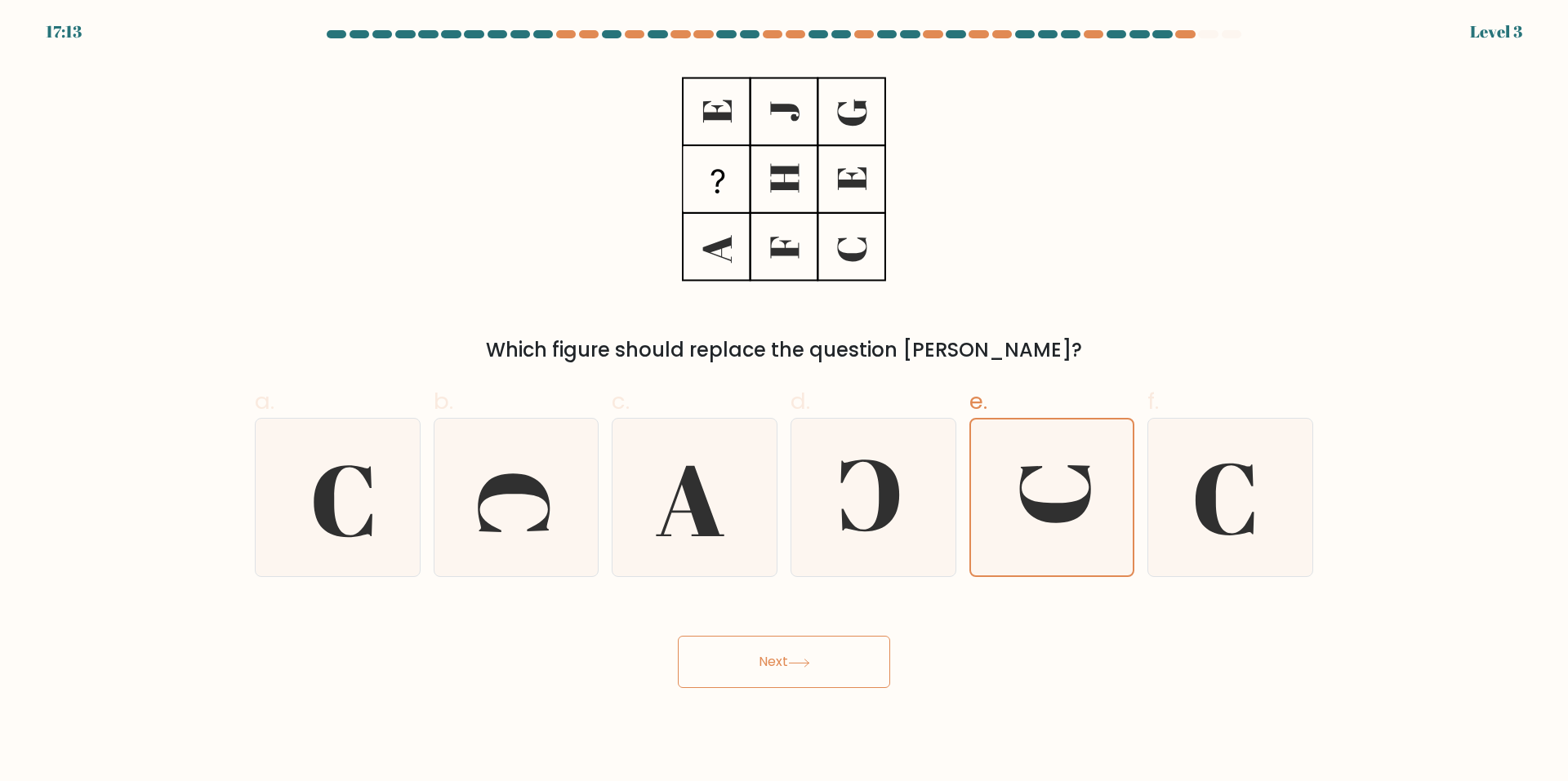
click at [862, 660] on button "Next" at bounding box center [784, 662] width 213 height 53
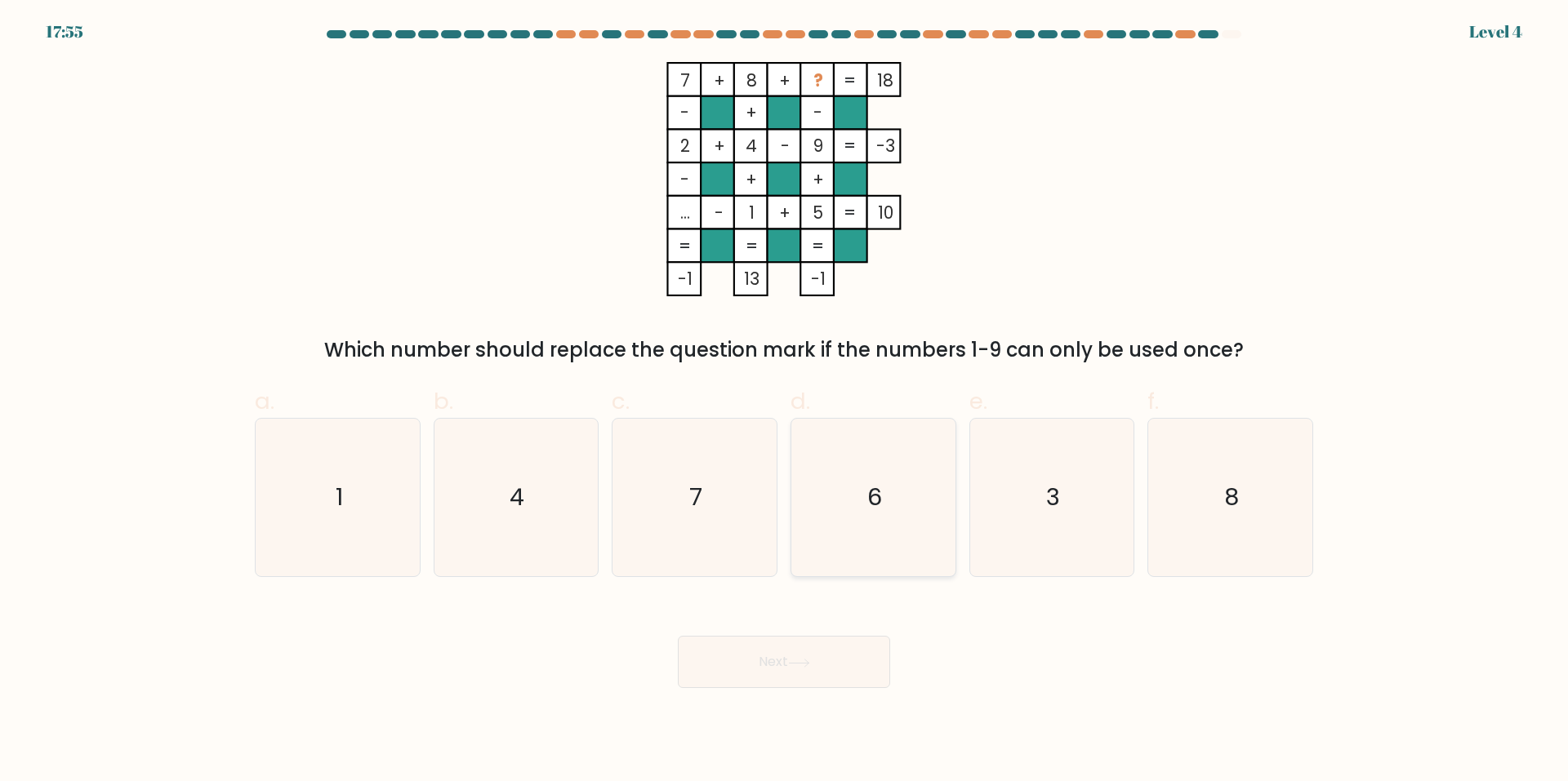
click at [870, 508] on text "6" at bounding box center [874, 498] width 14 height 33
drag, startPoint x: 870, startPoint y: 508, endPoint x: 786, endPoint y: 685, distance: 195.9
click at [786, 685] on button "Next" at bounding box center [784, 662] width 213 height 53
click at [867, 551] on icon "6" at bounding box center [873, 497] width 157 height 157
click at [785, 402] on input "d. 6" at bounding box center [784, 396] width 1 height 11
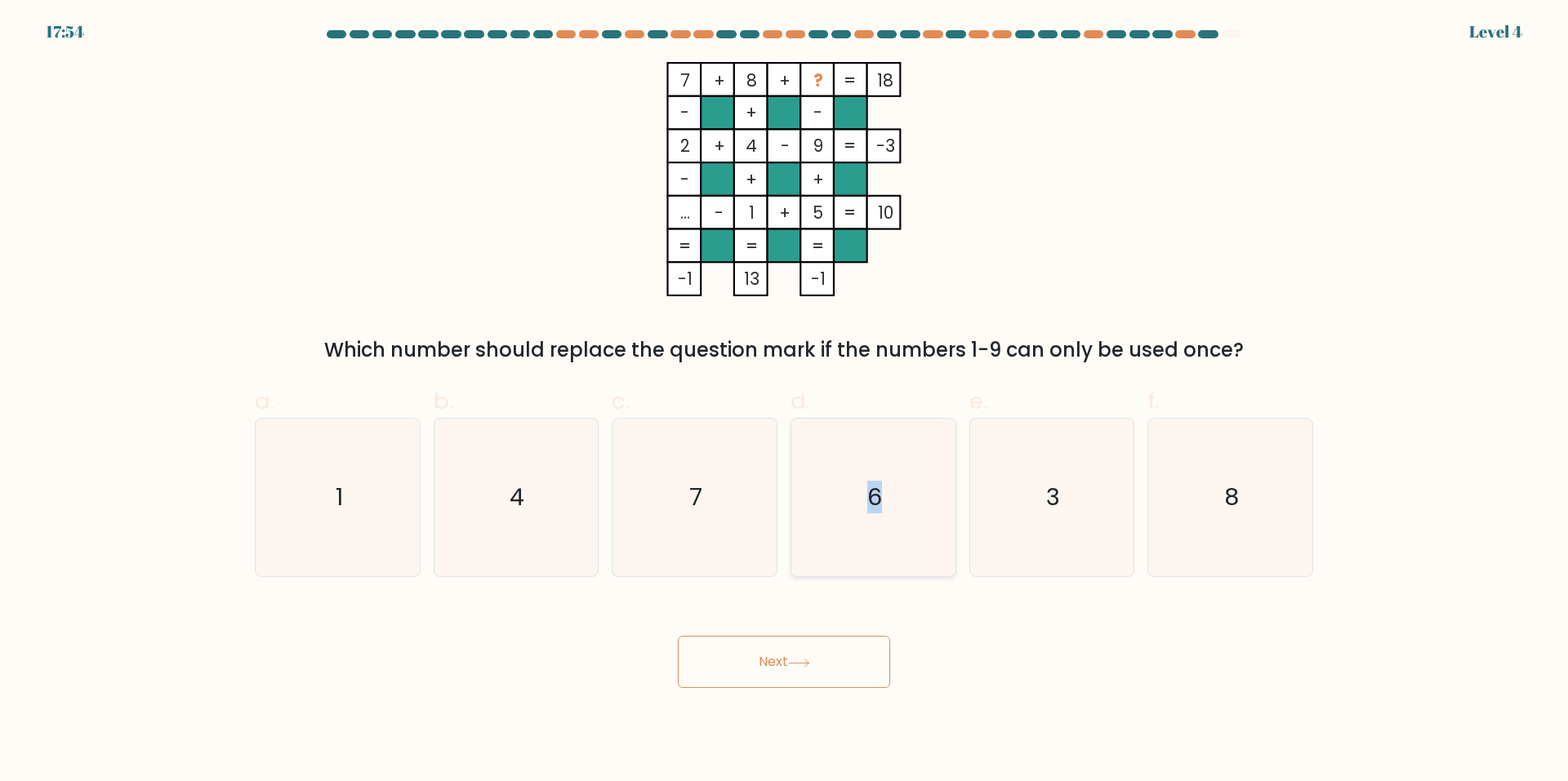
radio input "true"
click at [803, 665] on icon at bounding box center [798, 663] width 22 height 9
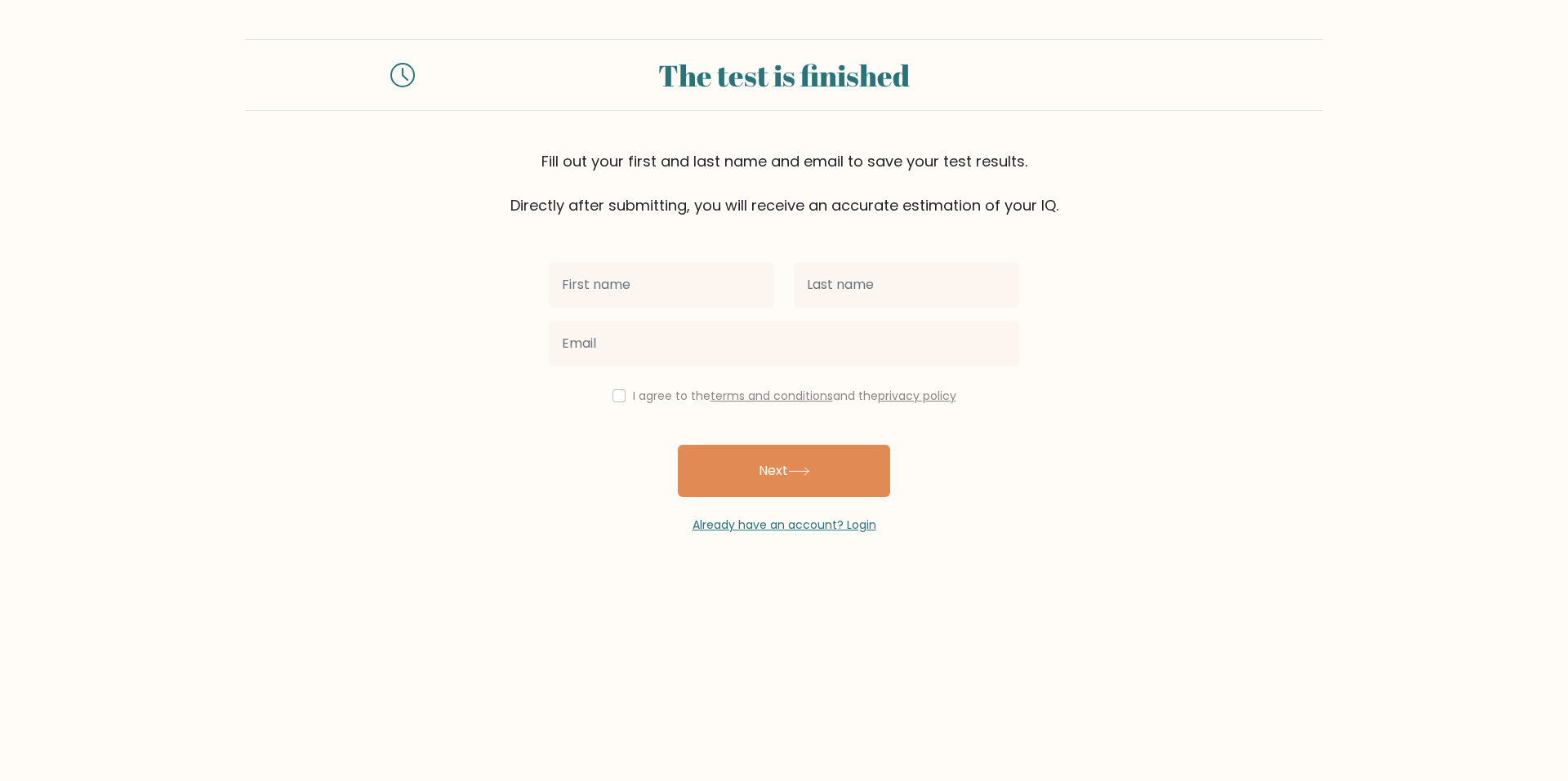
click at [629, 288] on input "text" at bounding box center [661, 286] width 225 height 46
type input "random"
click at [886, 307] on input "text" at bounding box center [906, 286] width 225 height 46
click at [856, 278] on input "Yadla" at bounding box center [906, 286] width 225 height 46
type input "Y"
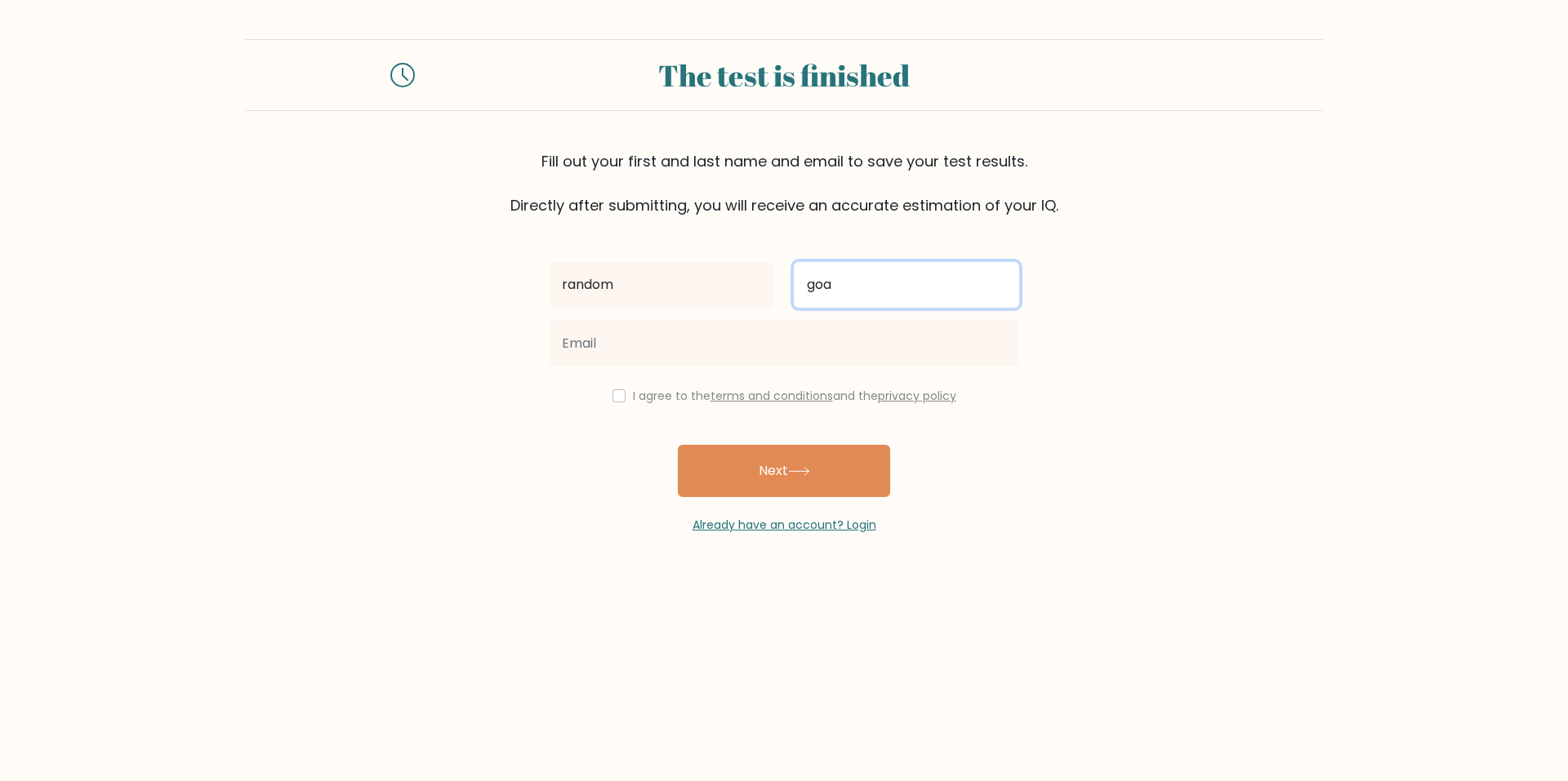
type input "goa"
click at [780, 375] on div "random goa I agree to the terms and conditions and the privacy policy Next Alre…" at bounding box center [783, 375] width 490 height 317
click at [775, 367] on div at bounding box center [783, 343] width 490 height 58
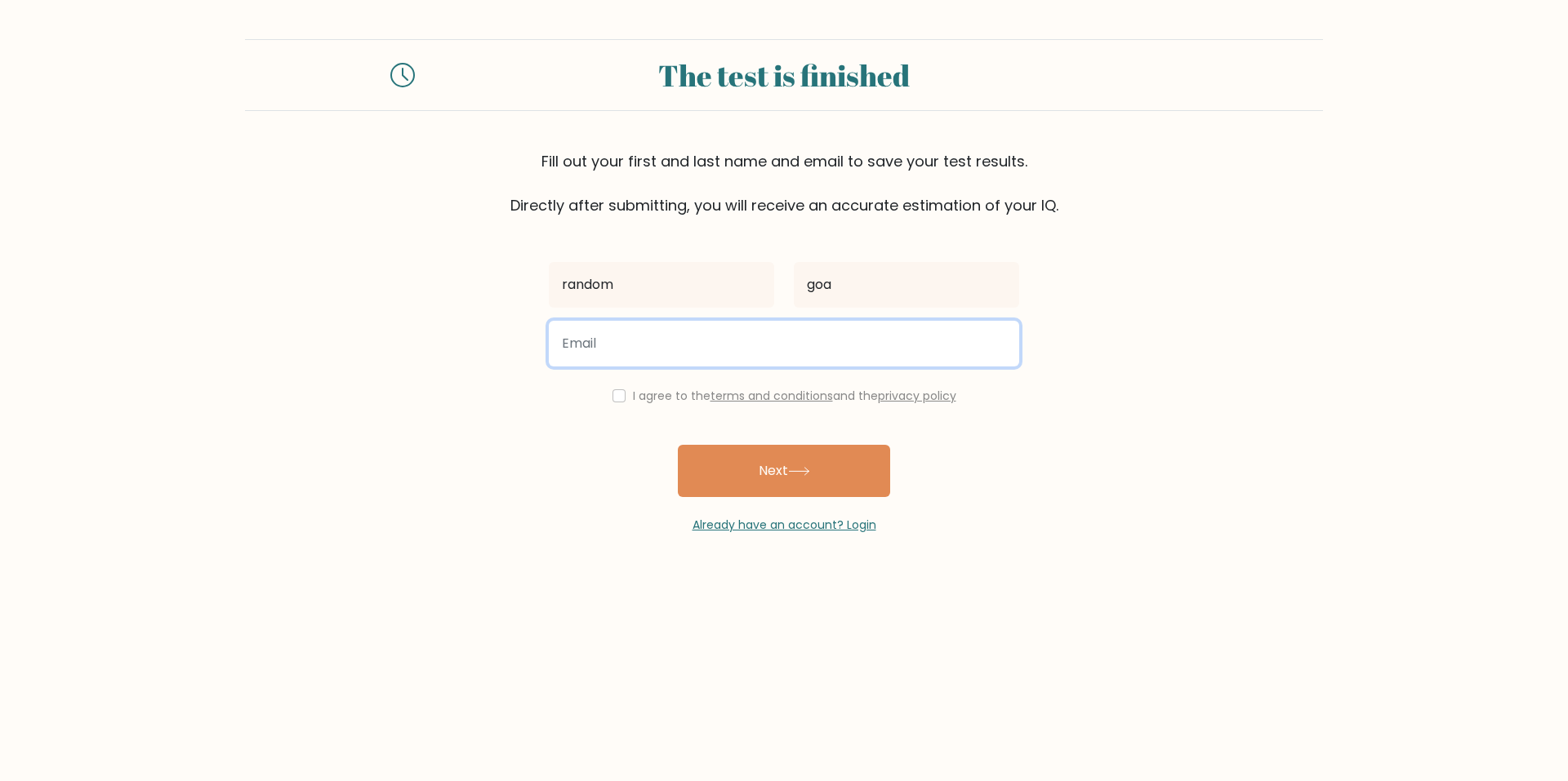
click at [775, 359] on input "email" at bounding box center [784, 344] width 471 height 46
type input "futurecrit@gmail.com"
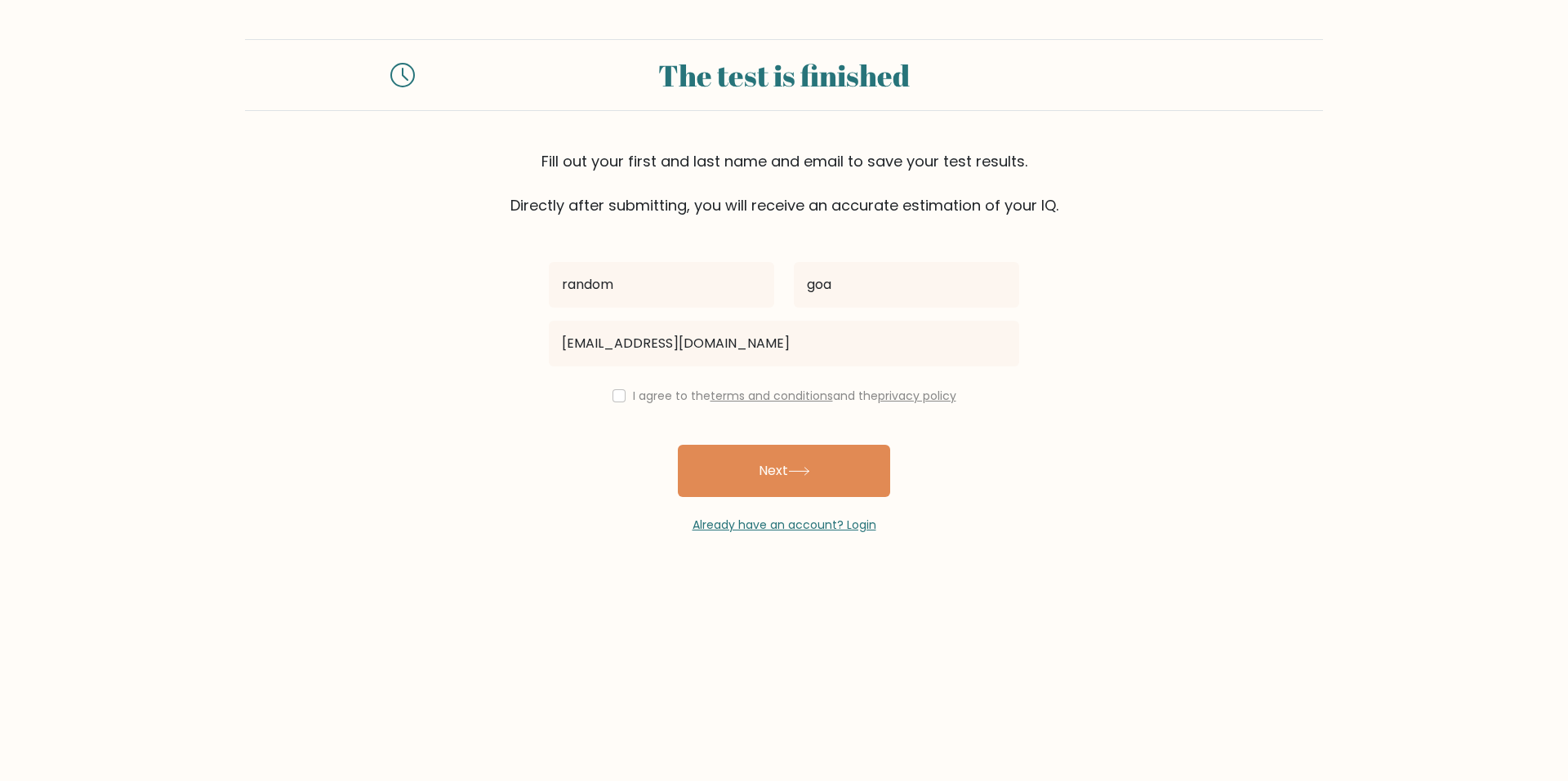
click at [627, 396] on div "I agree to the terms and conditions and the privacy policy" at bounding box center [783, 396] width 490 height 19
click at [620, 391] on input "checkbox" at bounding box center [619, 396] width 13 height 13
checkbox input "true"
click at [776, 477] on button "Next" at bounding box center [784, 471] width 213 height 53
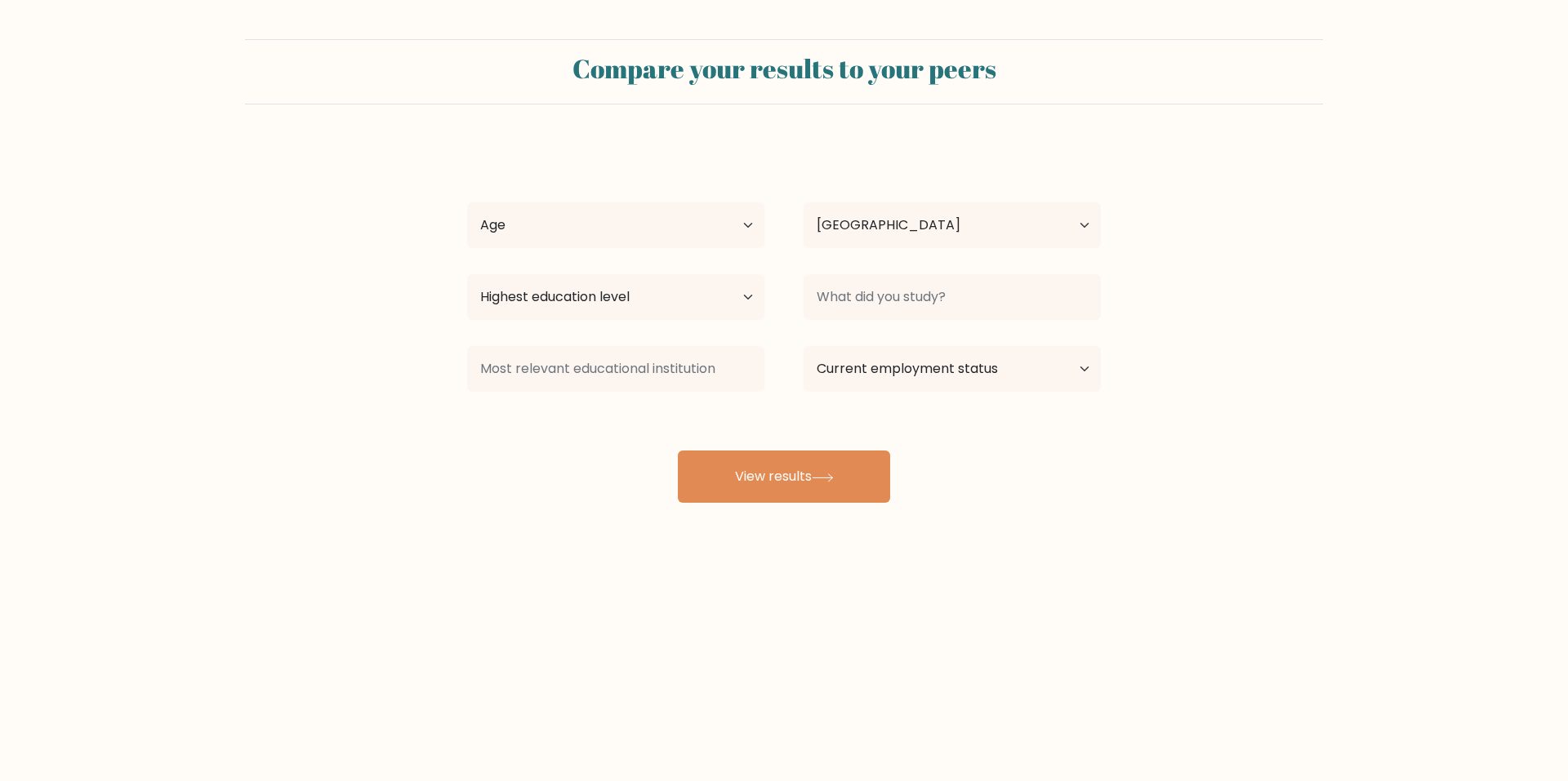
select select "IN"
click at [665, 225] on select "Age Under [DEMOGRAPHIC_DATA] [DEMOGRAPHIC_DATA] [DEMOGRAPHIC_DATA] [DEMOGRAPHIC…" at bounding box center [615, 225] width 297 height 46
select select "min_18"
click at [467, 202] on select "Age Under [DEMOGRAPHIC_DATA] [DEMOGRAPHIC_DATA] [DEMOGRAPHIC_DATA] [DEMOGRAPHIC…" at bounding box center [615, 225] width 297 height 46
click at [652, 301] on select "Highest education level No schooling Primary Lower Secondary Upper Secondary Oc…" at bounding box center [615, 297] width 297 height 46
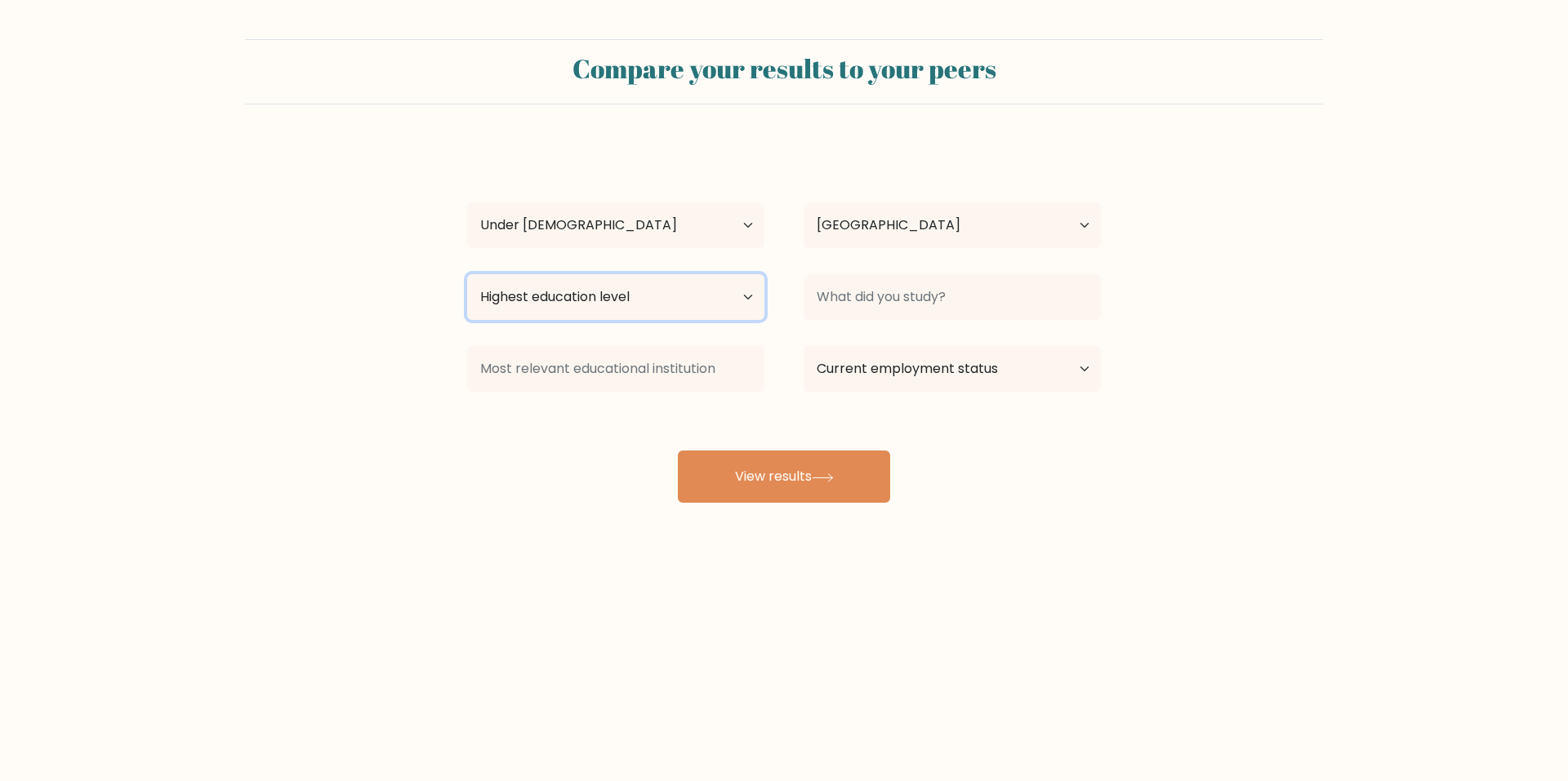
select select "occupation_specific"
click at [467, 274] on select "Highest education level No schooling Primary Lower Secondary Upper Secondary Oc…" at bounding box center [615, 297] width 297 height 46
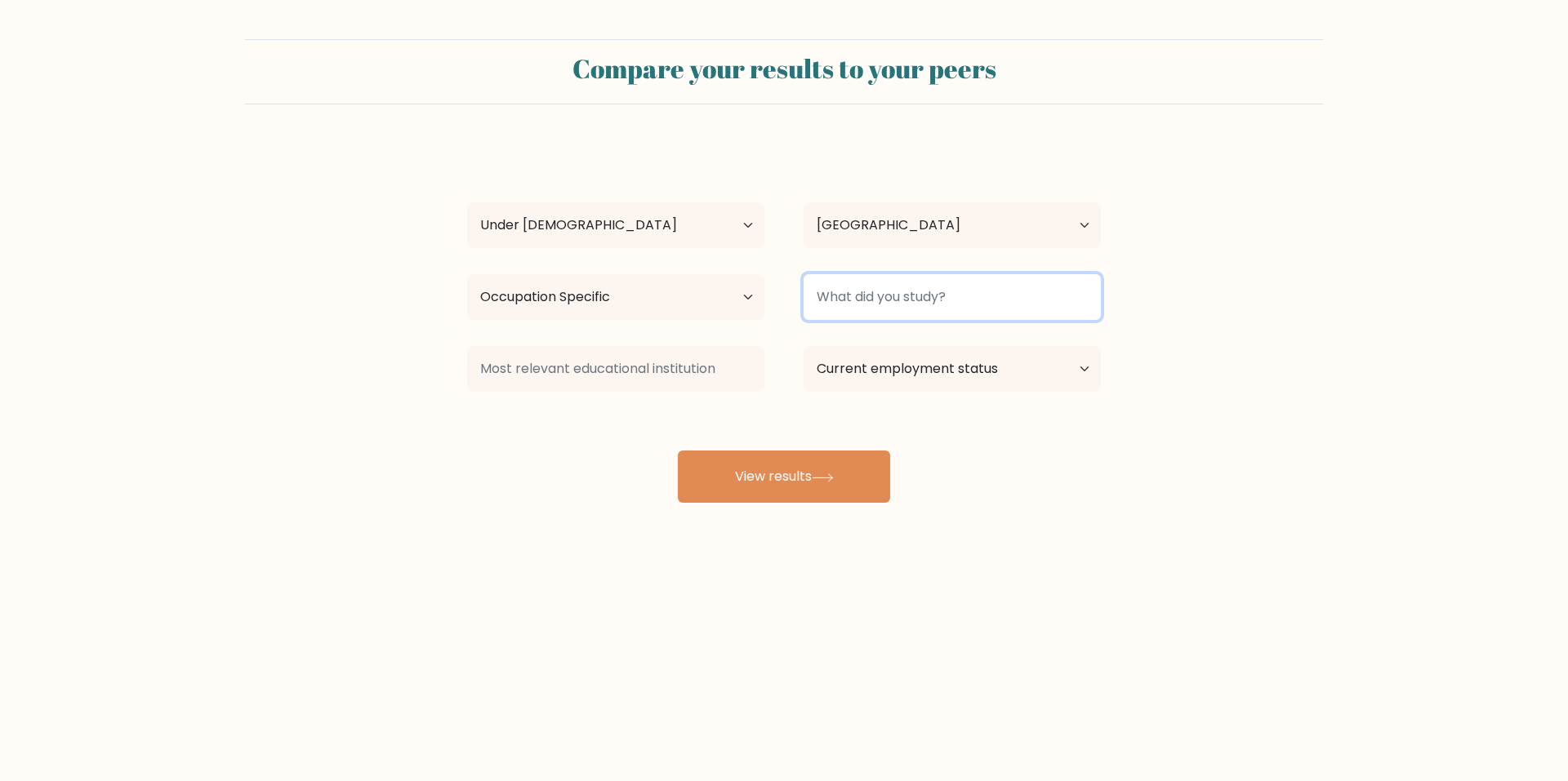
click at [903, 301] on input at bounding box center [952, 297] width 297 height 46
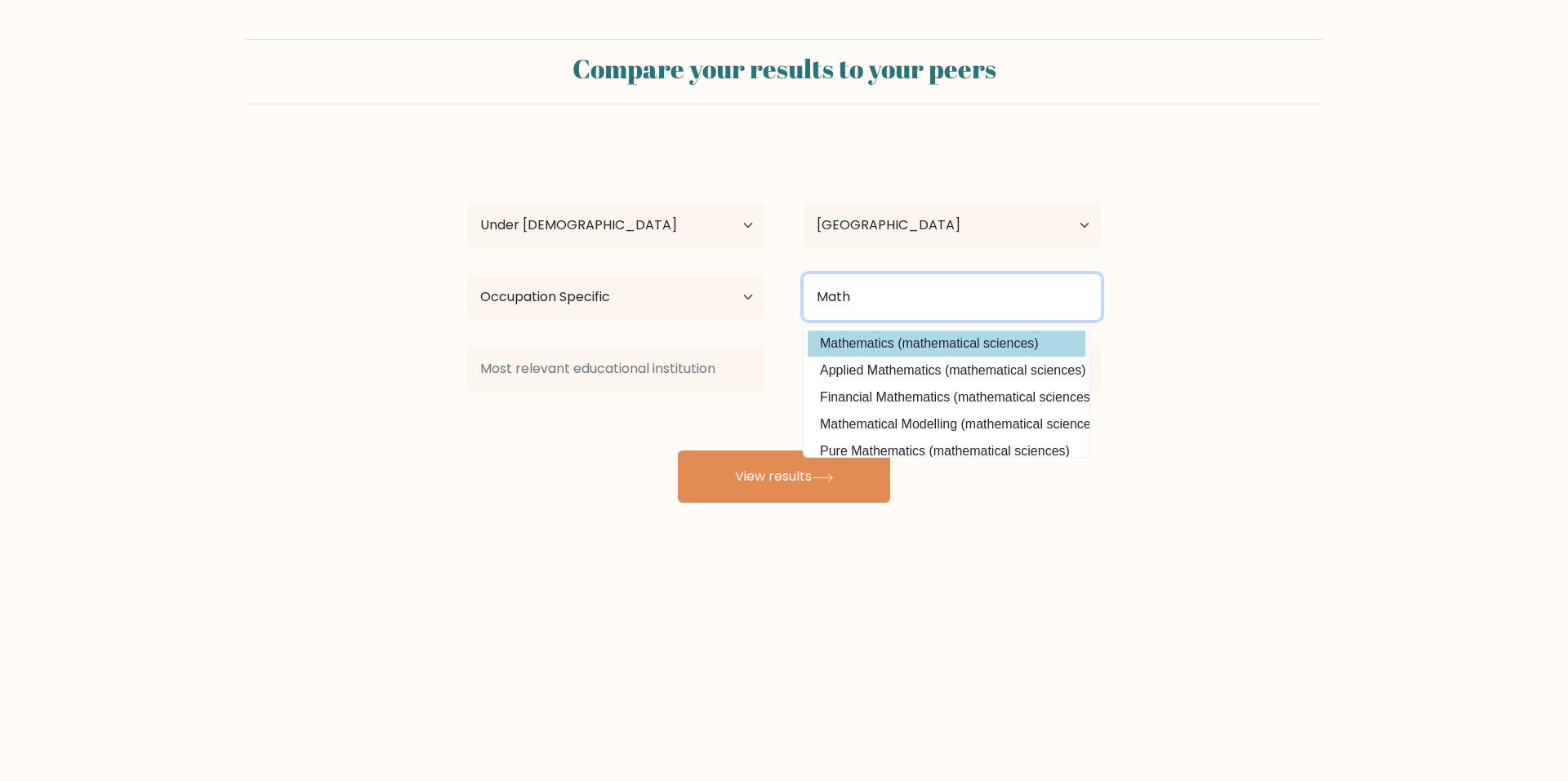
type input "Math"
click at [899, 337] on div "random goa Age Under 18 years old 18-24 years old 25-34 years old 35-44 years o…" at bounding box center [784, 323] width 654 height 359
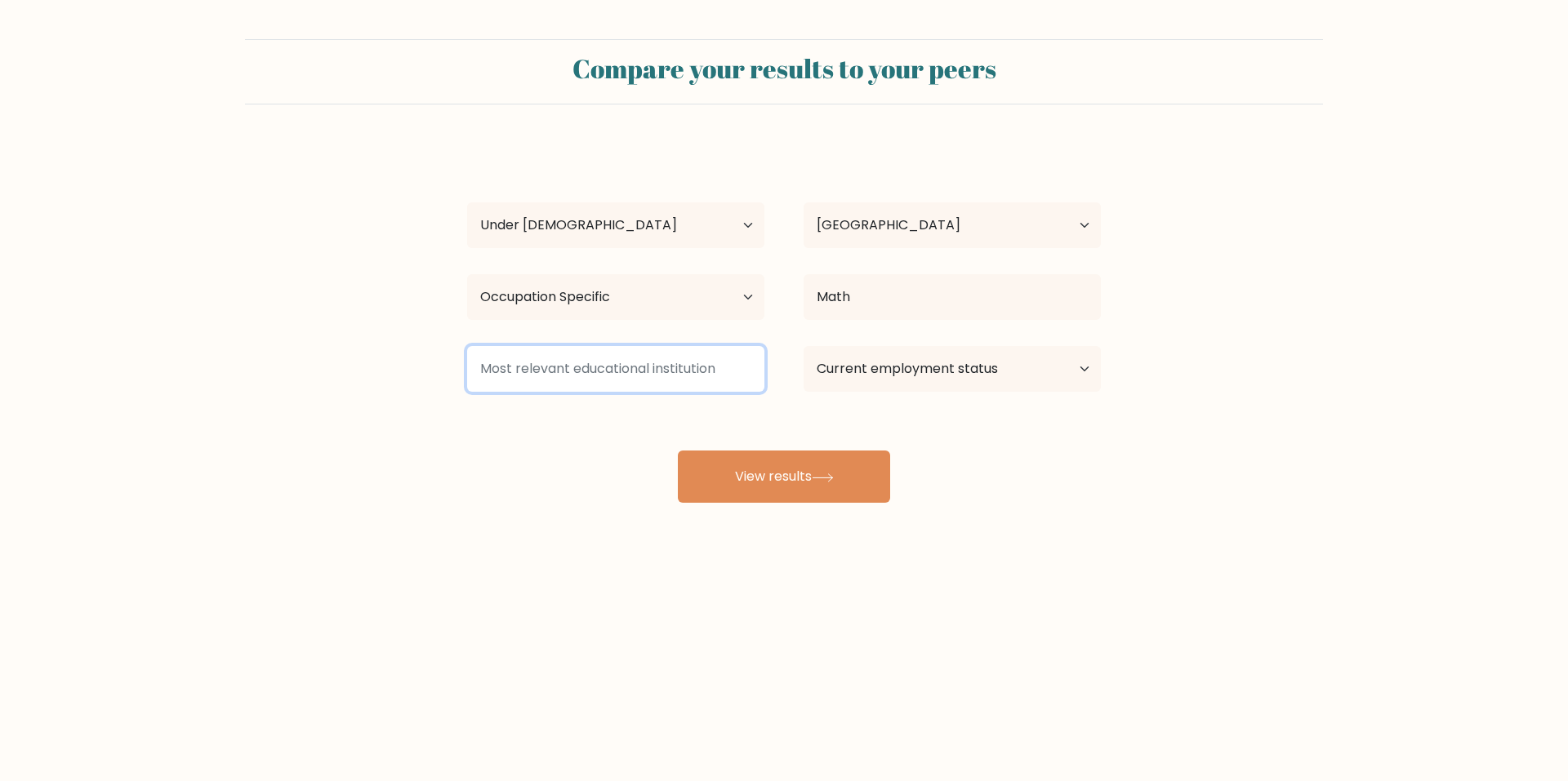
click at [614, 368] on input at bounding box center [615, 369] width 297 height 46
click at [923, 358] on select "Current employment status Employed Student Retired Other / prefer not to answer" at bounding box center [952, 369] width 297 height 46
select select "other"
click at [803, 346] on select "Current employment status Employed Student Retired Other / prefer not to answer" at bounding box center [952, 369] width 297 height 46
click at [656, 383] on input at bounding box center [615, 369] width 297 height 46
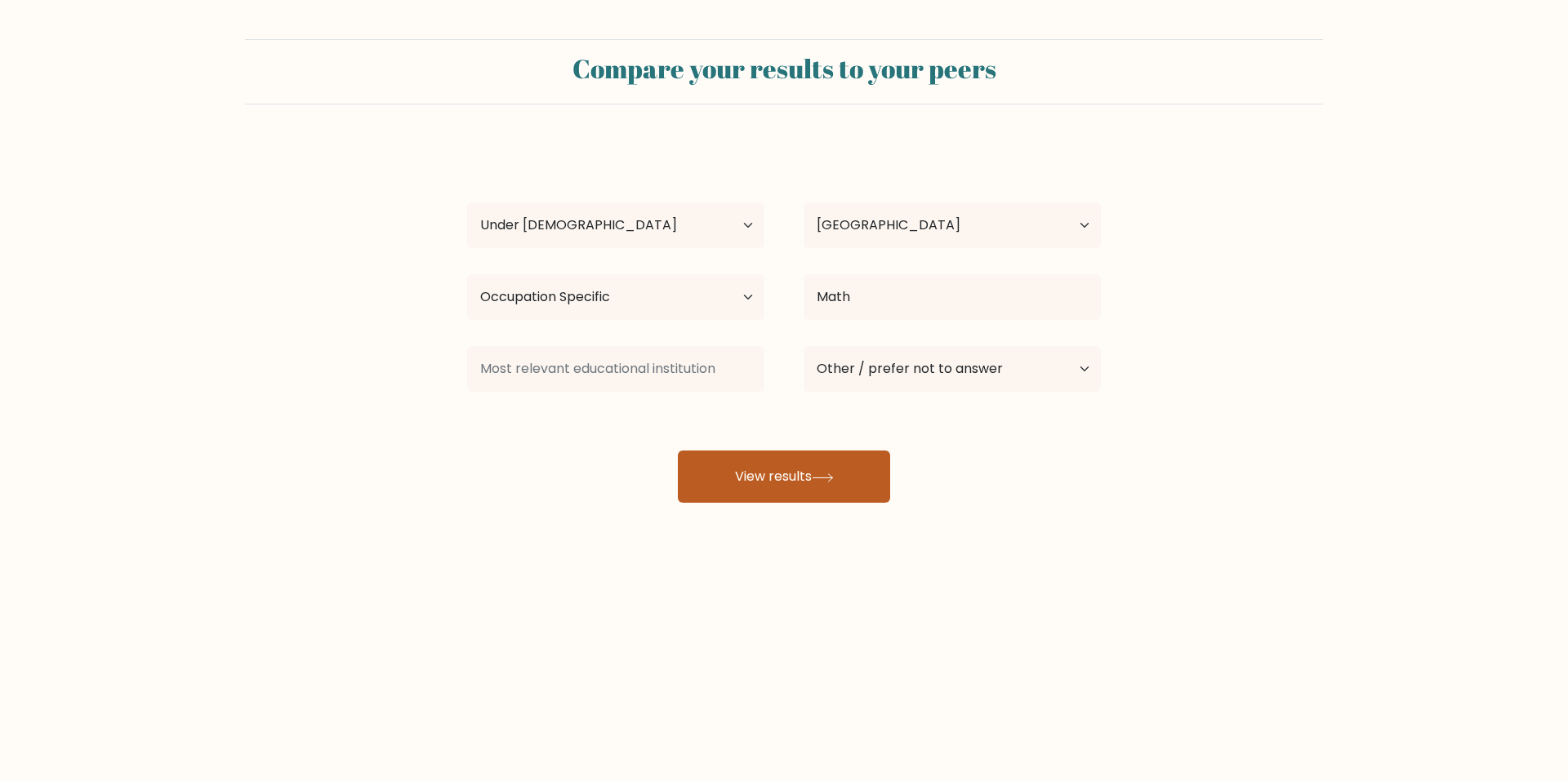
click at [744, 477] on button "View results" at bounding box center [784, 476] width 213 height 53
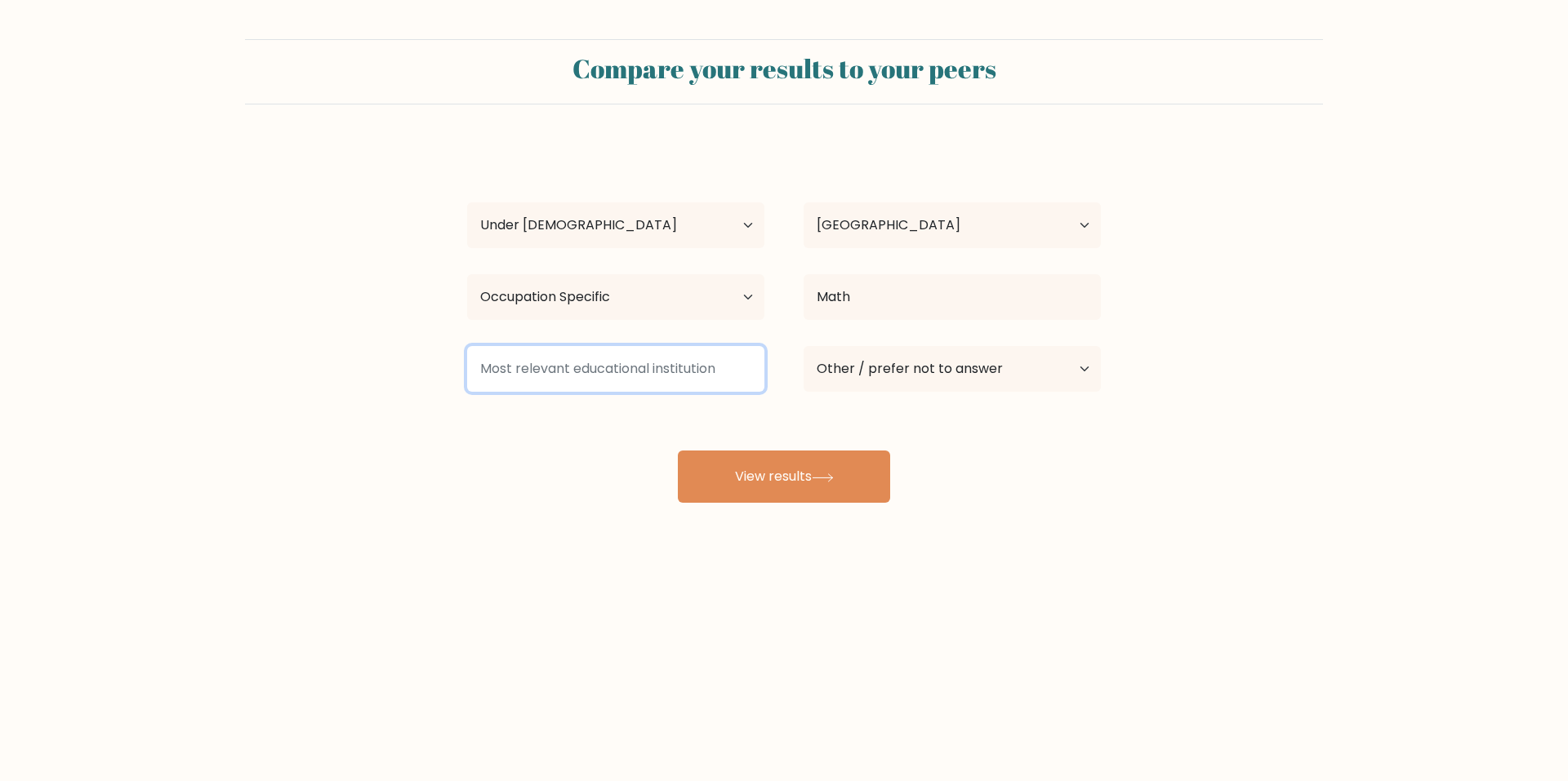
click at [687, 370] on input at bounding box center [615, 369] width 297 height 46
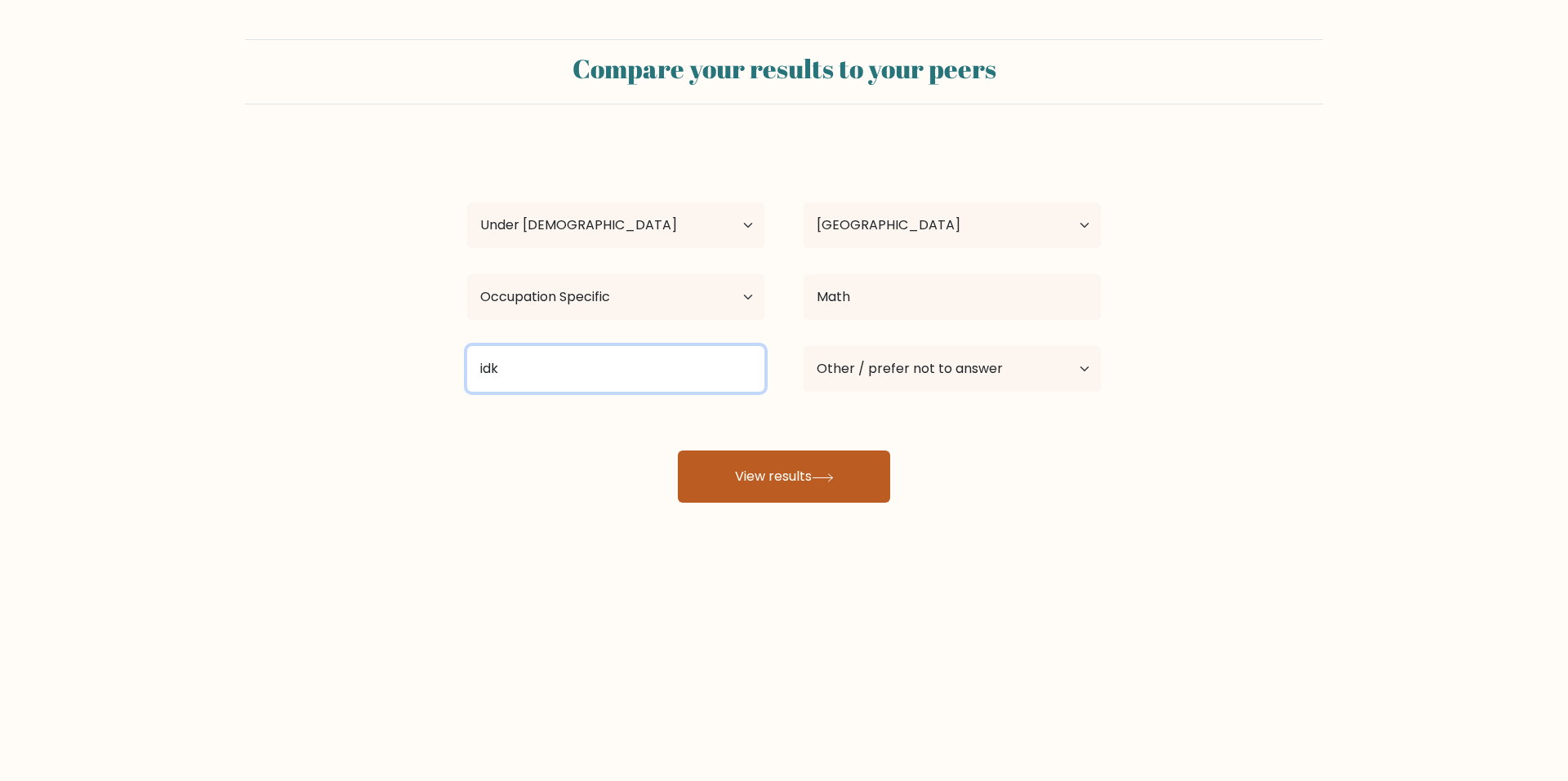
type input "idk"
click at [837, 458] on button "View results" at bounding box center [784, 476] width 213 height 53
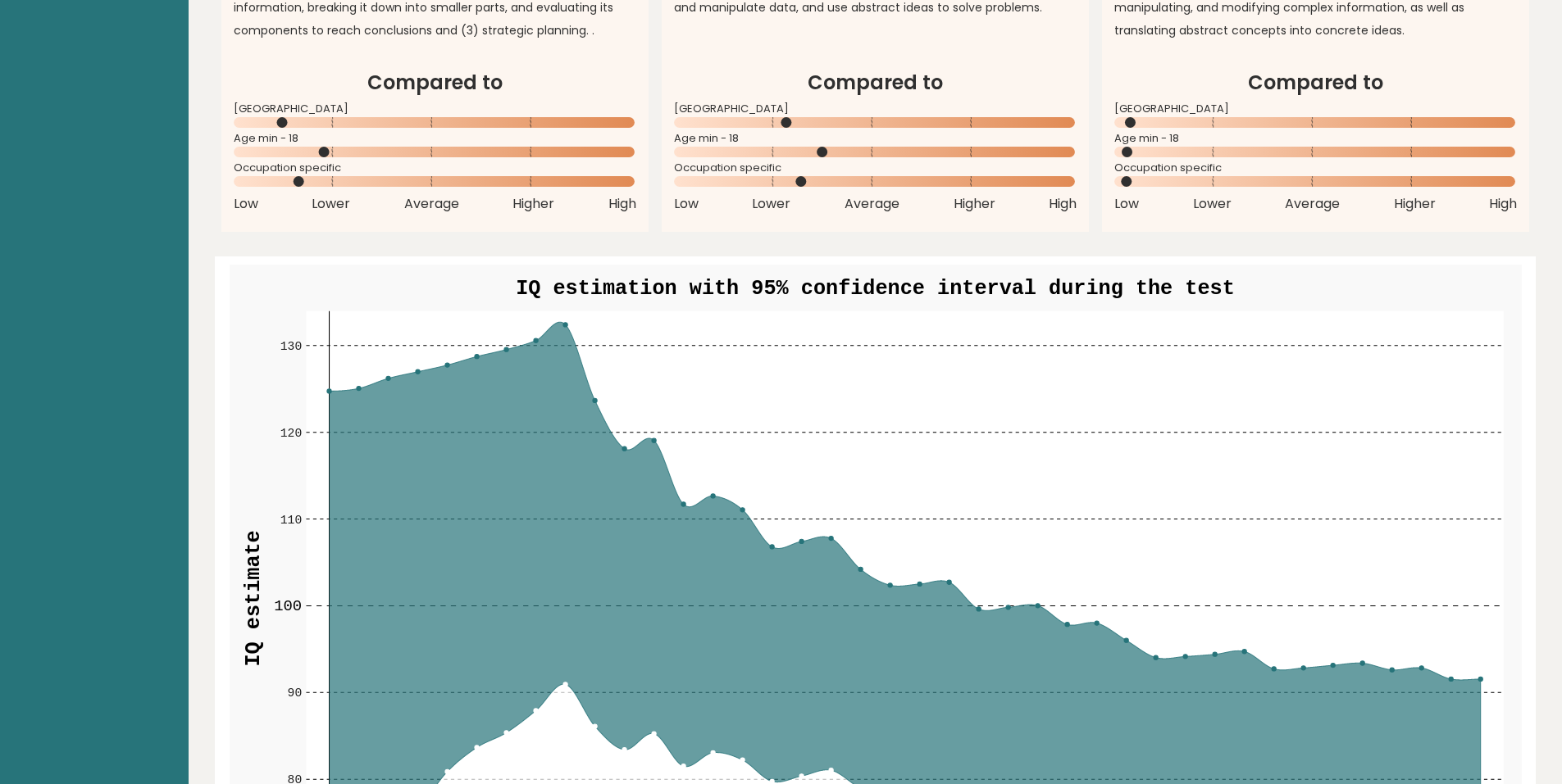
scroll to position [1804, 0]
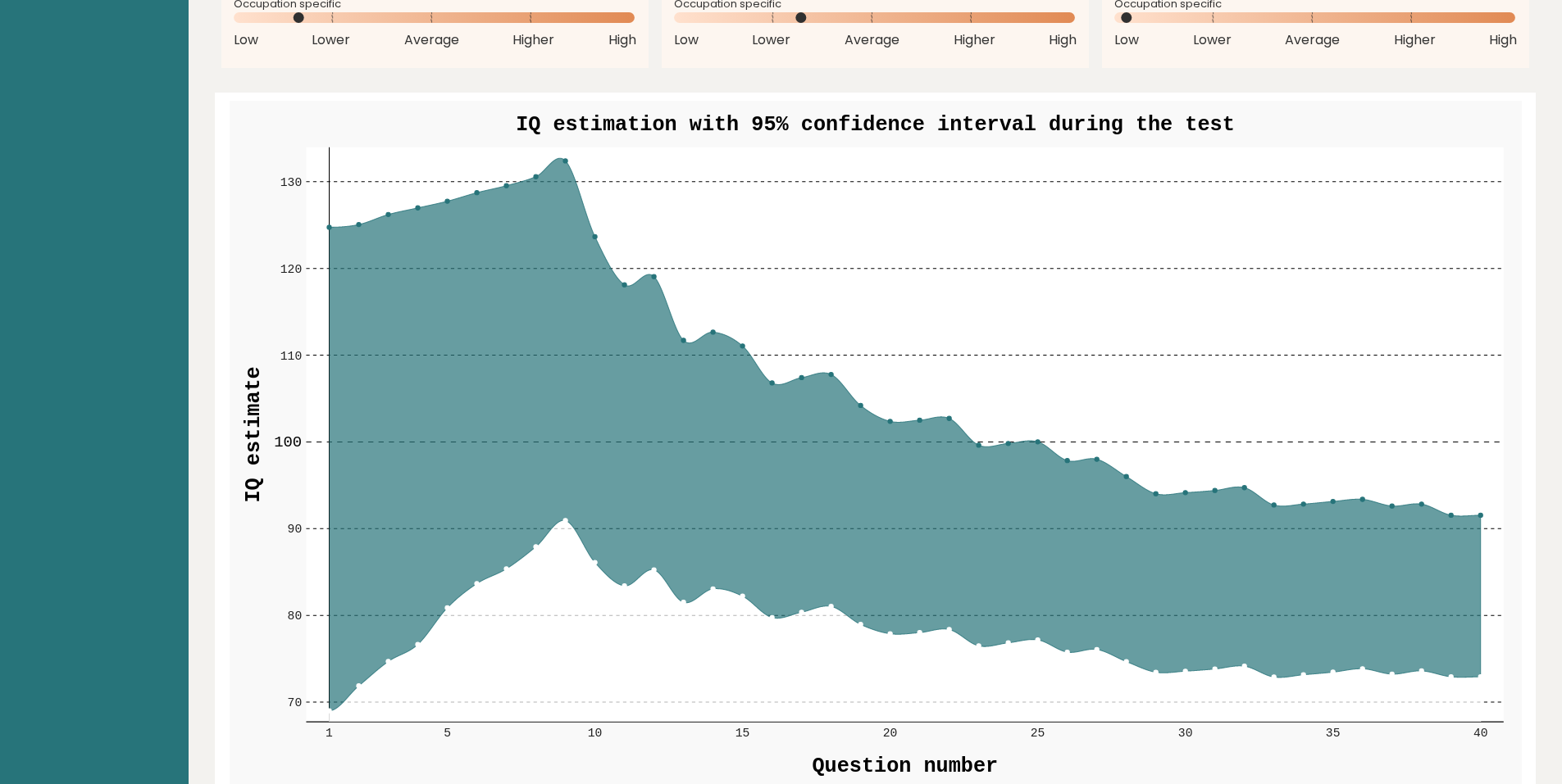
drag, startPoint x: 1172, startPoint y: 486, endPoint x: 1321, endPoint y: 493, distance: 149.2
click at [1321, 493] on rect at bounding box center [905, 435] width 1198 height 575
click at [555, 161] on icon at bounding box center [905, 434] width 1152 height 553
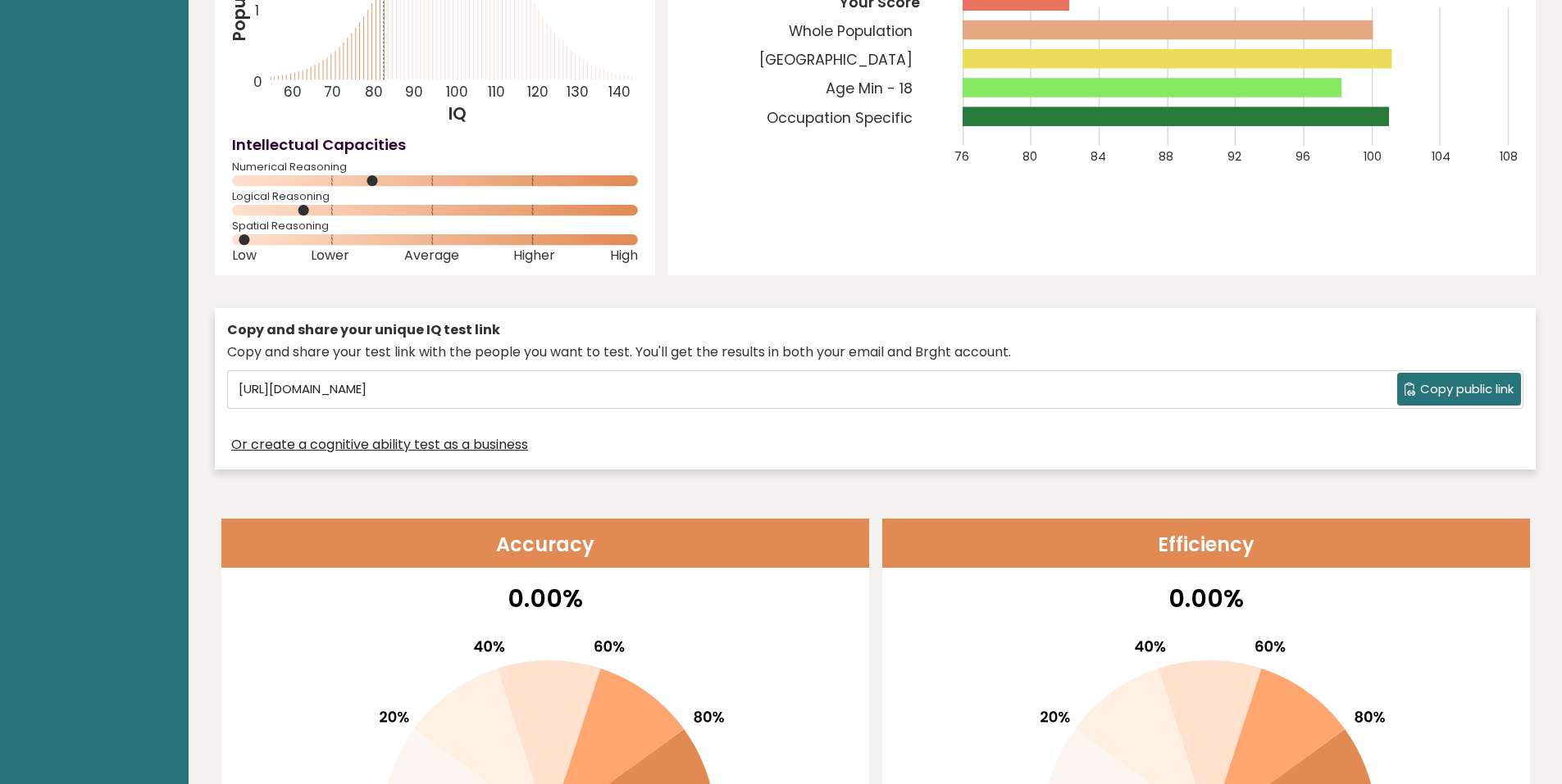
scroll to position [0, 0]
